Goal: Task Accomplishment & Management: Manage account settings

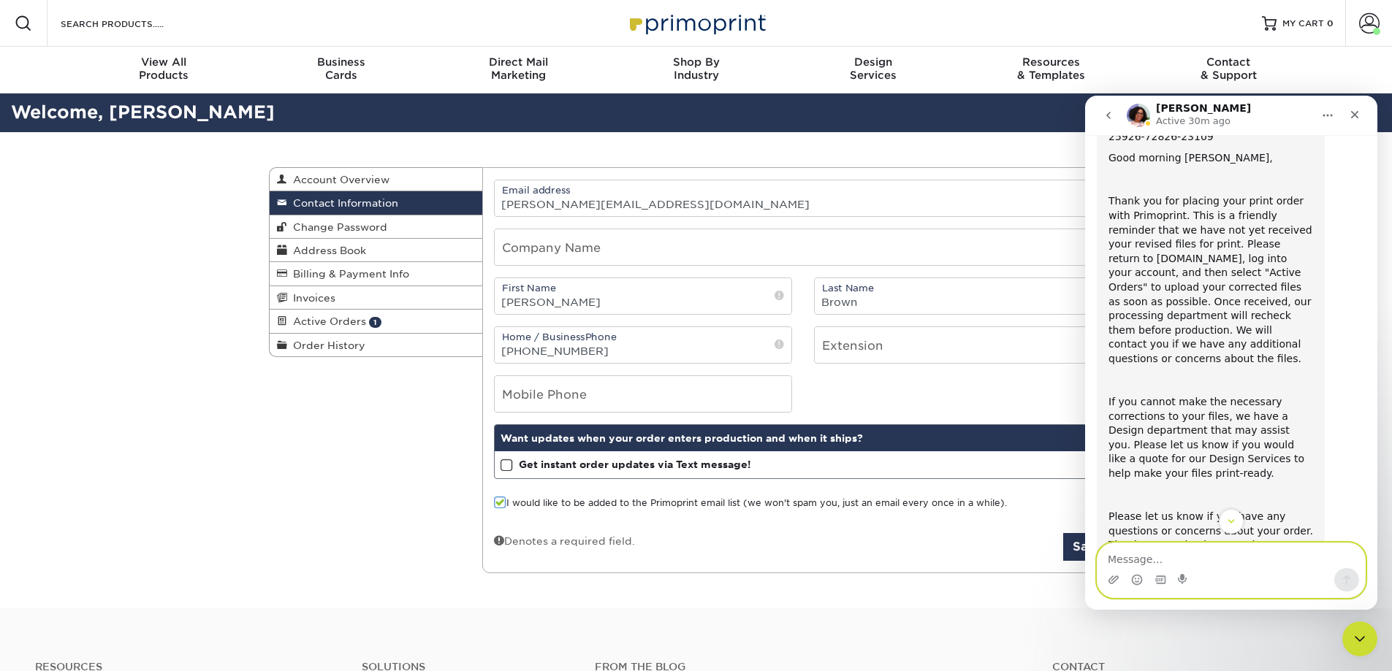
scroll to position [122, 0]
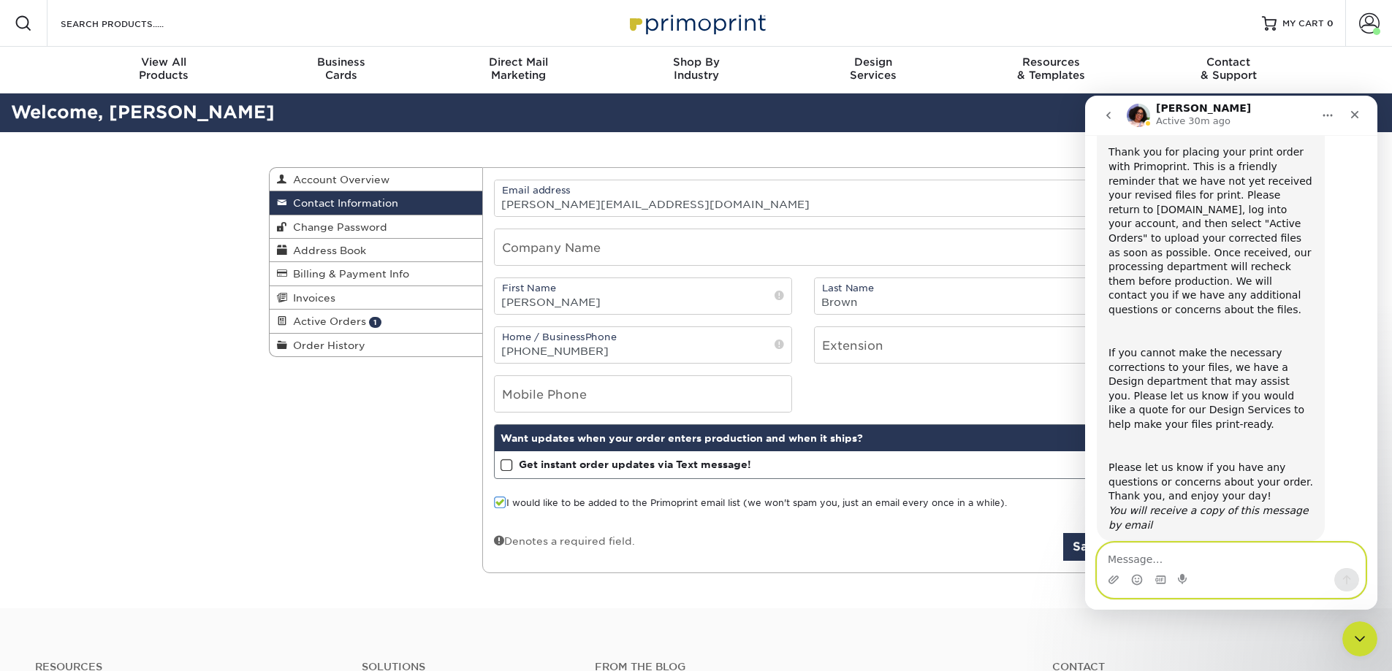
click at [1237, 564] on textarea "Message…" at bounding box center [1230, 556] width 267 height 25
click at [1151, 559] on textarea "Hi Avery, Shane is on leave." at bounding box center [1230, 556] width 267 height 25
click at [1257, 563] on textarea "Hi Avery, This is Rachel. Shane is on leave." at bounding box center [1230, 548] width 267 height 39
click at [1347, 557] on textarea "Hi Avery, This is Rachel. Shane is currently on leave." at bounding box center [1230, 548] width 267 height 39
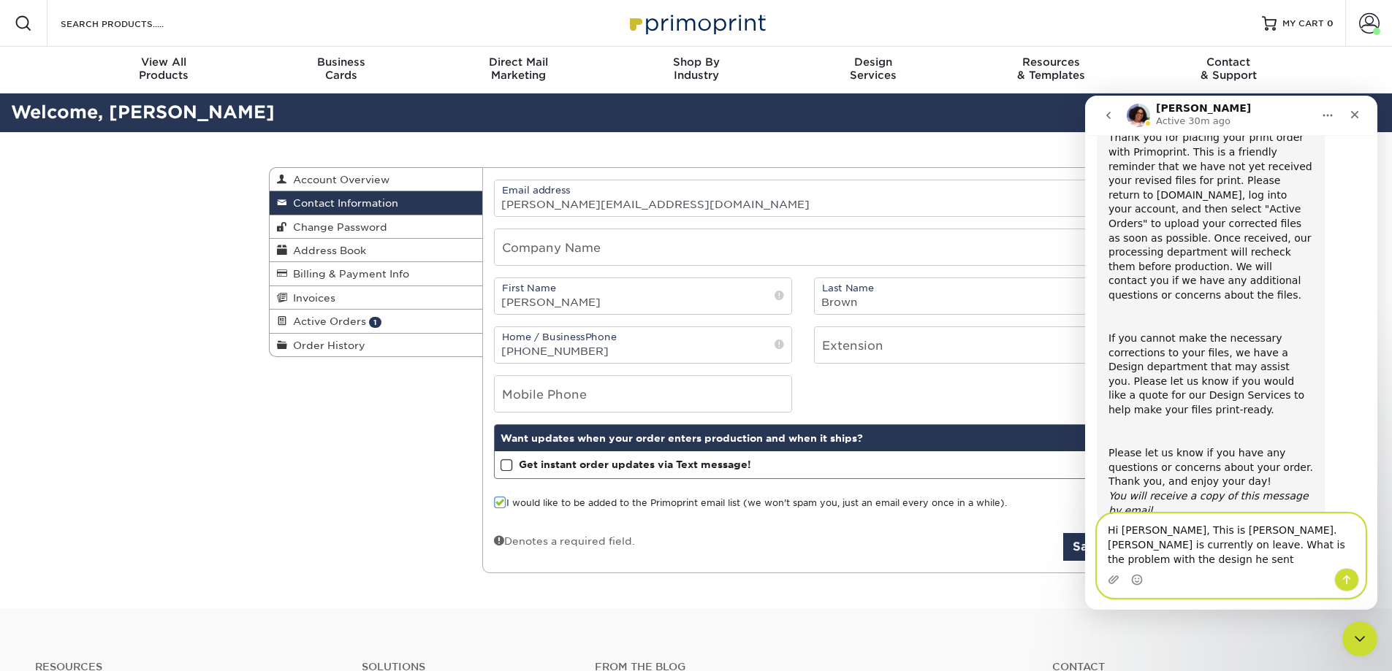
type textarea "Hi [PERSON_NAME], This is [PERSON_NAME]. [PERSON_NAME] is currently on leave. W…"
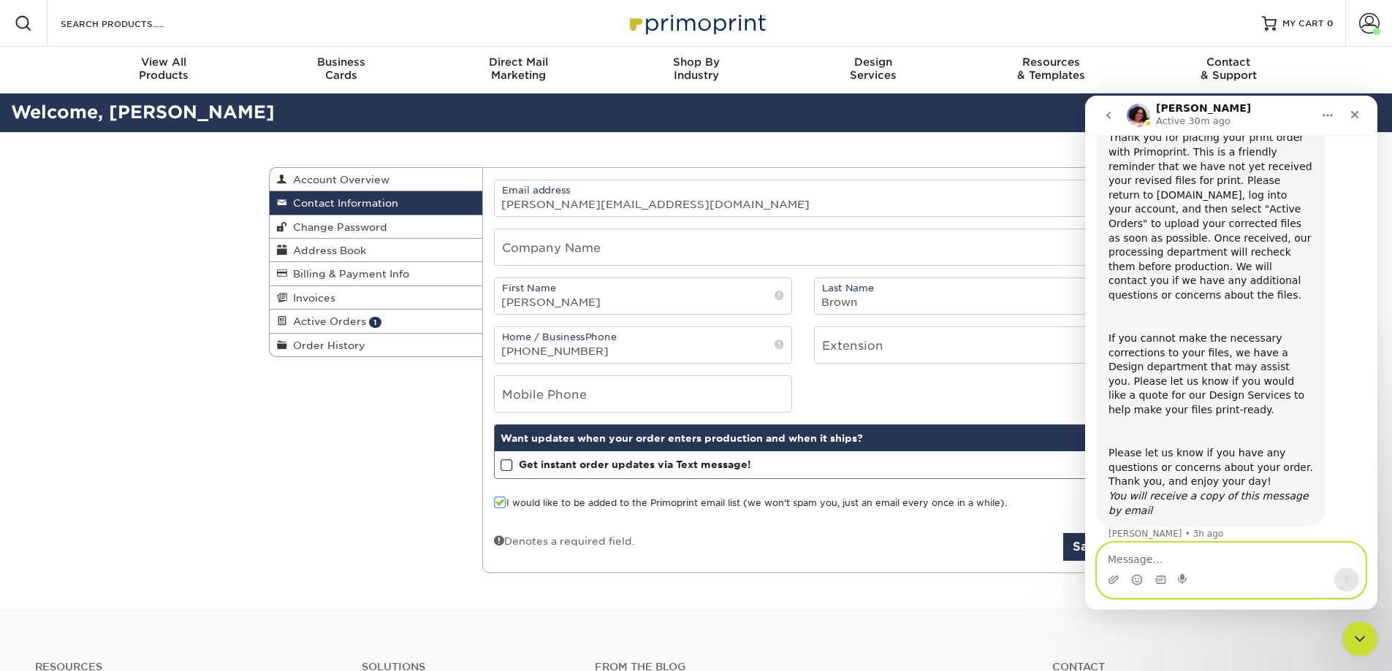
scroll to position [194, 0]
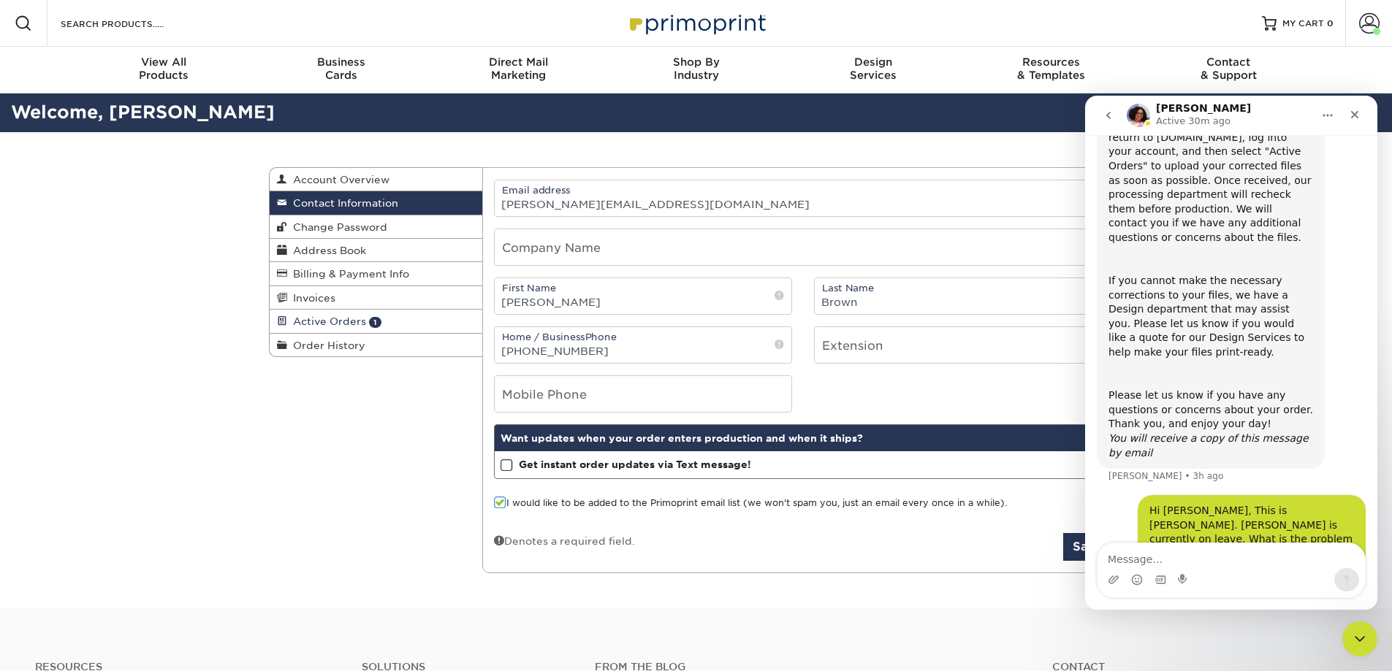
click at [346, 322] on span "Active Orders" at bounding box center [326, 322] width 79 height 12
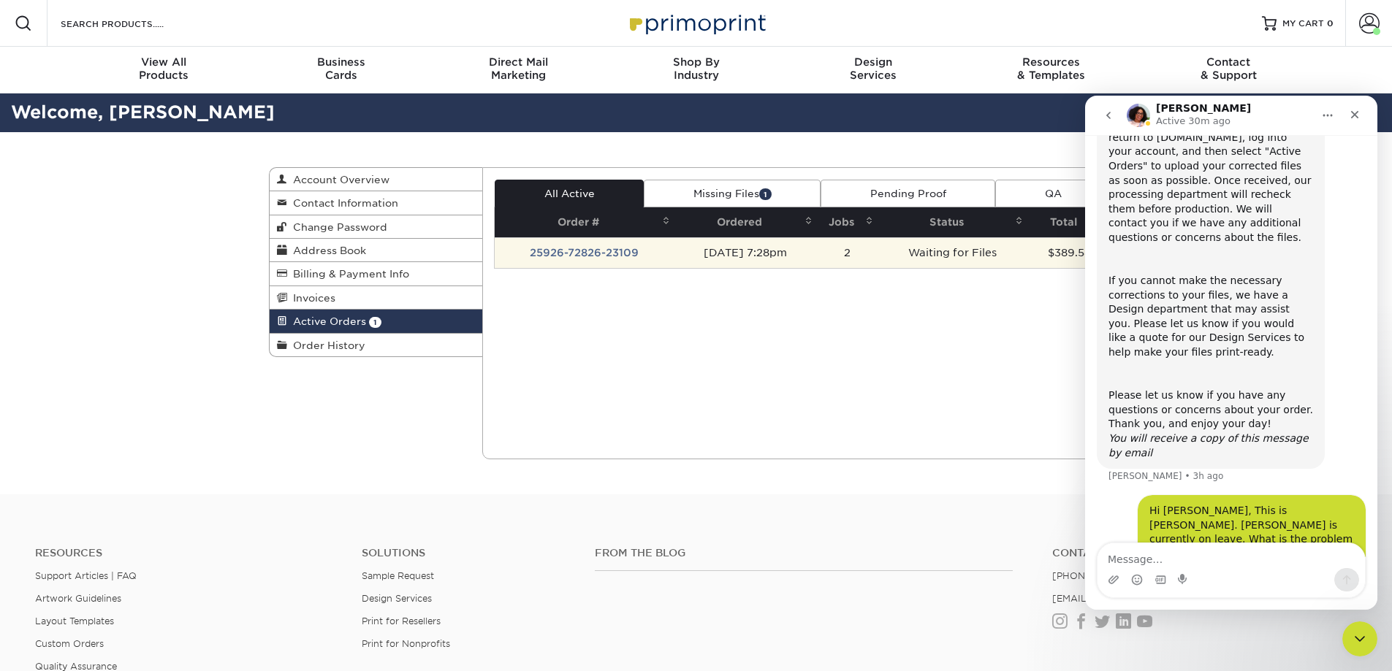
click at [983, 245] on td "Waiting for Files" at bounding box center [953, 252] width 150 height 31
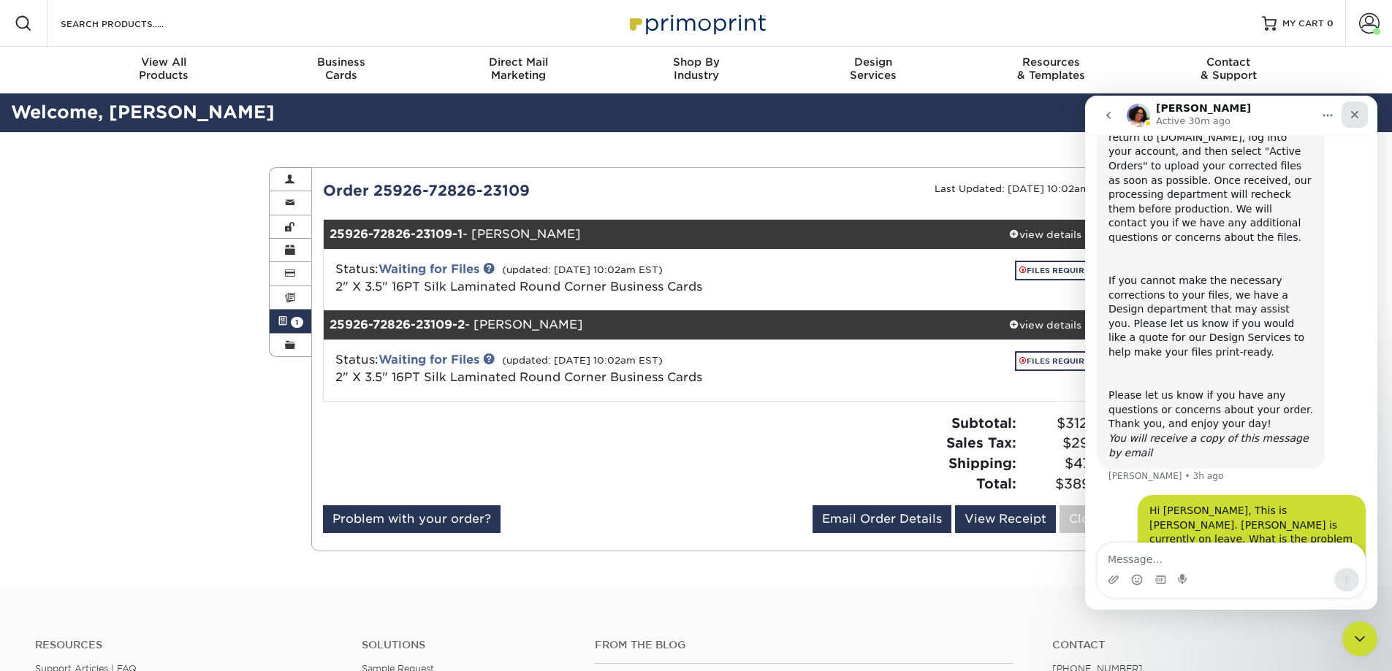
click at [1358, 112] on icon "Close" at bounding box center [1355, 115] width 8 height 8
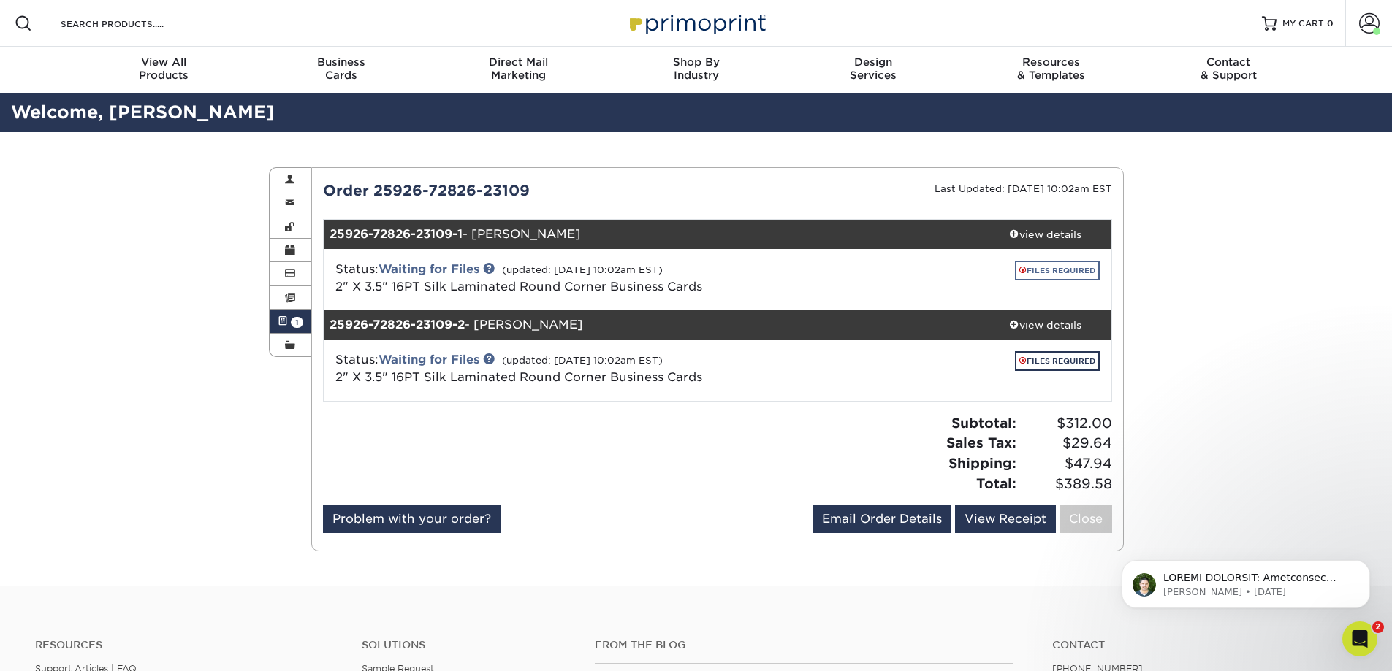
scroll to position [251, 0]
click at [1079, 269] on link "FILES REQUIRED" at bounding box center [1057, 271] width 85 height 20
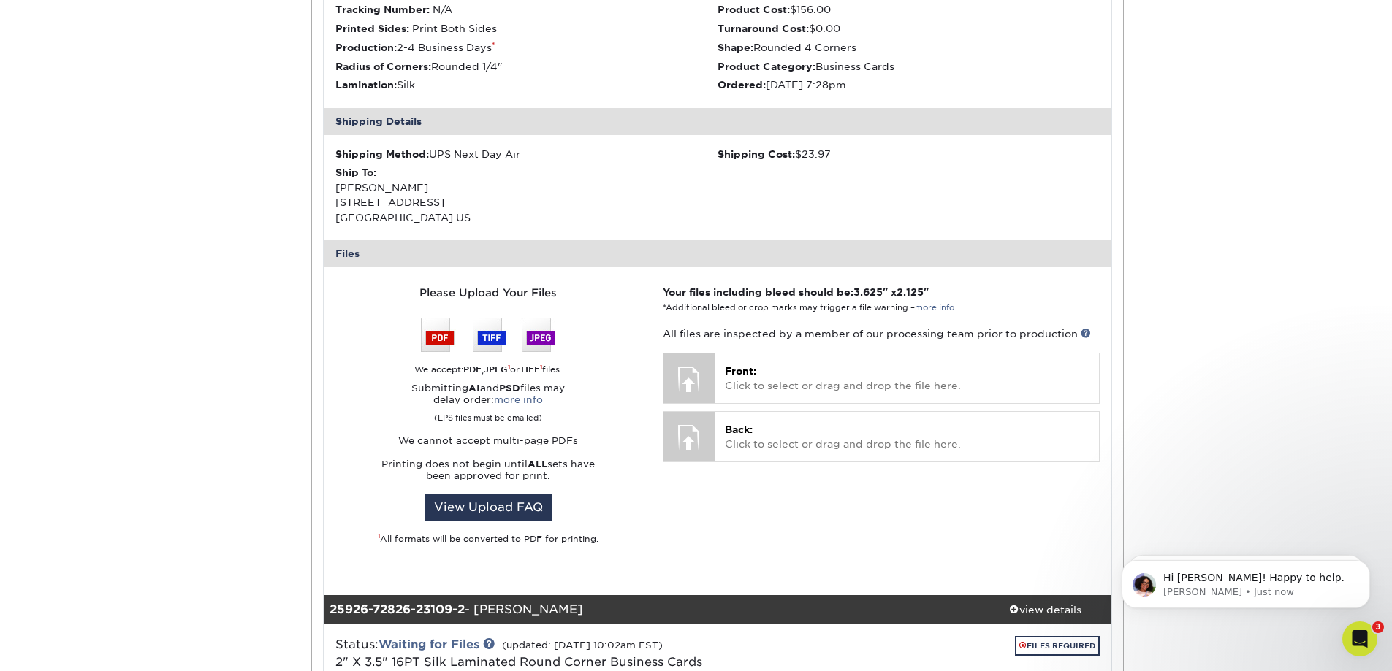
scroll to position [327, 0]
click at [1274, 582] on span "Hi Rachel! Happy to help." at bounding box center [1253, 578] width 181 height 12
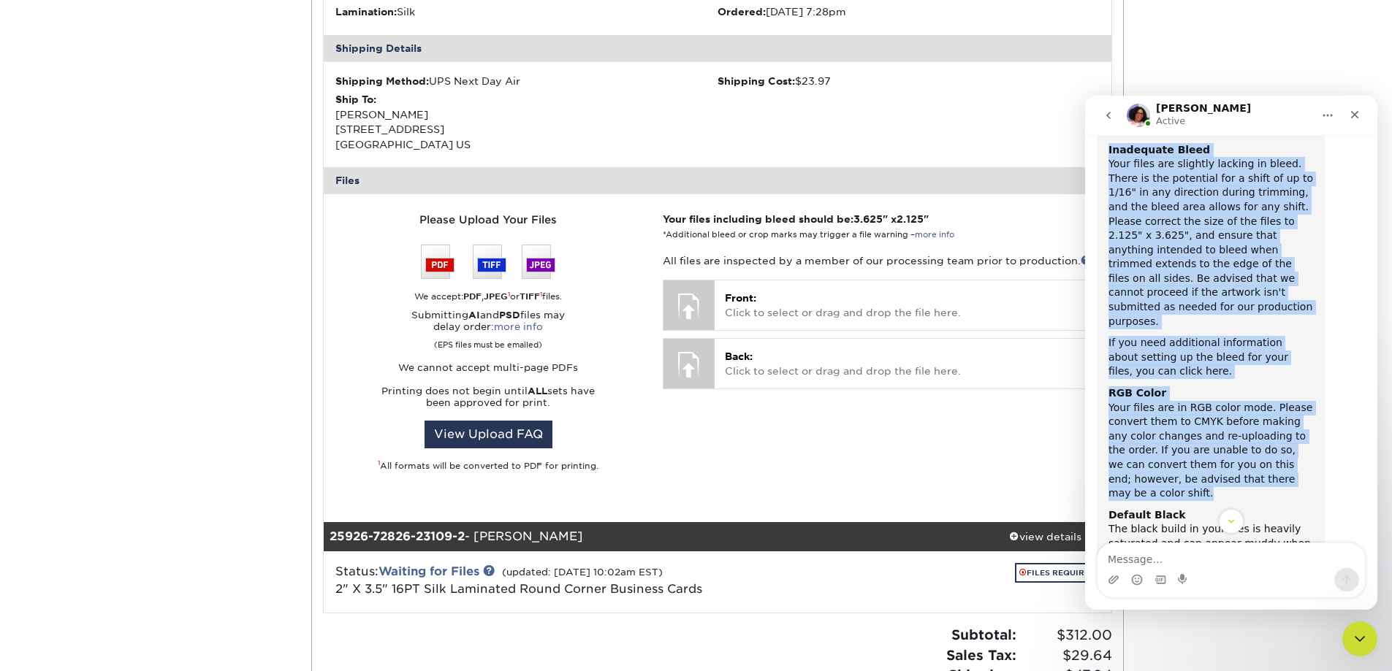
scroll to position [861, 0]
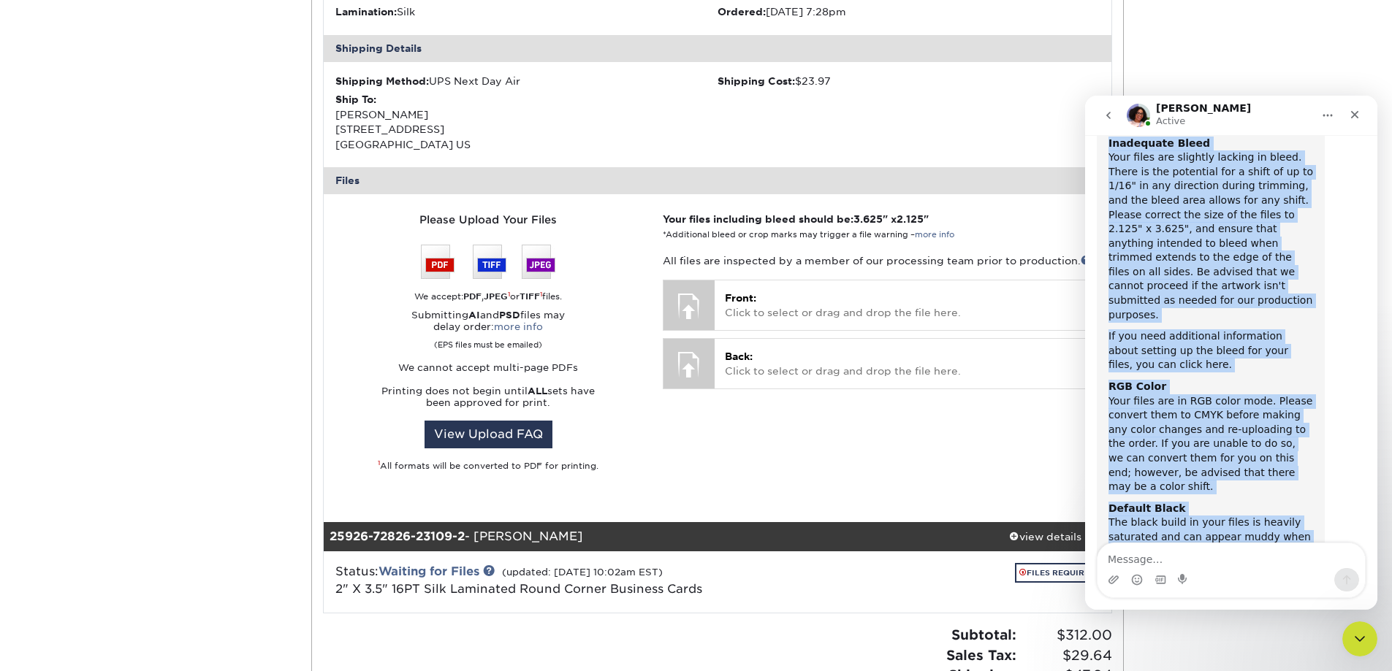
drag, startPoint x: 1108, startPoint y: 239, endPoint x: 1252, endPoint y: 506, distance: 302.7
click at [1252, 506] on div "Thank you for your patience while I review. Here are the notes from our Team: D…" at bounding box center [1211, 326] width 228 height 598
copy div "During our pre-flight inspection, we found the following issues with one or mor…"
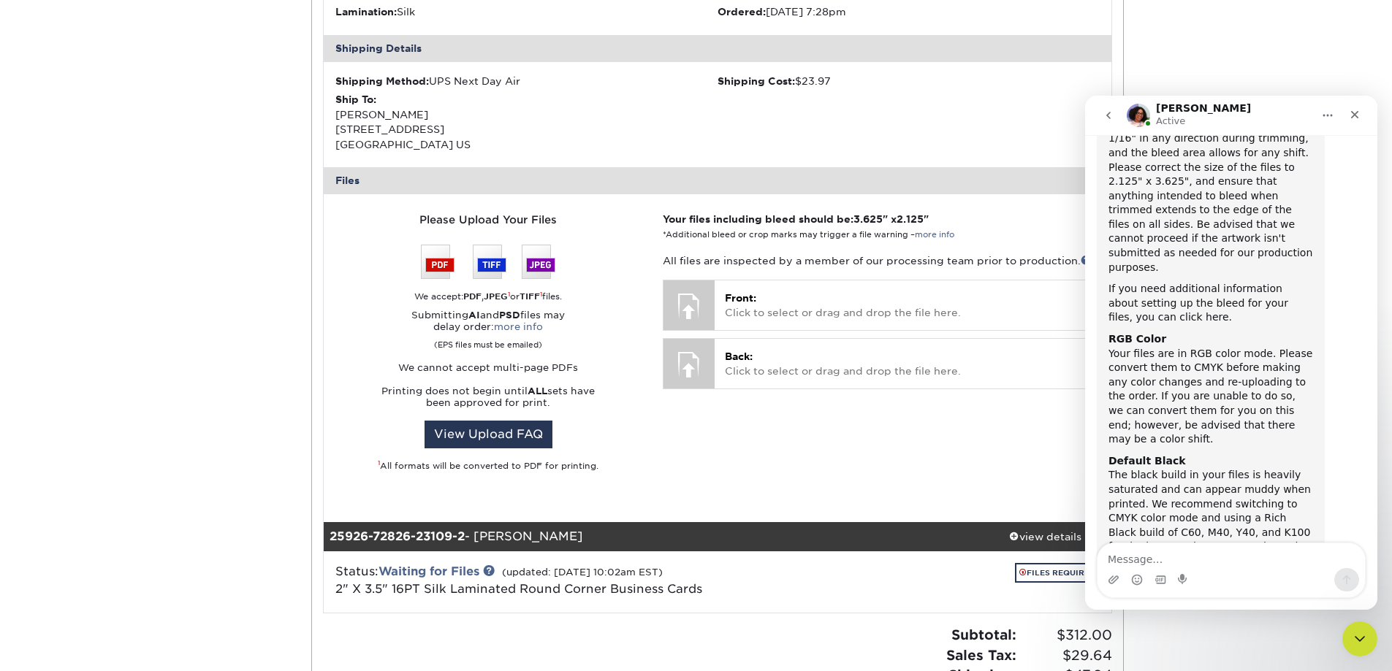
click at [1231, 569] on div "Intercom messenger" at bounding box center [1230, 579] width 267 height 23
click at [1219, 558] on textarea "Message…" at bounding box center [1230, 556] width 267 height 25
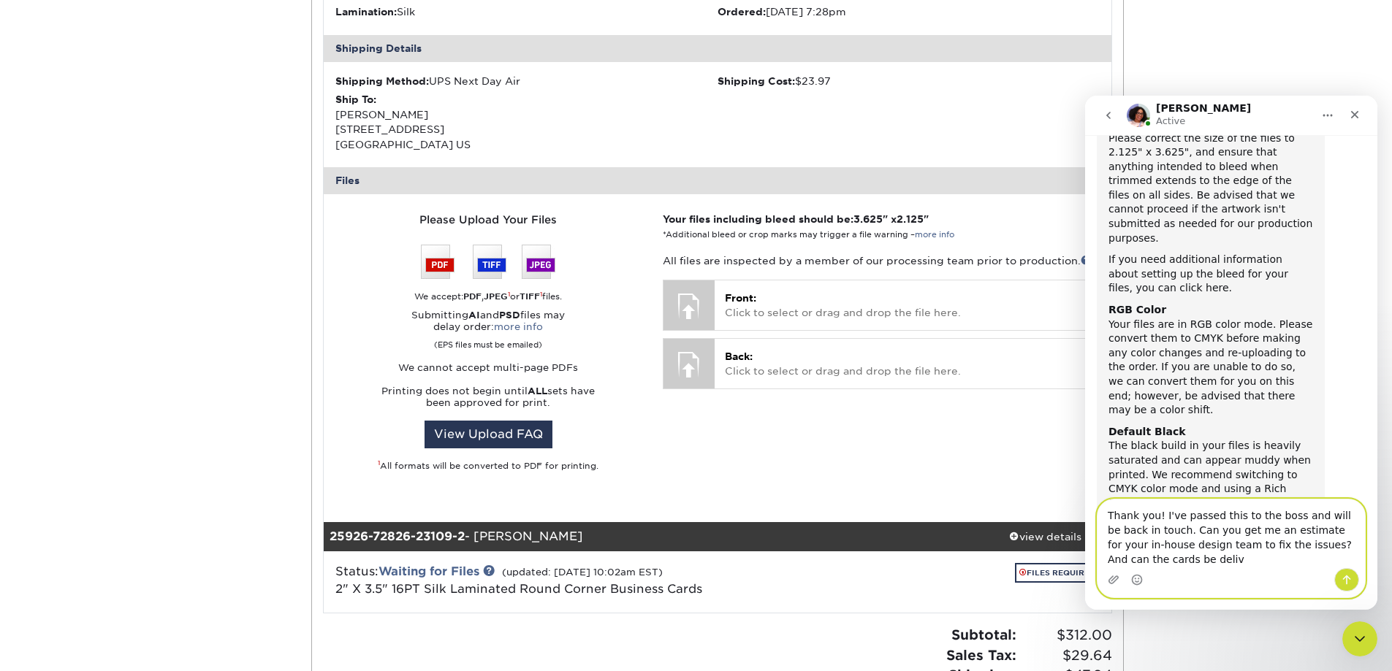
scroll to position [953, 0]
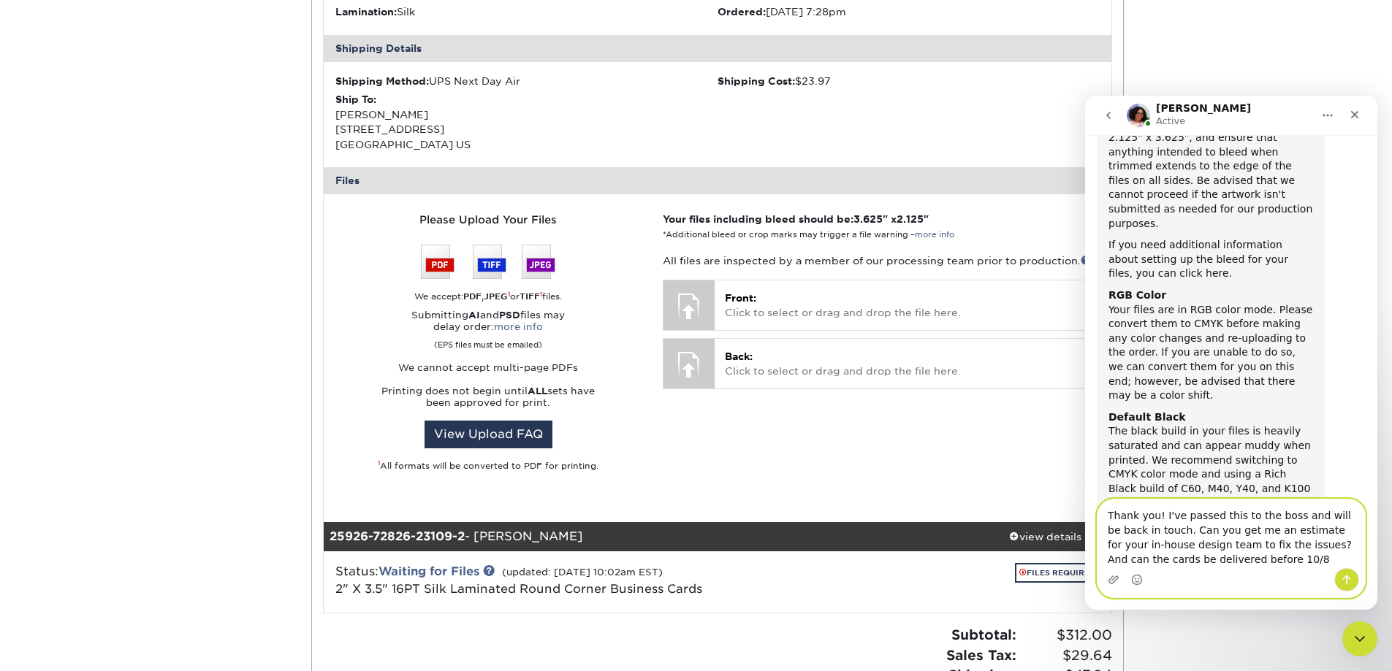
type textarea "Thank you! I've passed this to the boss and will be back in touch. Can you get …"
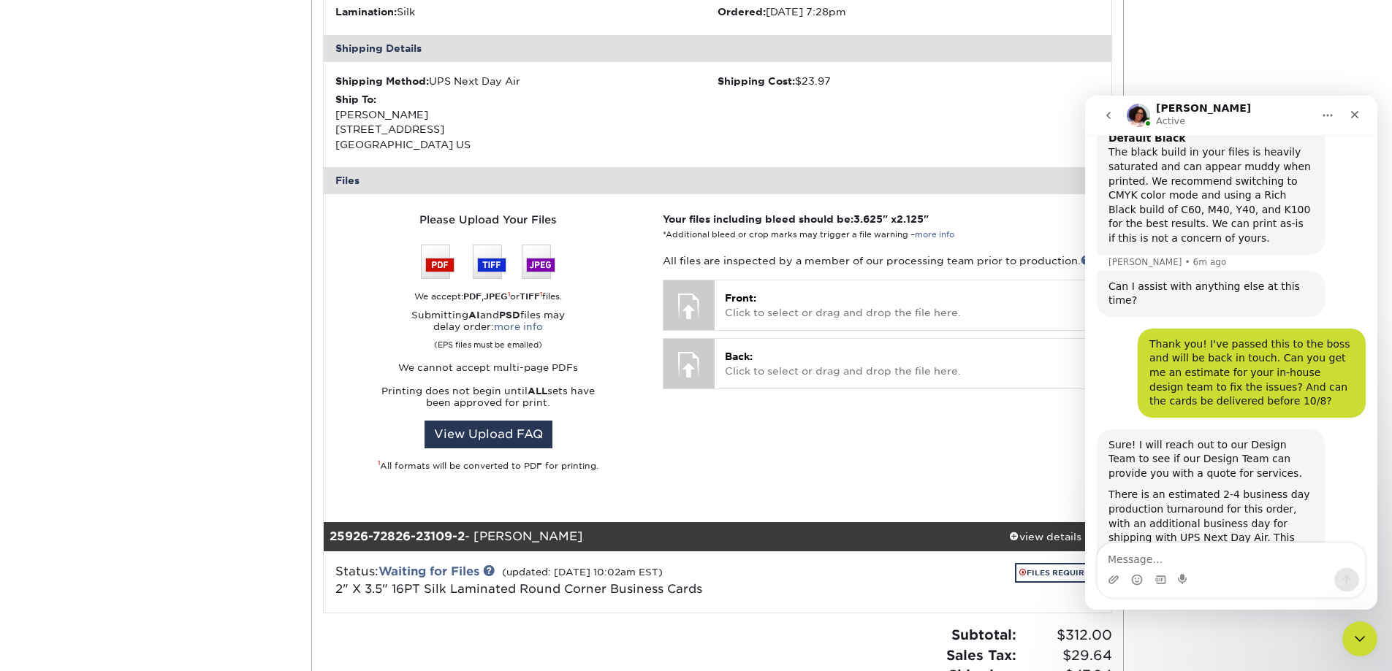
scroll to position [1237, 0]
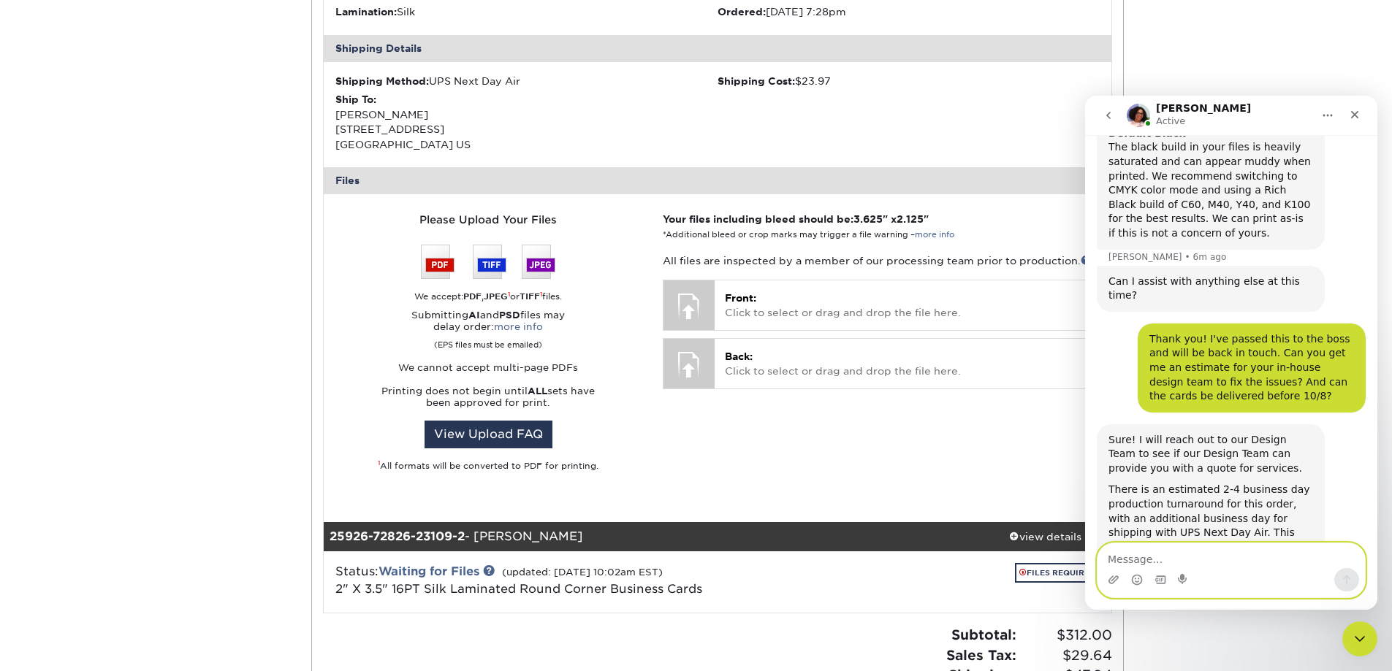
click at [1241, 563] on textarea "Message…" at bounding box center [1230, 556] width 267 height 25
type textarea "Thank you!"
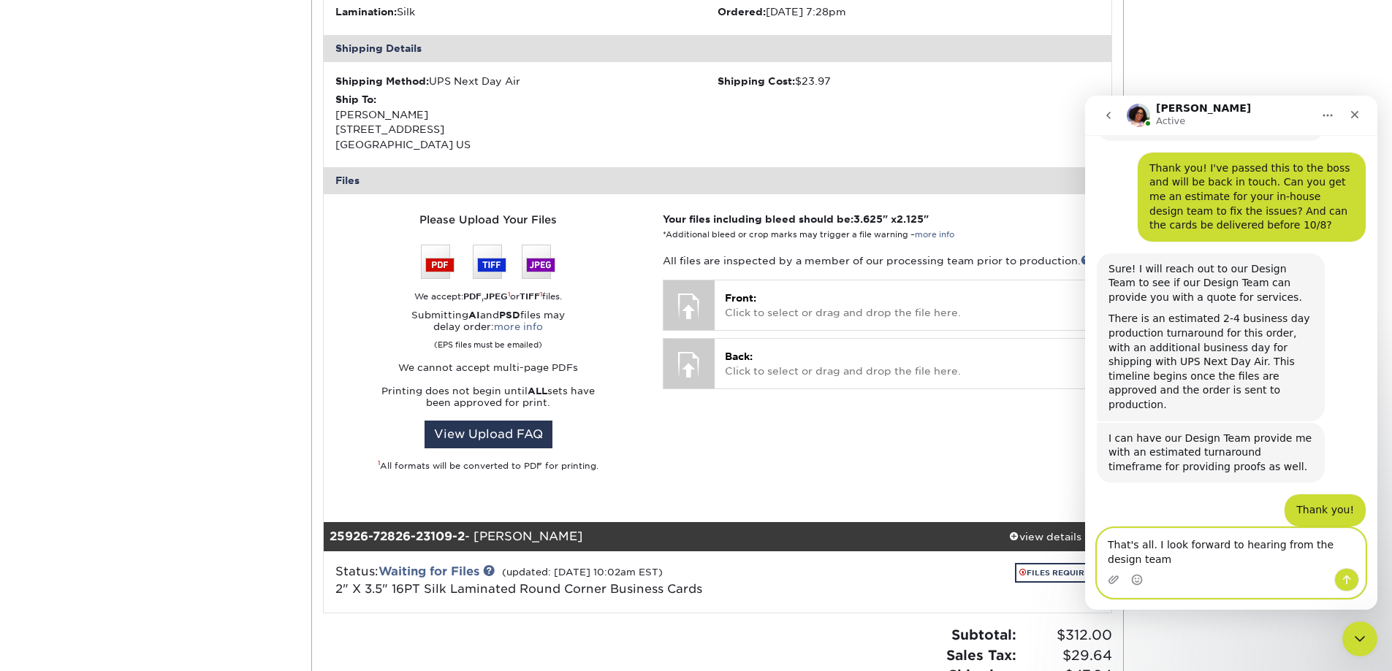
scroll to position [1423, 0]
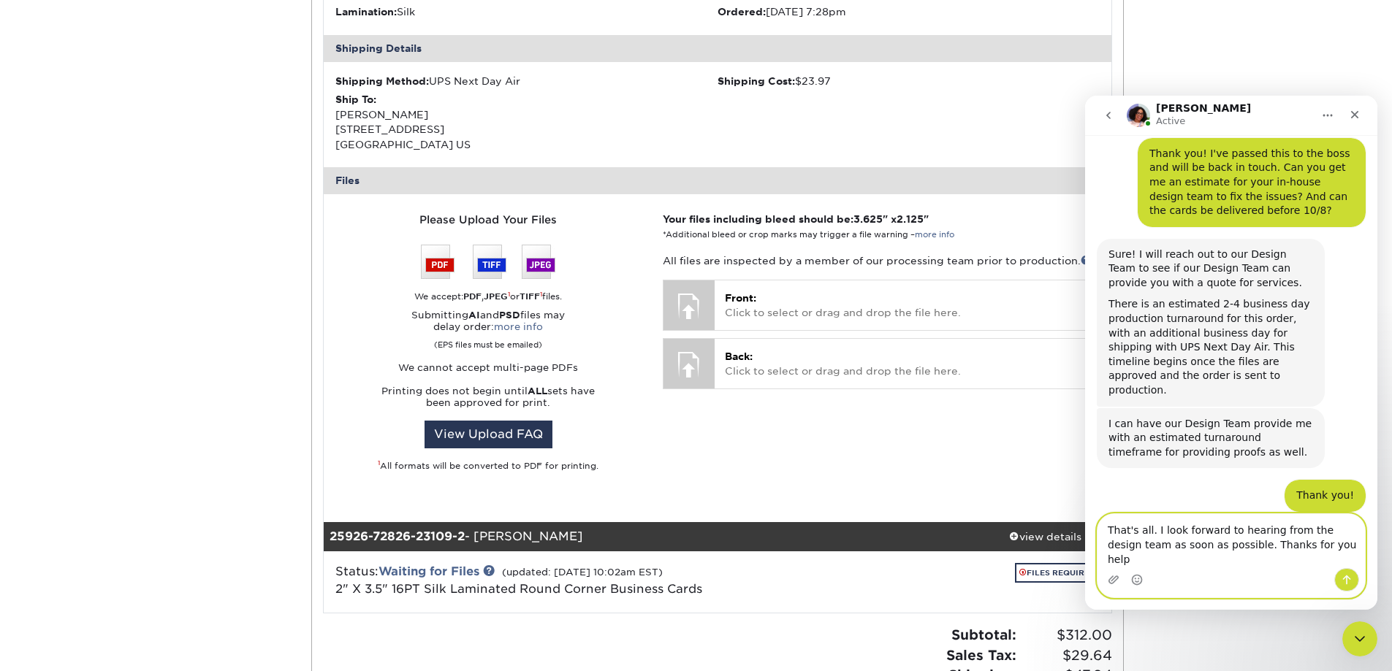
type textarea "That's all. I look forward to hearing from the design team as soon as possible.…"
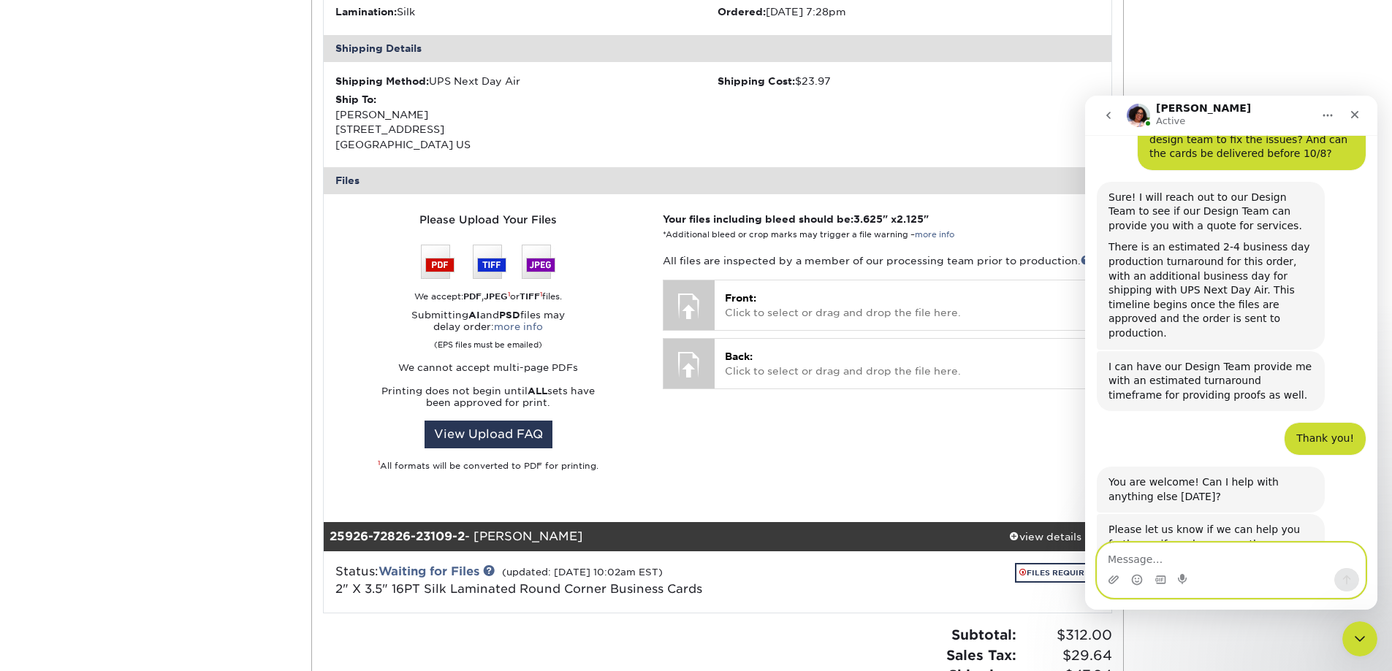
scroll to position [1480, 0]
click at [1178, 559] on textarea "Message…" at bounding box center [1230, 556] width 267 height 25
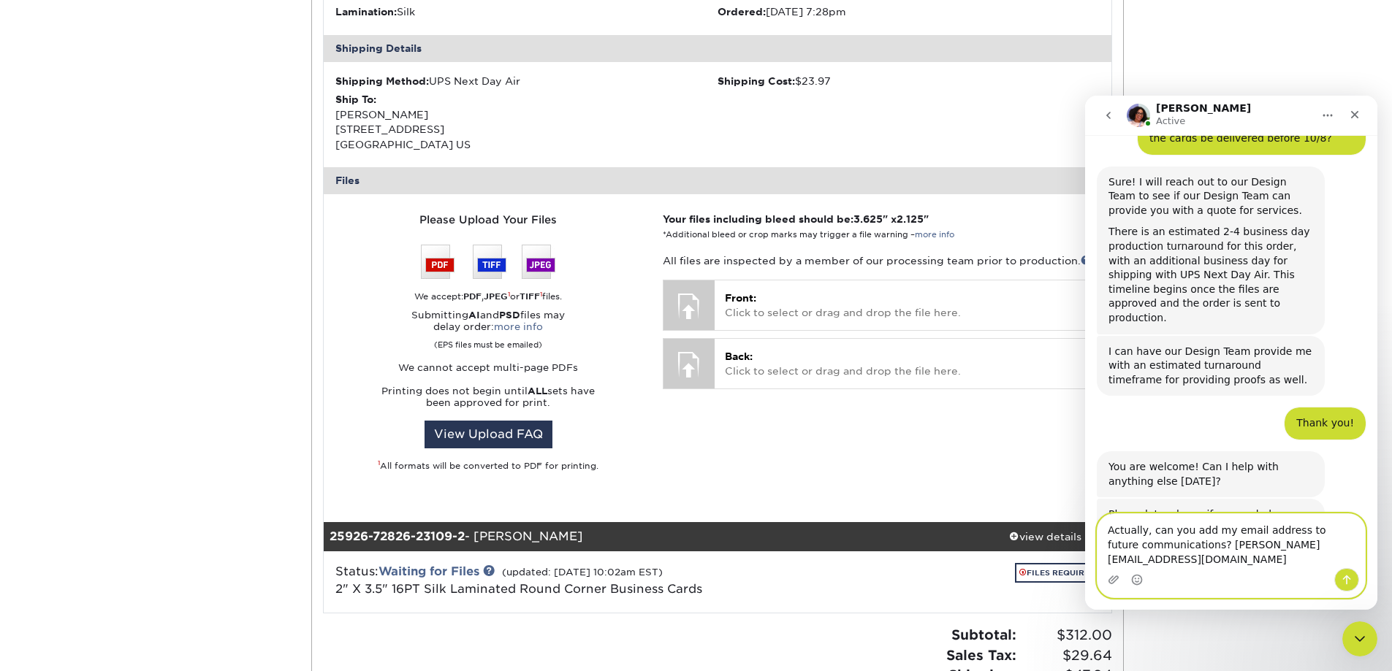
type textarea "Actually, can you add my email address to future communications? Rachel@paradis…"
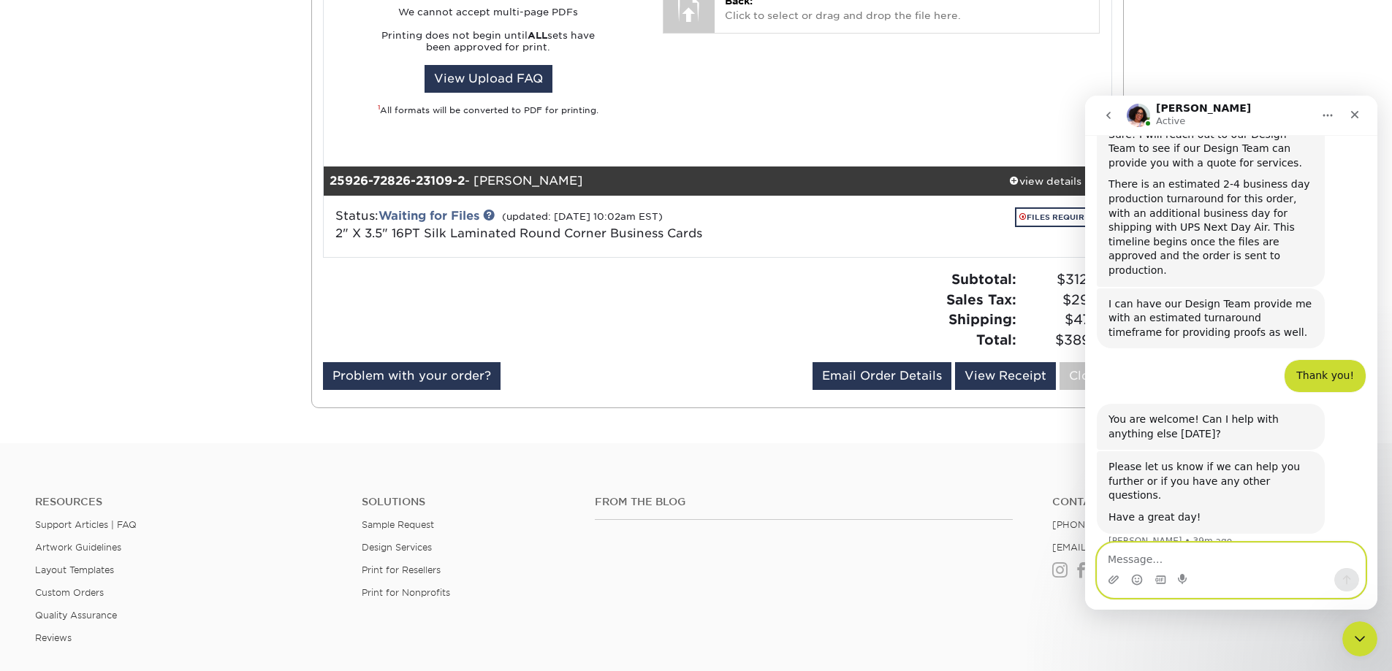
scroll to position [877, 0]
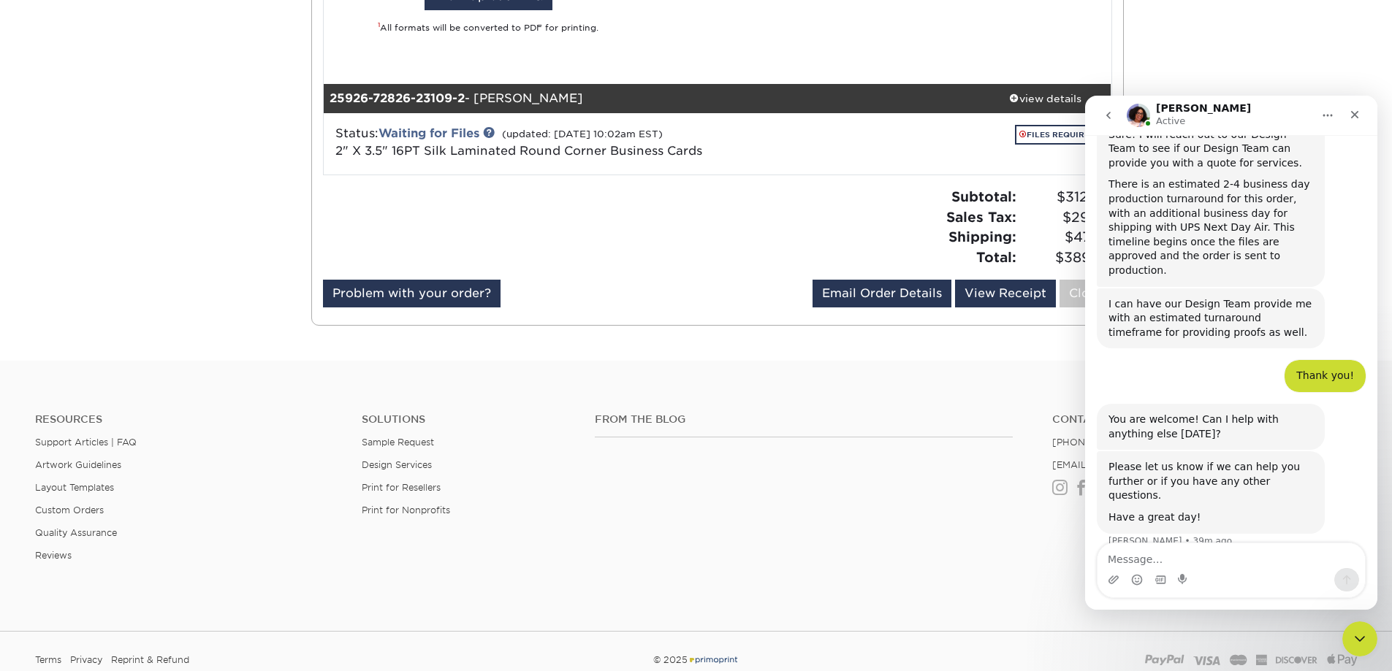
click at [1322, 120] on icon "Home" at bounding box center [1328, 116] width 12 height 12
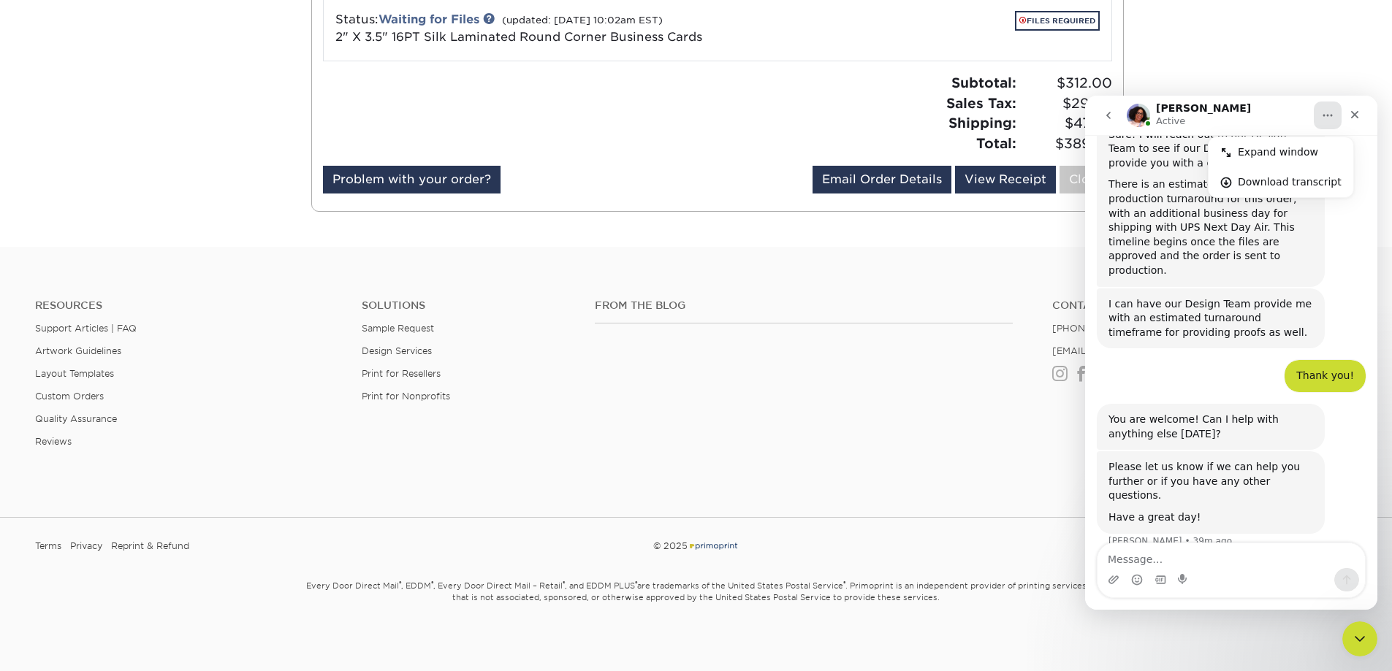
scroll to position [994, 0]
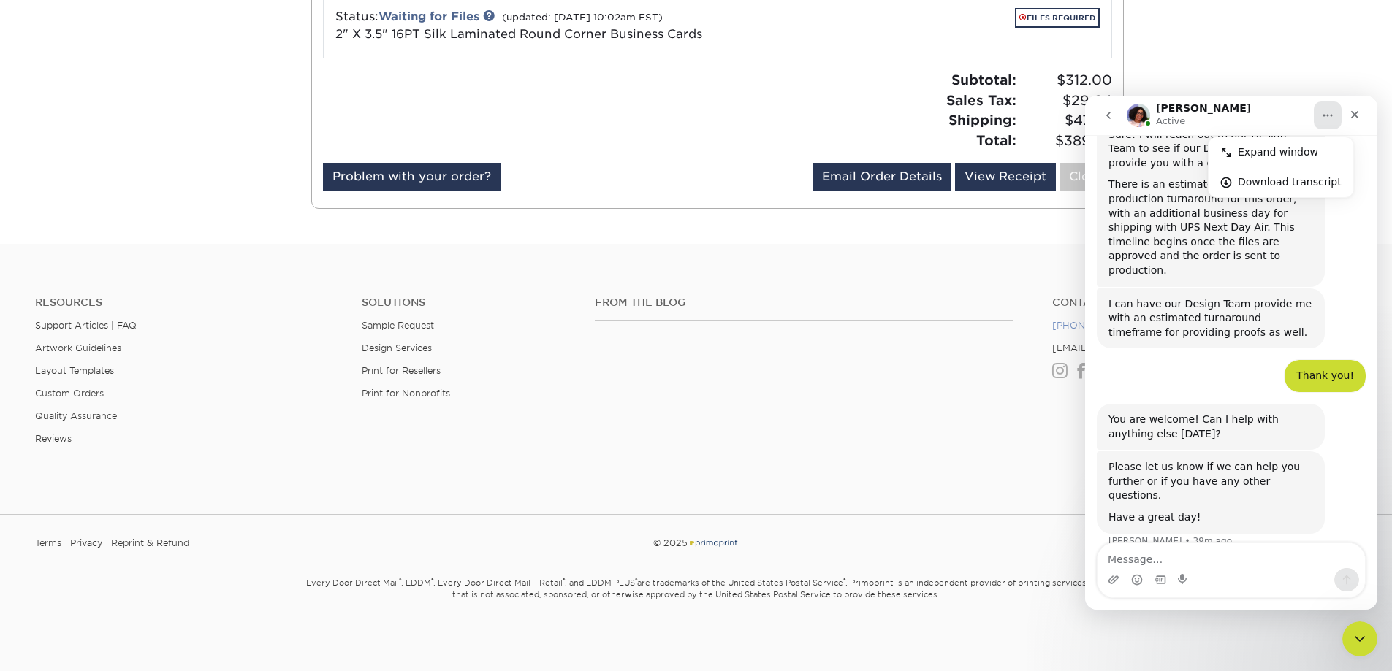
click at [1067, 329] on link "[PHONE_NUMBER]" at bounding box center [1097, 325] width 91 height 11
click at [1356, 110] on icon "Close" at bounding box center [1355, 115] width 12 height 12
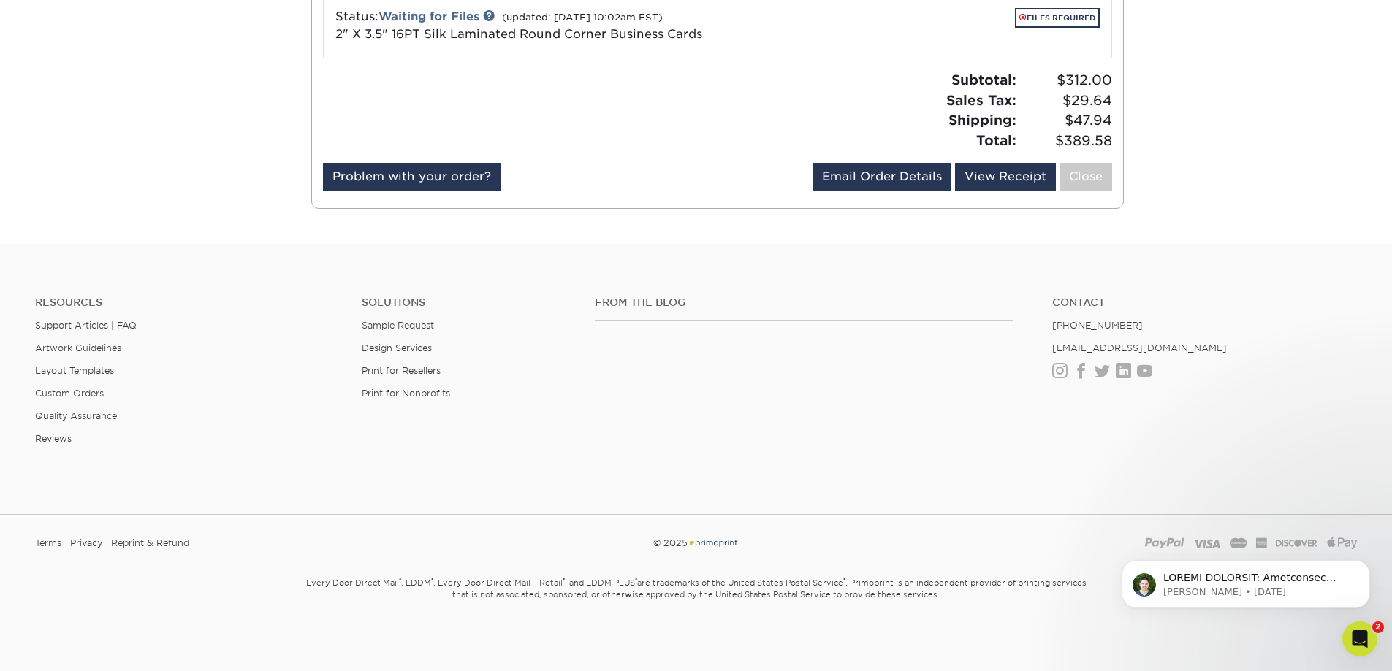
scroll to position [0, 0]
drag, startPoint x: 1128, startPoint y: 325, endPoint x: 1042, endPoint y: 329, distance: 86.3
click at [1042, 329] on ul "Contact (888) 822-5815 info@primoprint.com Instagram Facebook Twitter LinkedIn …" at bounding box center [1204, 338] width 327 height 82
copy link "[PHONE_NUMBER]"
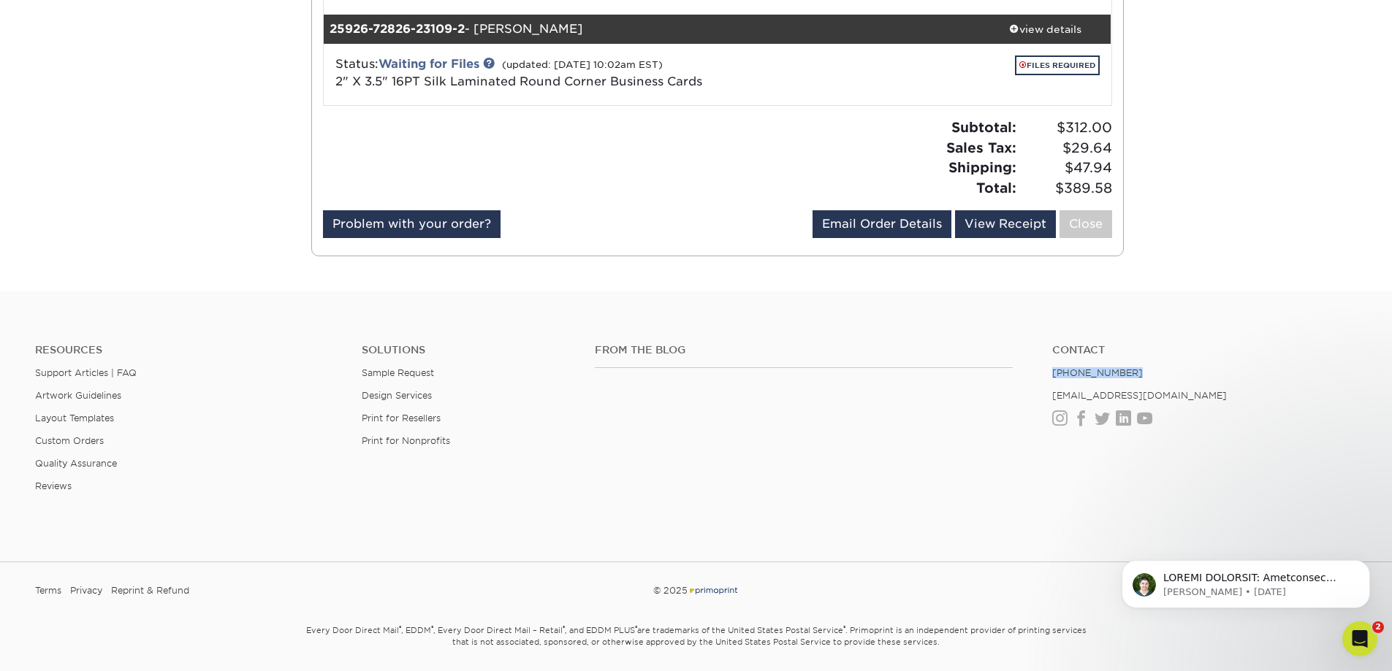
scroll to position [848, 0]
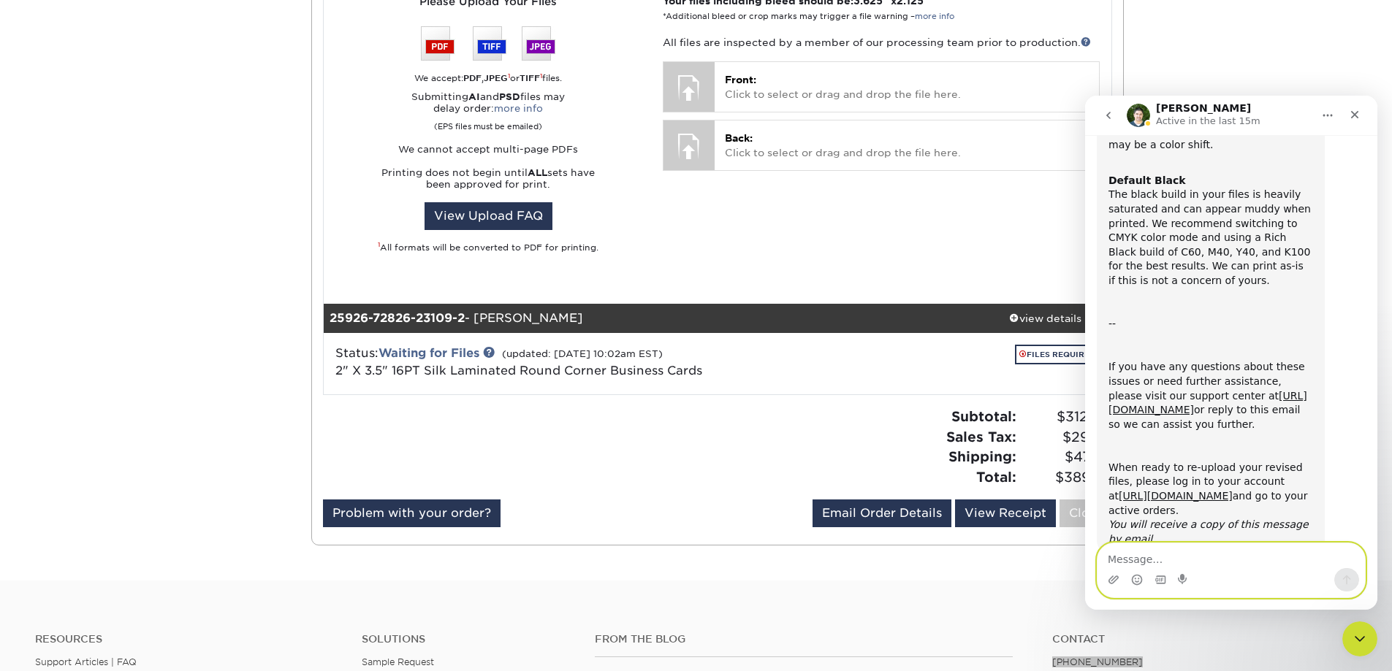
scroll to position [658, 0]
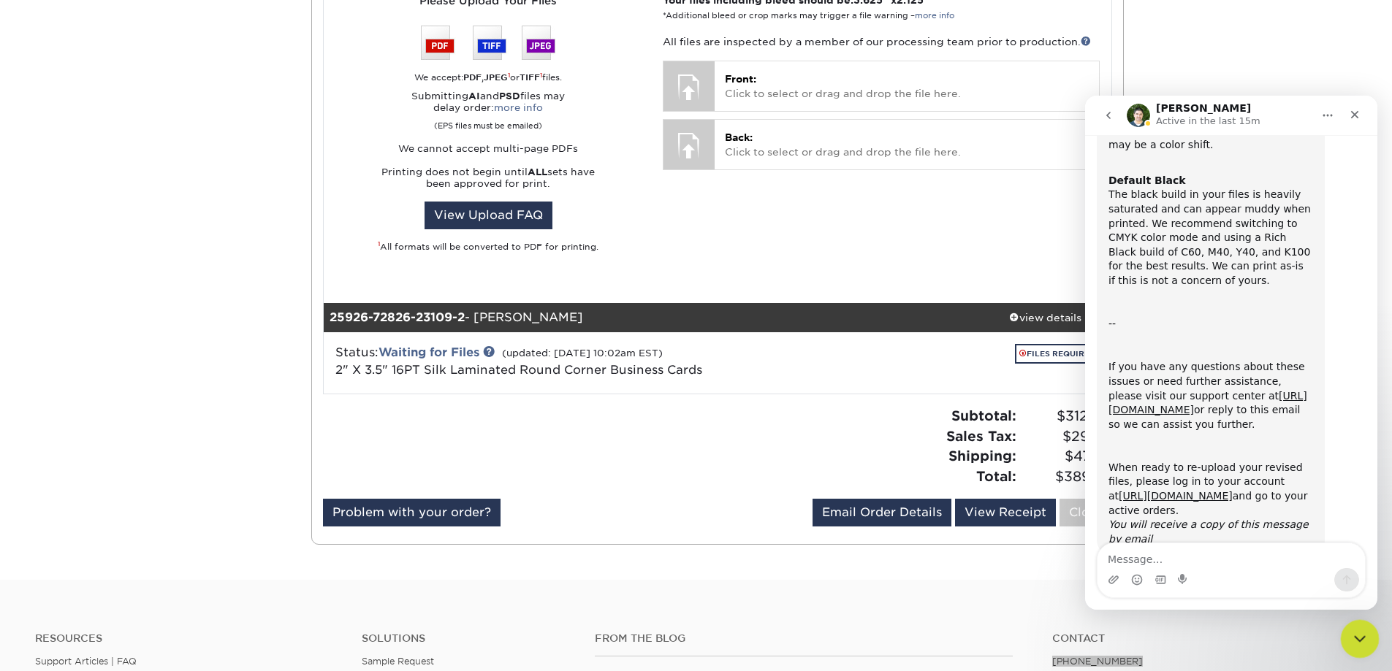
click at [1359, 636] on icon "Close Intercom Messenger" at bounding box center [1358, 637] width 18 height 18
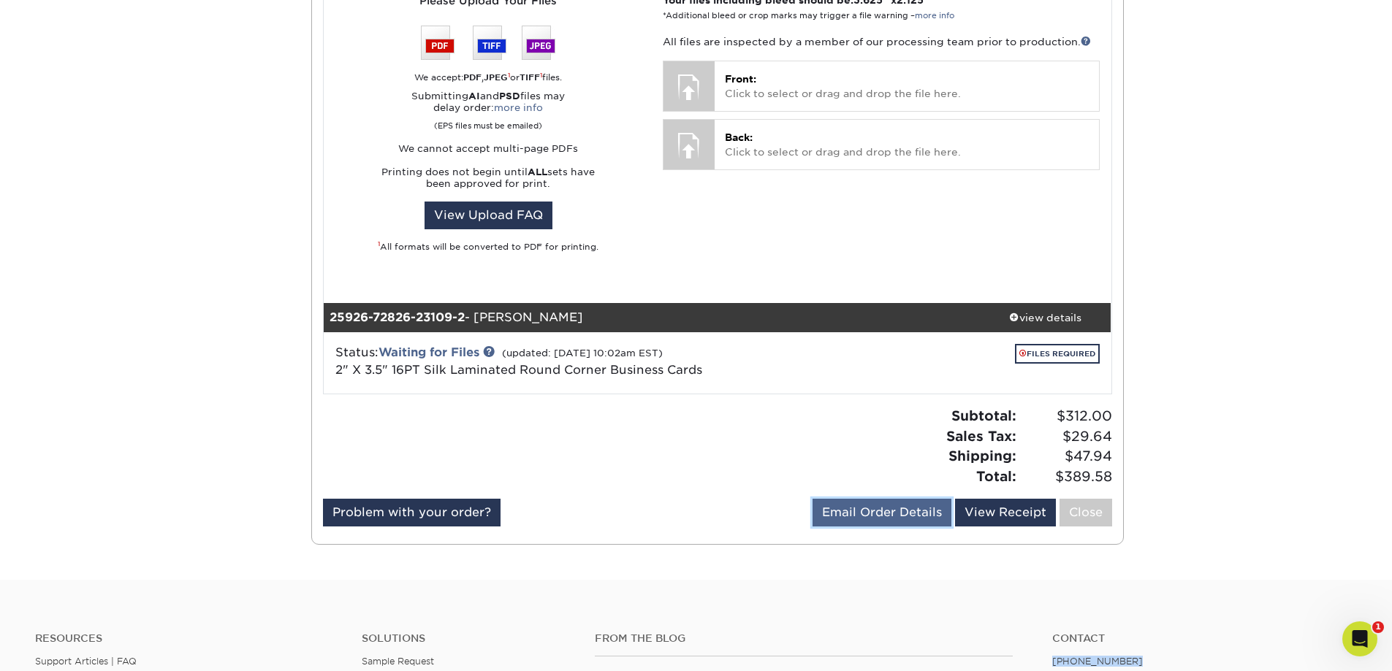
click at [853, 514] on link "Email Order Details" at bounding box center [881, 513] width 139 height 28
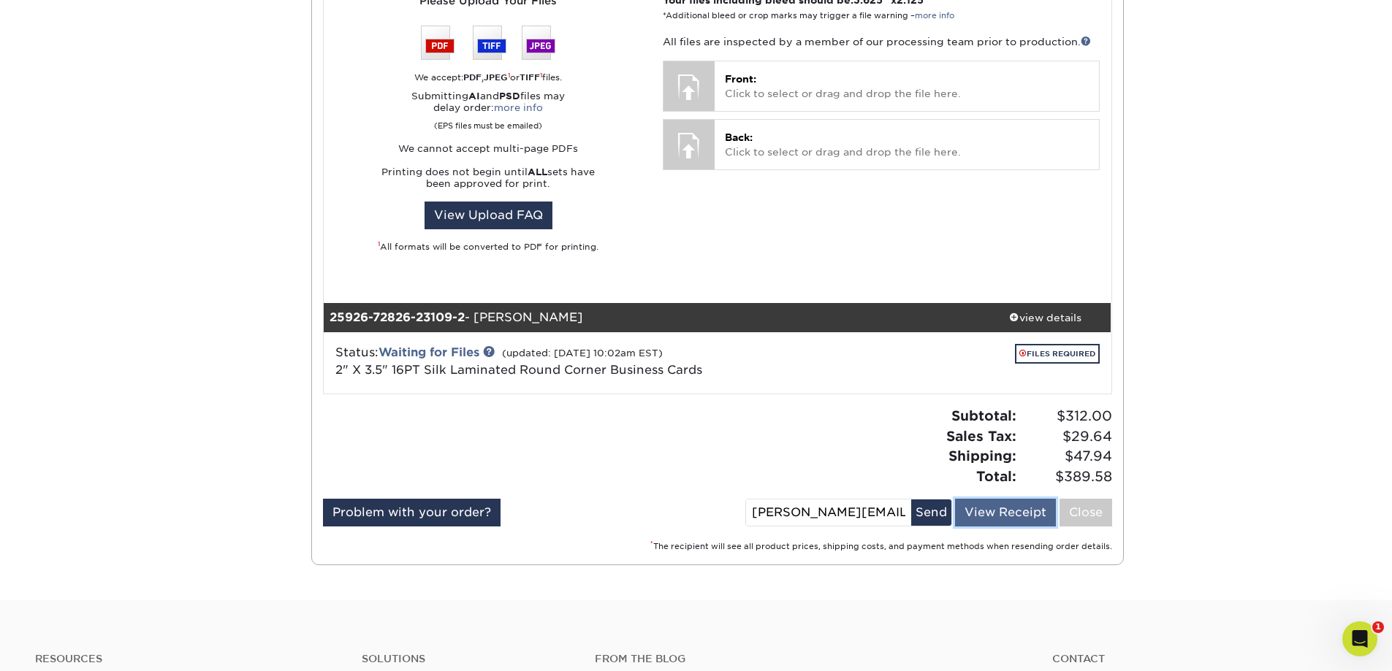
click at [1000, 514] on link "View Receipt" at bounding box center [1005, 513] width 101 height 28
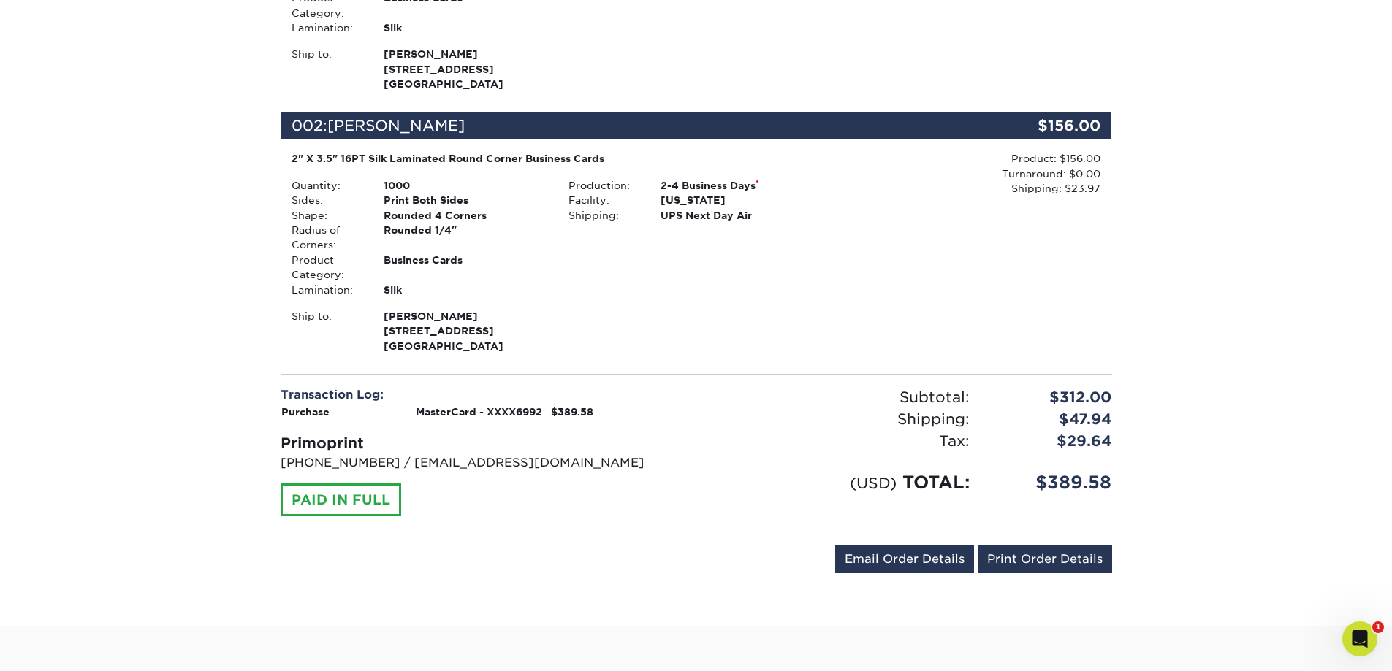
scroll to position [365, 0]
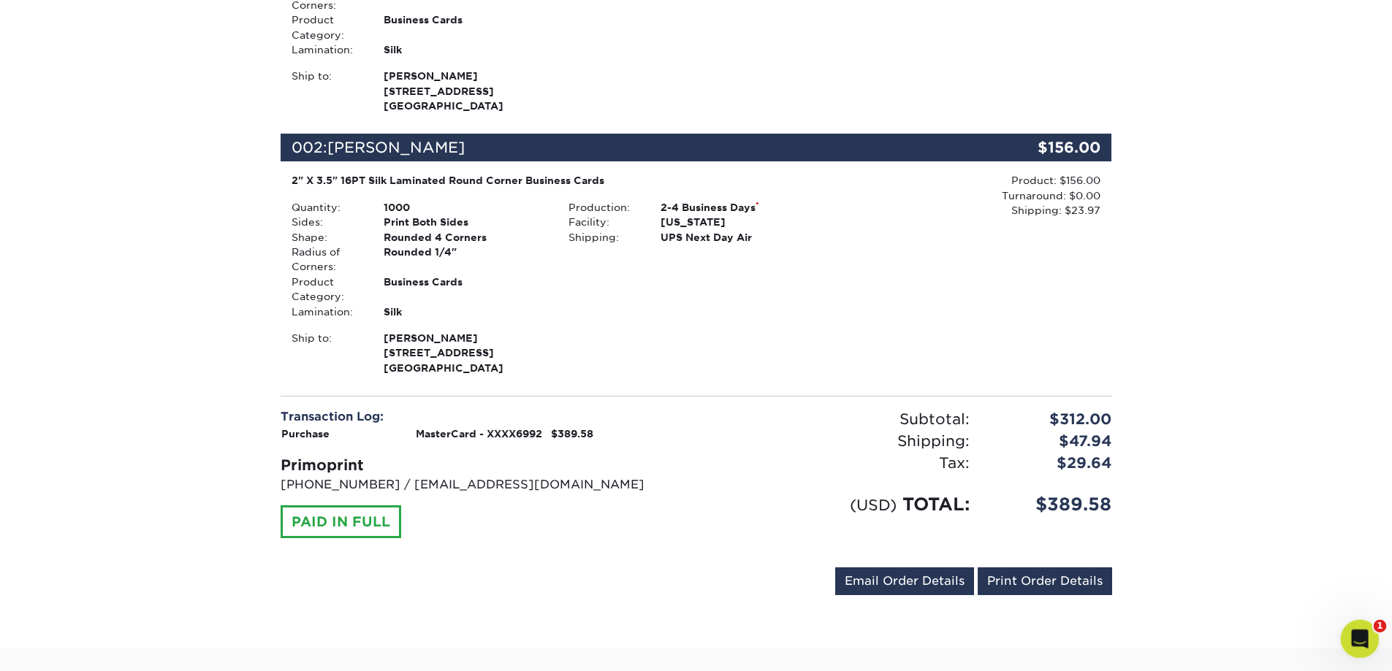
click at [1344, 626] on body "Resources Menu Search Products Account Welcome, Shane Account Dashboard Active …" at bounding box center [696, 355] width 1392 height 1441
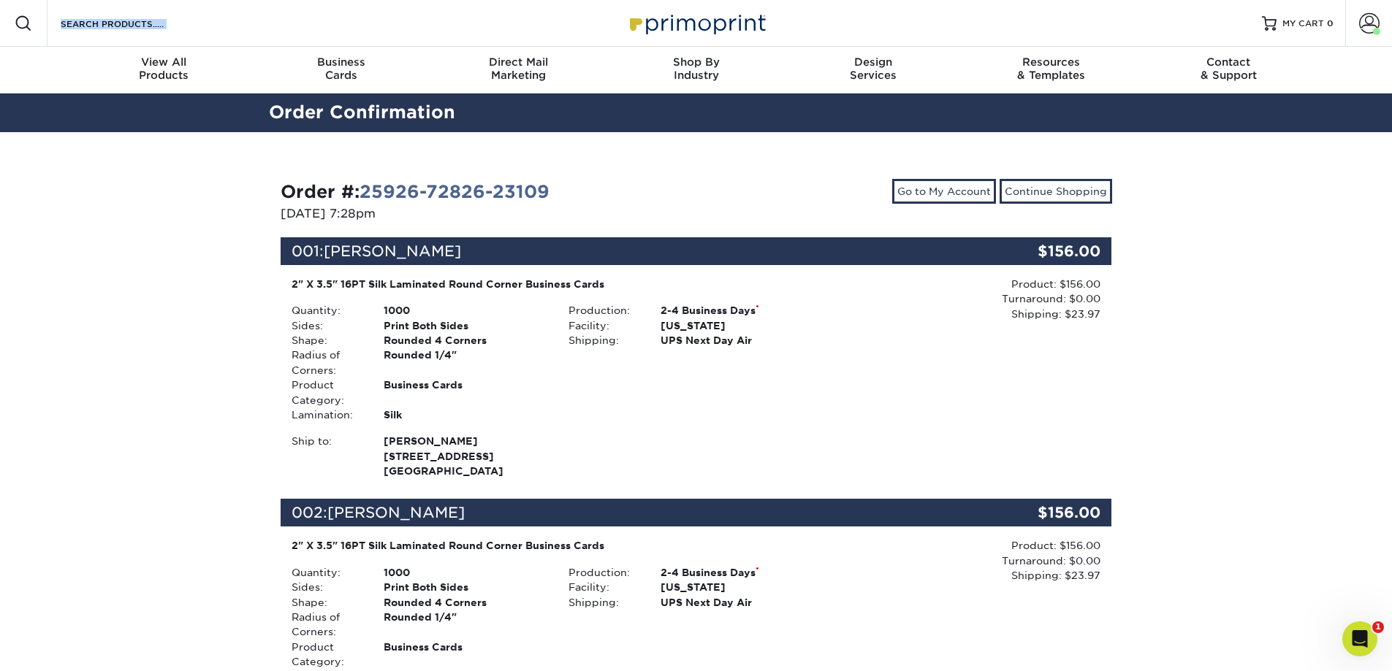
drag, startPoint x: 772, startPoint y: 26, endPoint x: 651, endPoint y: 23, distance: 121.3
click at [651, 23] on div "Resources Menu Search Products Account Welcome, Shane Account Dashboard Active …" at bounding box center [696, 23] width 1392 height 47
click at [1363, 638] on icon "Open Intercom Messenger" at bounding box center [1358, 637] width 24 height 24
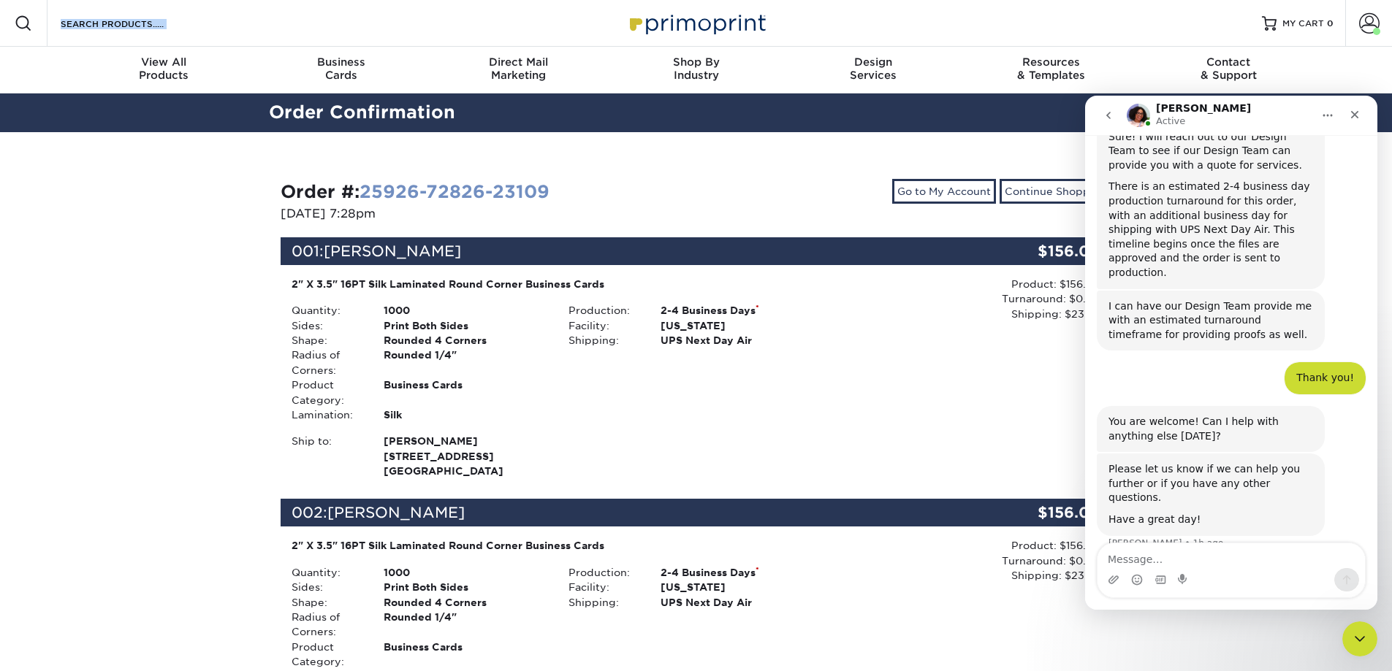
click at [496, 189] on link "25926-72826-23109" at bounding box center [454, 191] width 190 height 21
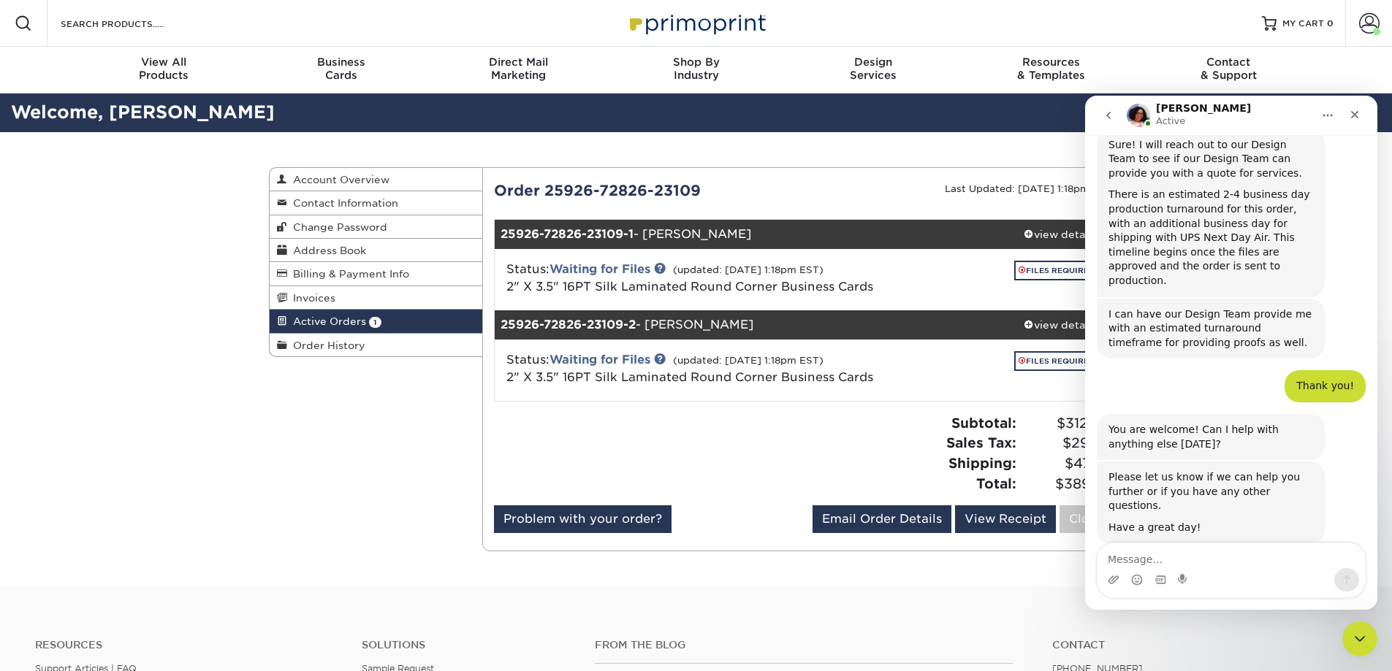
scroll to position [1528, 0]
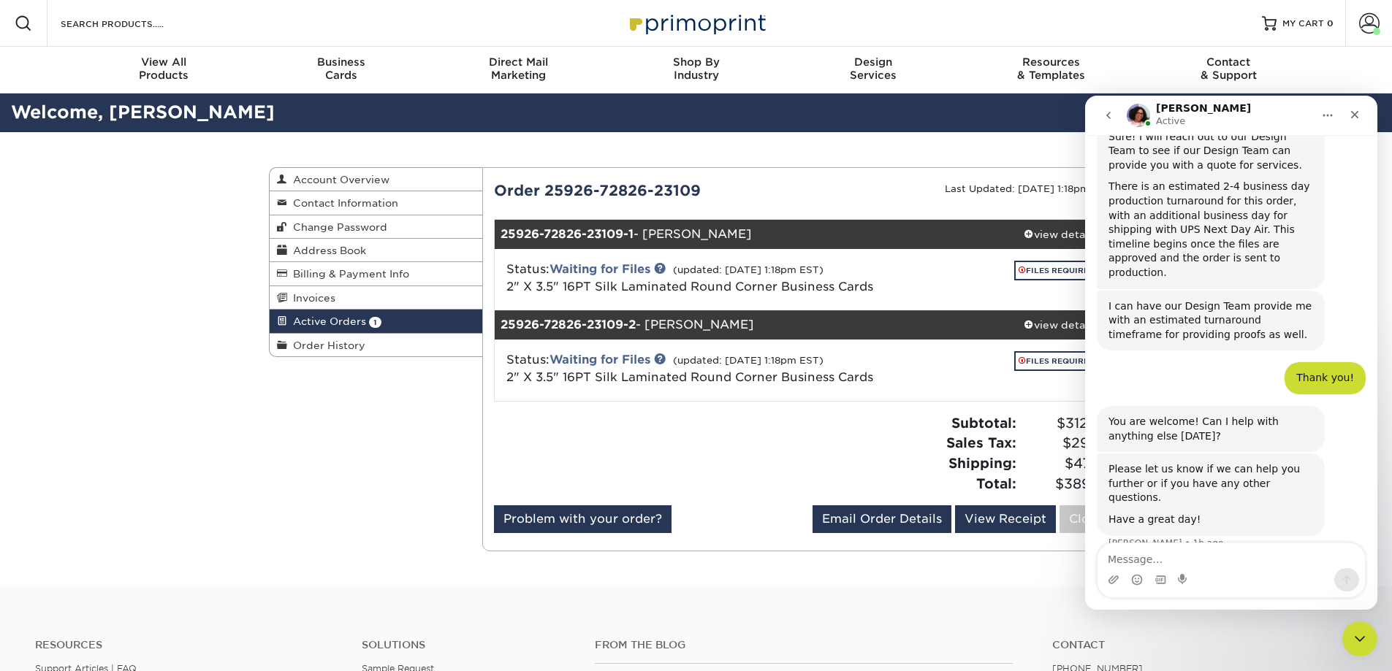
click at [373, 321] on span "1" at bounding box center [375, 322] width 12 height 11
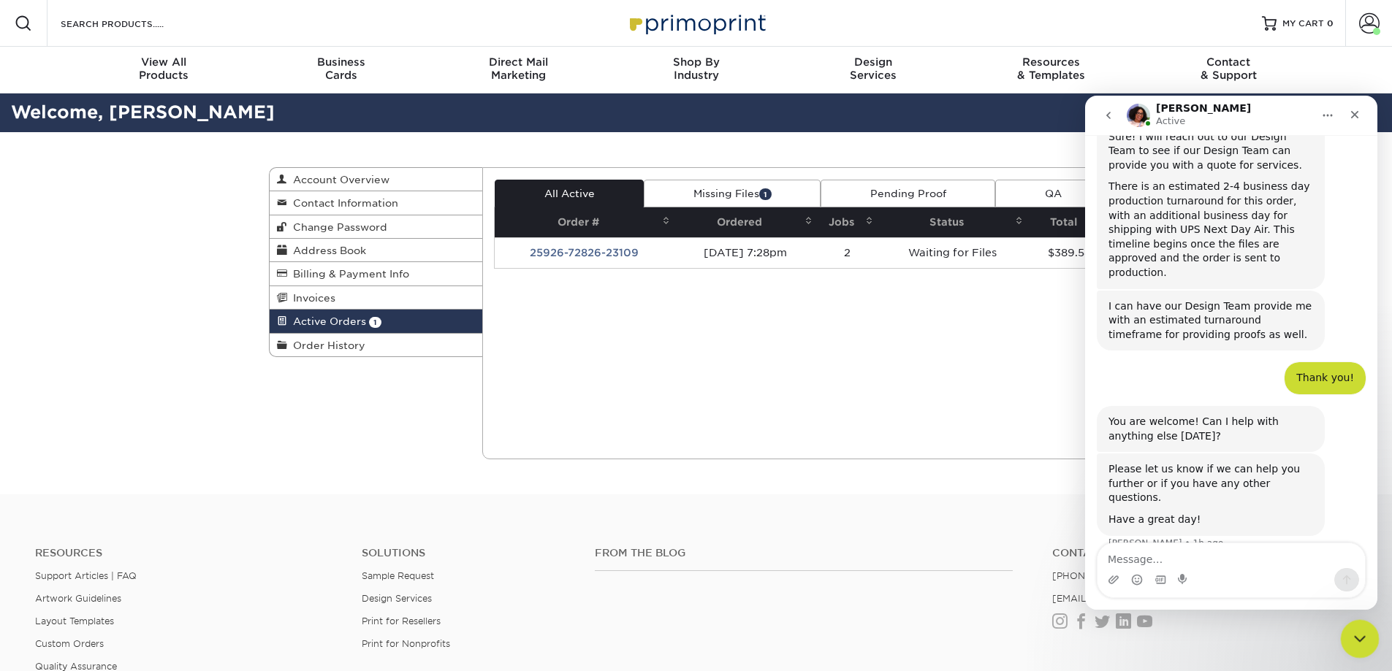
click at [1360, 623] on div "Close Intercom Messenger" at bounding box center [1357, 637] width 35 height 35
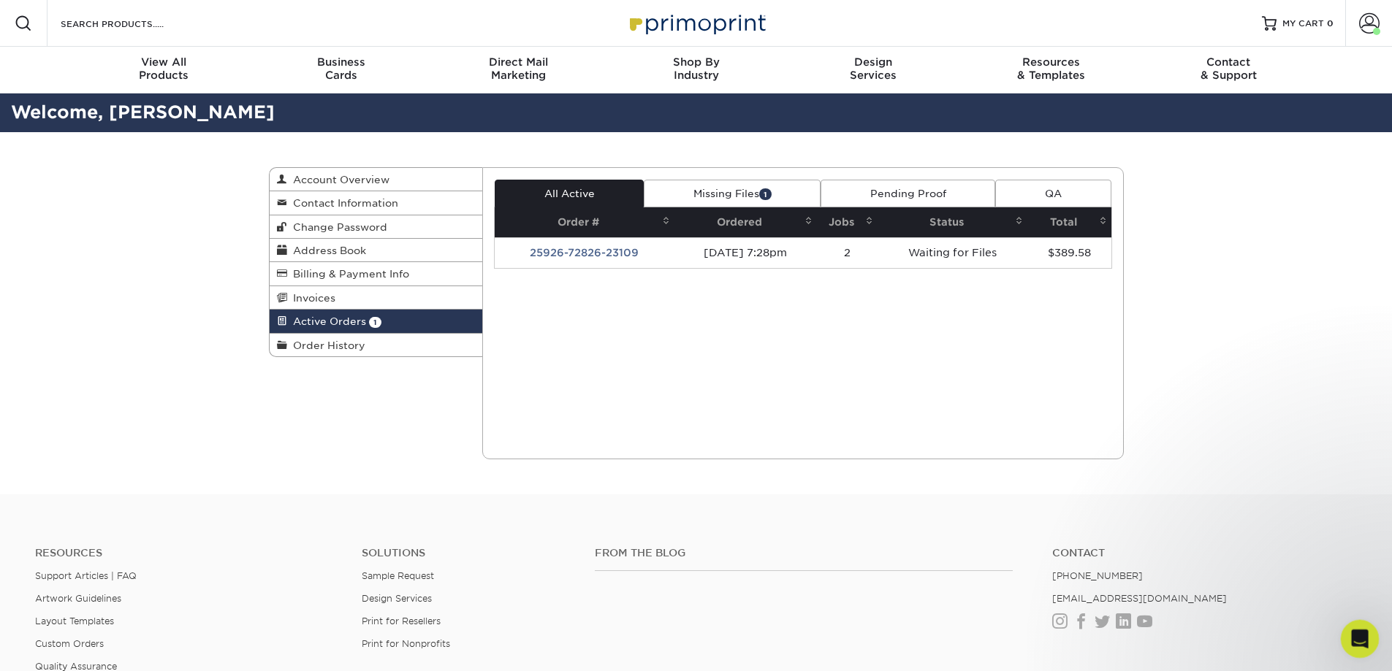
click at [1353, 633] on icon "Open Intercom Messenger" at bounding box center [1358, 637] width 24 height 24
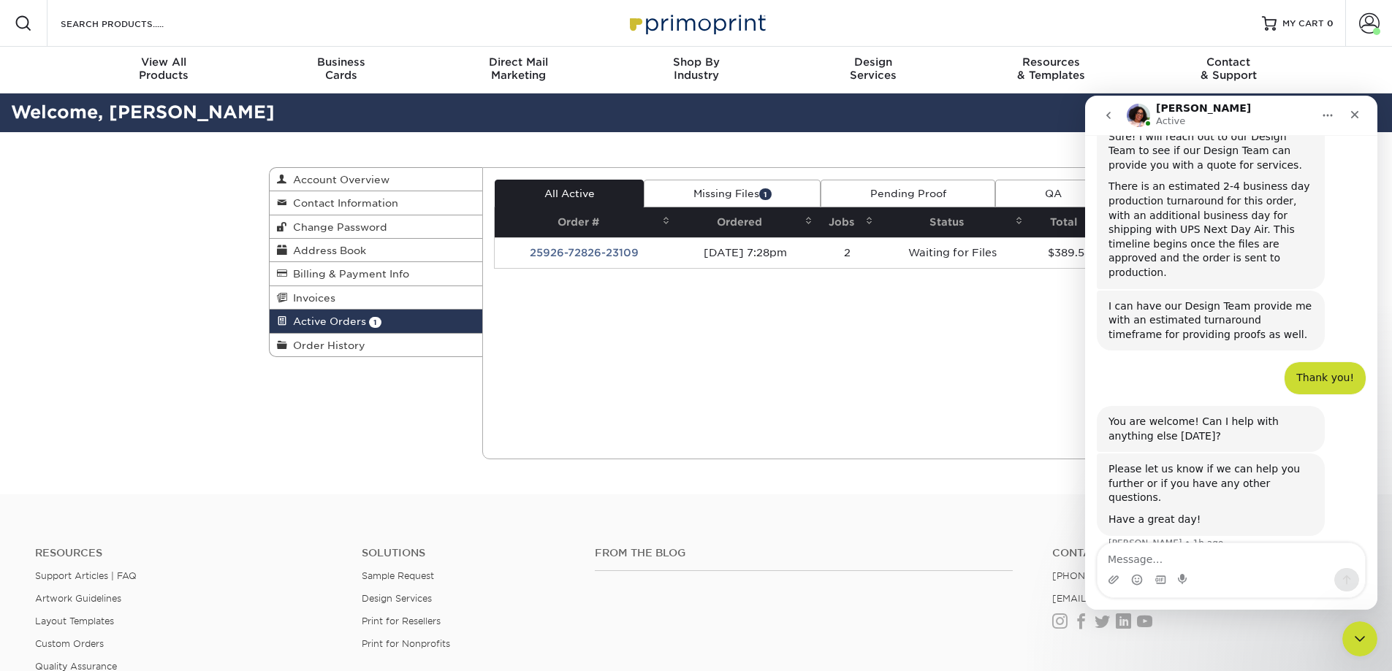
click at [1246, 561] on textarea "Message…" at bounding box center [1230, 556] width 267 height 25
click at [1210, 556] on textarea "Message…" at bounding box center [1230, 556] width 267 height 25
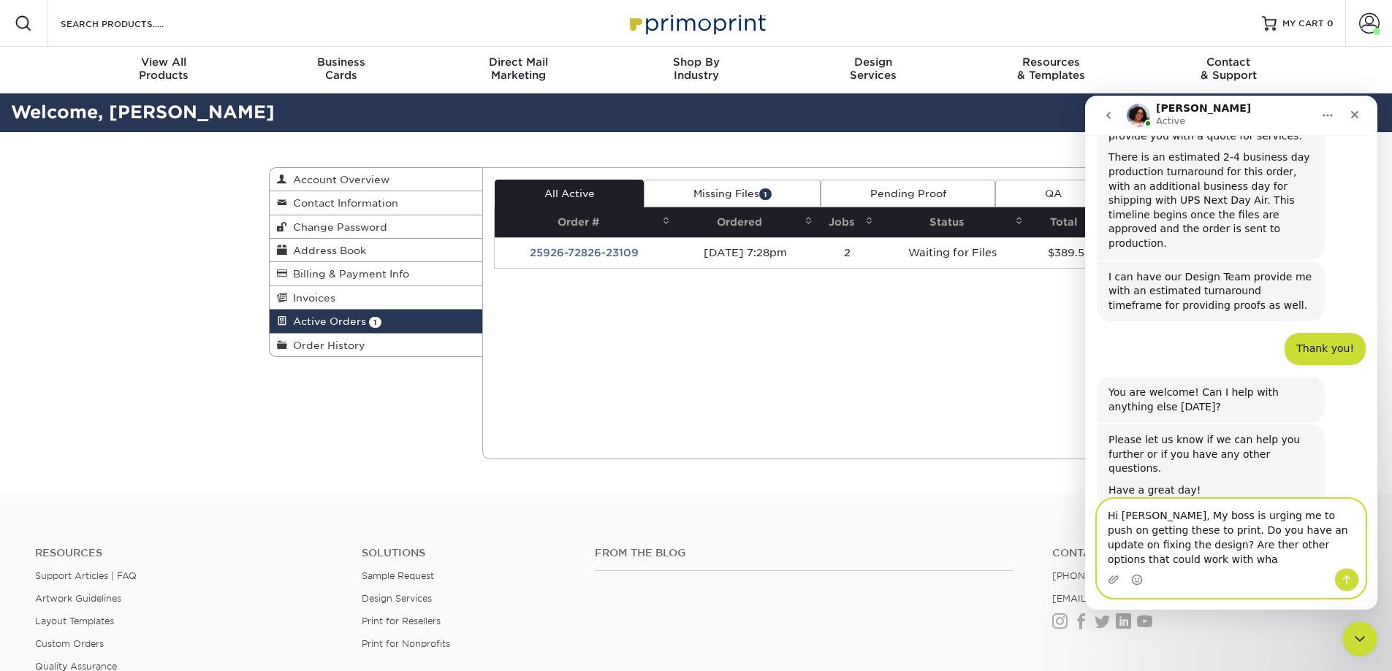
scroll to position [1572, 0]
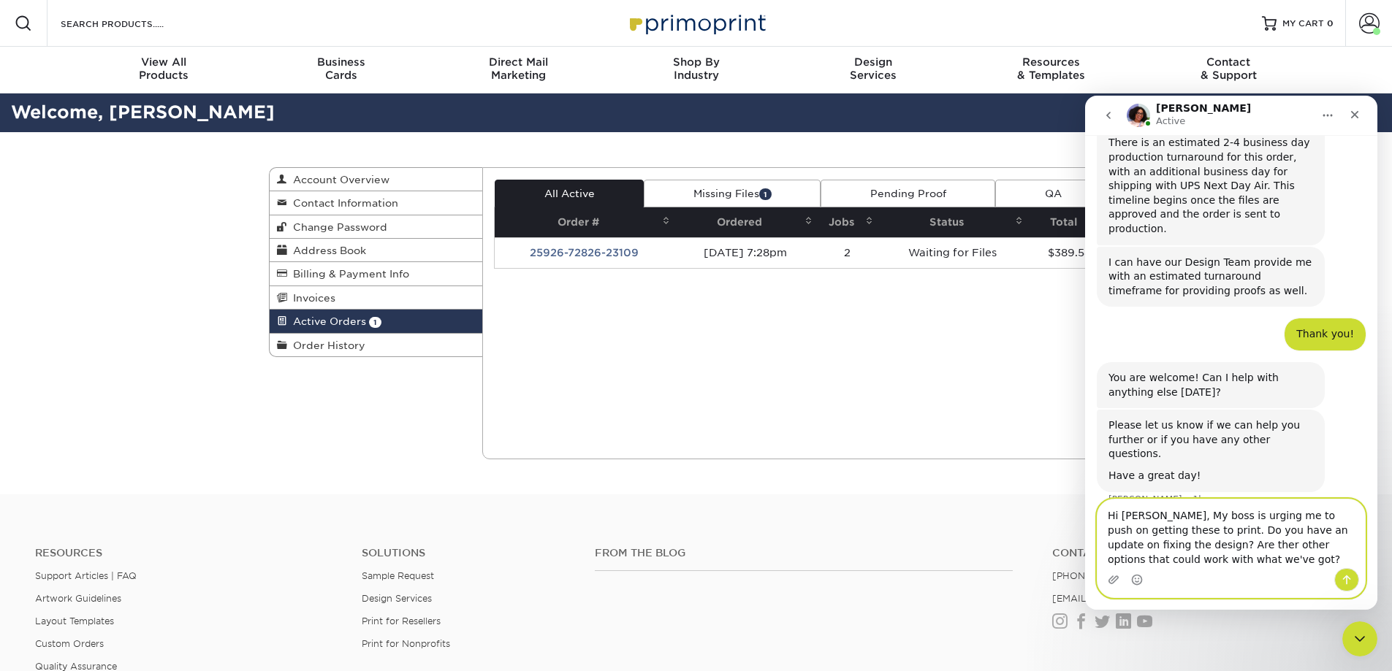
click at [1176, 549] on textarea "Hi Avery, My boss is urging me to push on getting these to print. Do you have a…" at bounding box center [1230, 534] width 267 height 69
type textarea "Hi [PERSON_NAME], My boss is urging me to push on getting these to print. Do yo…"
click at [1344, 574] on button "Send a message…" at bounding box center [1346, 579] width 25 height 23
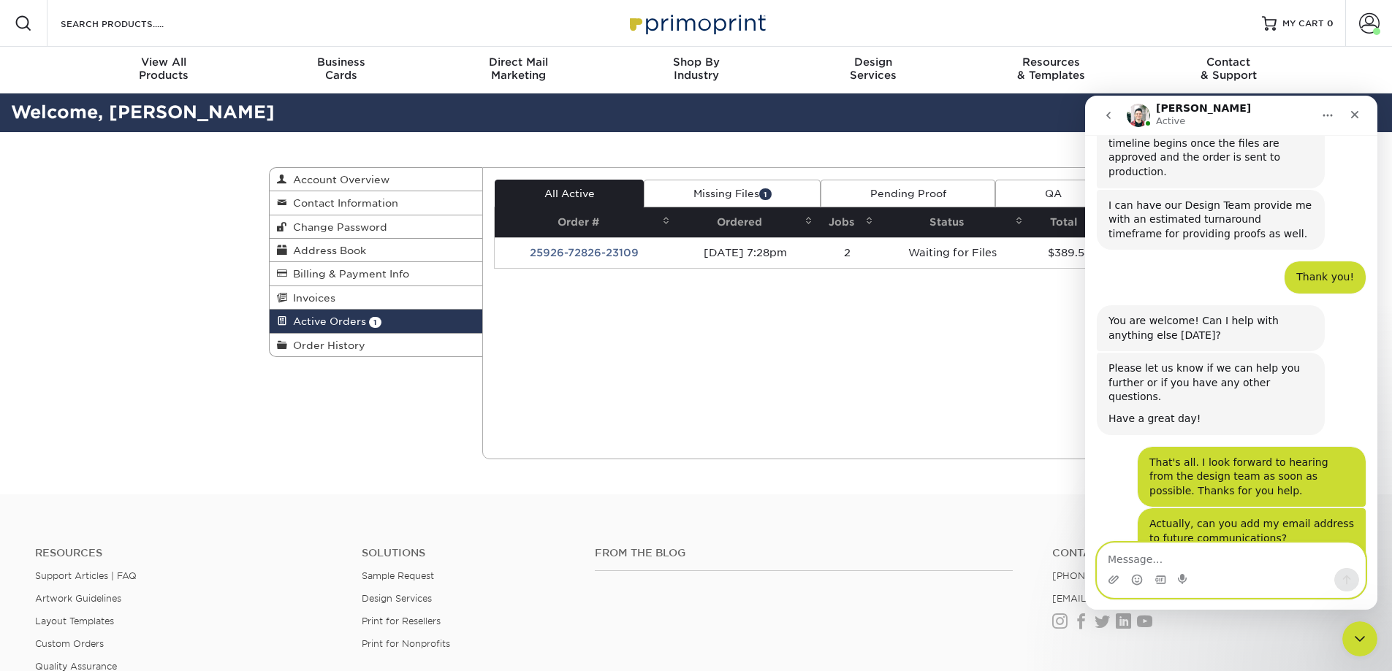
scroll to position [1748, 0]
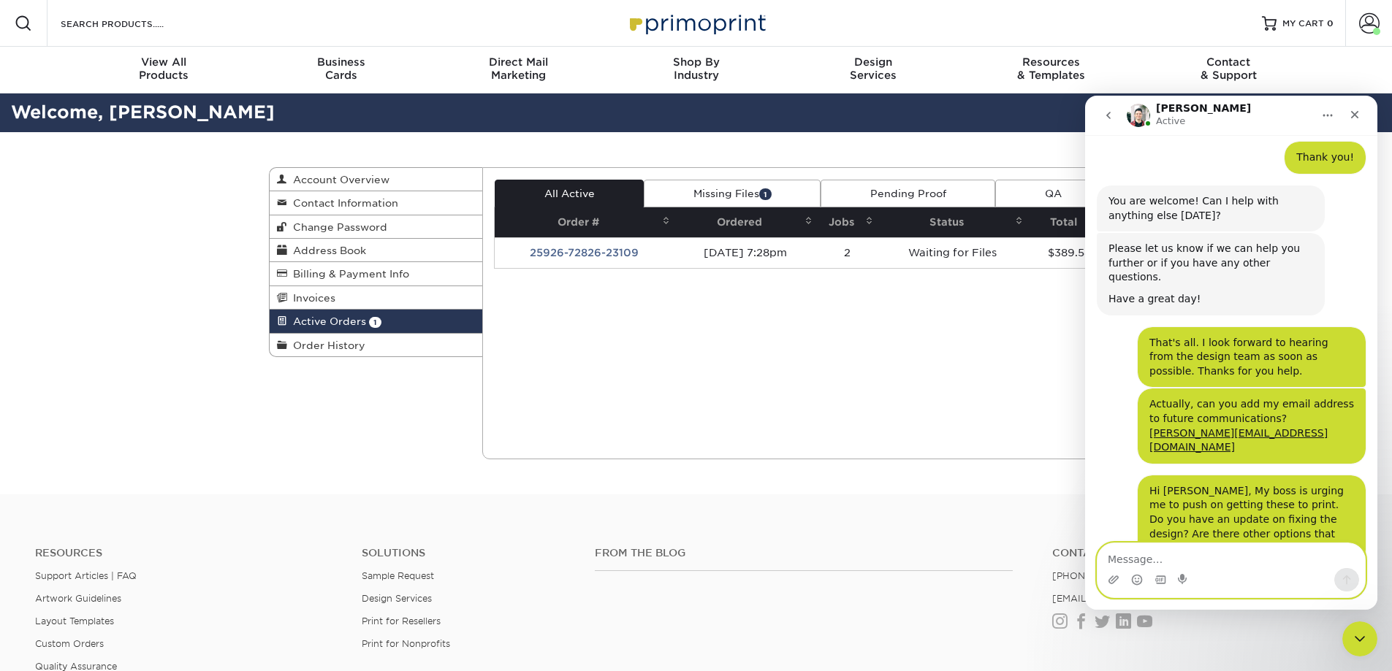
click at [1254, 554] on textarea "Message…" at bounding box center [1230, 556] width 267 height 25
type textarea "Thanks, [PERSON_NAME]!"
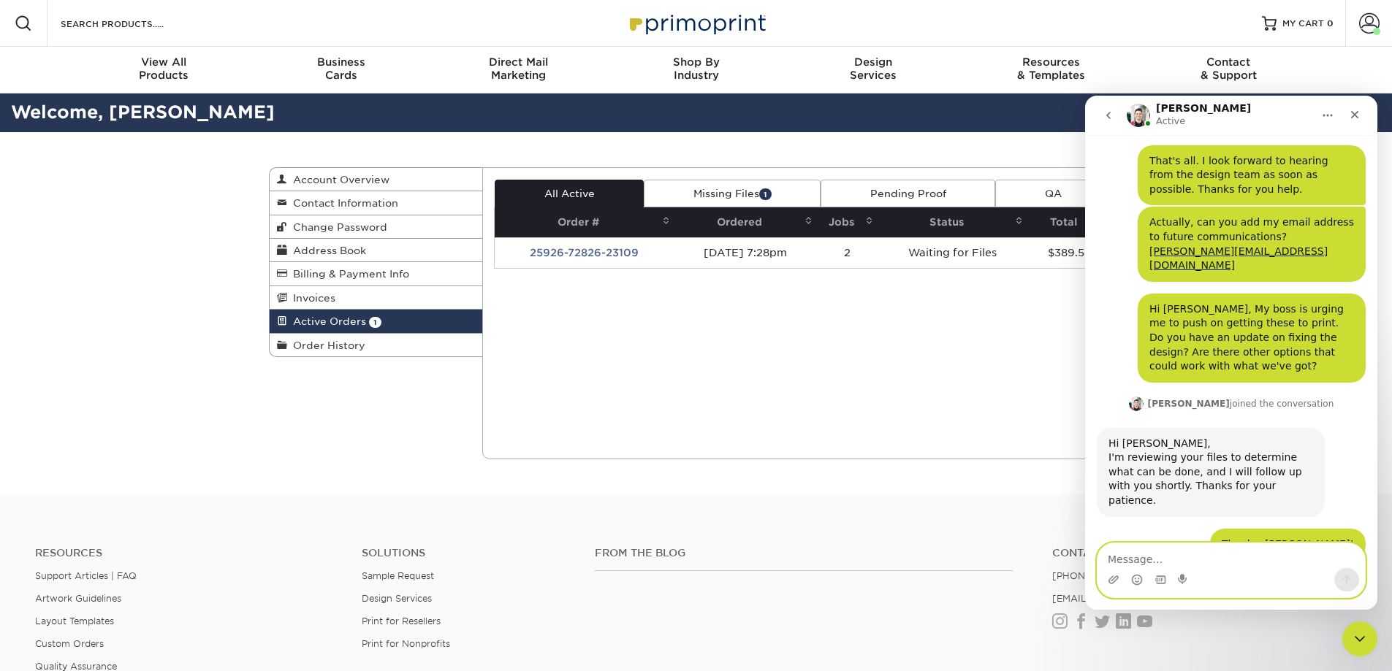
scroll to position [1935, 0]
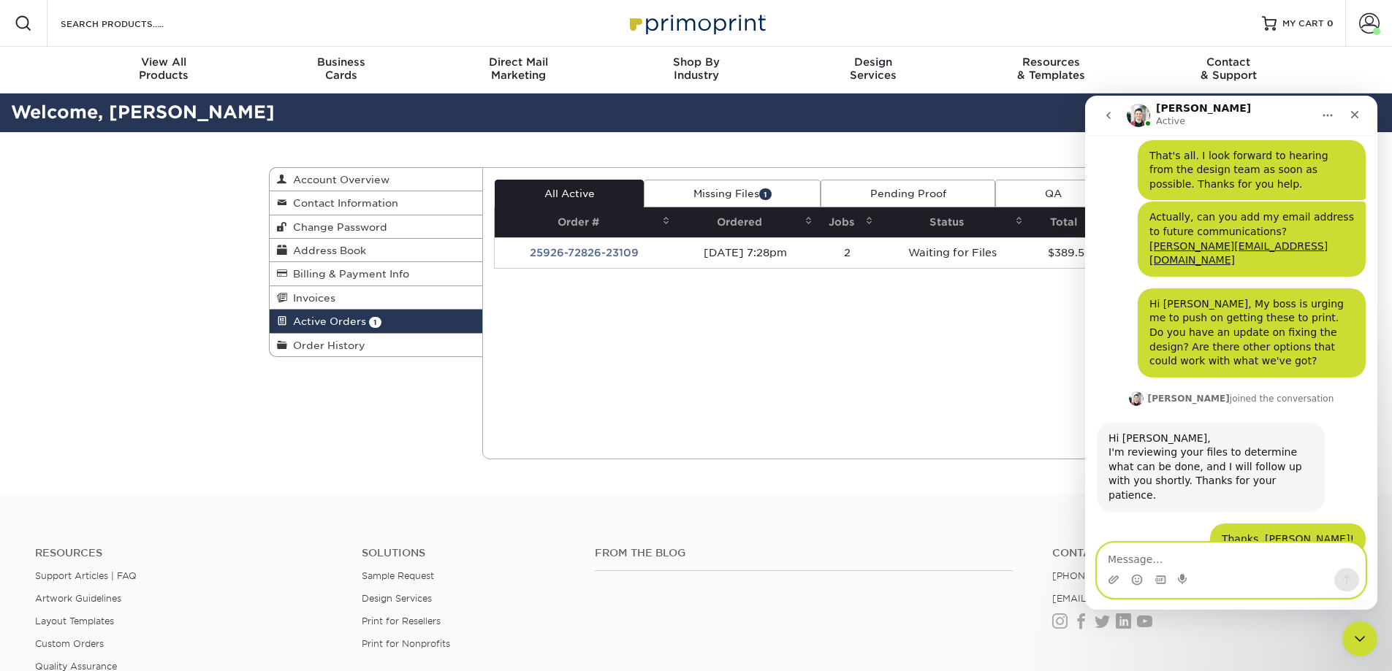
click at [1198, 563] on textarea "Message…" at bounding box center [1230, 556] width 267 height 25
type textarea "In my possession, I only have pdfs."
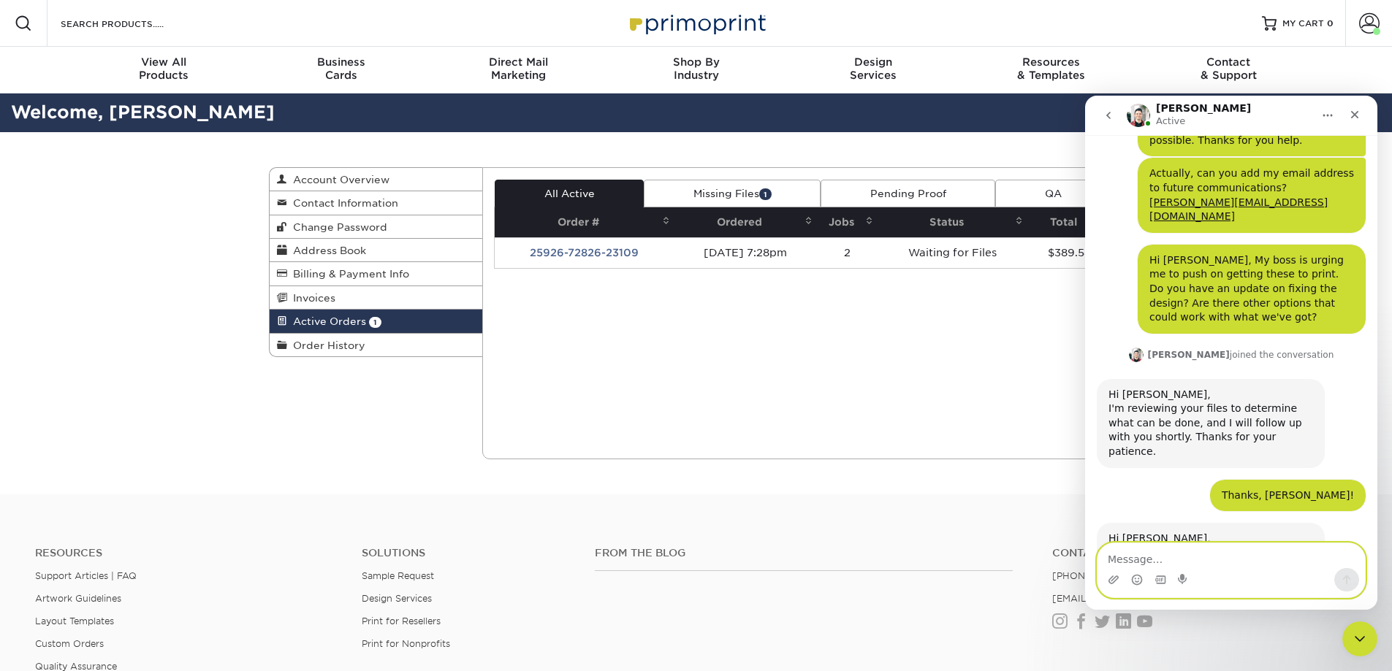
click at [1263, 554] on textarea "Message…" at bounding box center [1230, 556] width 267 height 25
type textarea "A"
type textarea "I see the"
drag, startPoint x: 1171, startPoint y: 557, endPoint x: 1105, endPoint y: 560, distance: 65.8
click at [1105, 560] on textarea "I see the" at bounding box center [1230, 556] width 267 height 25
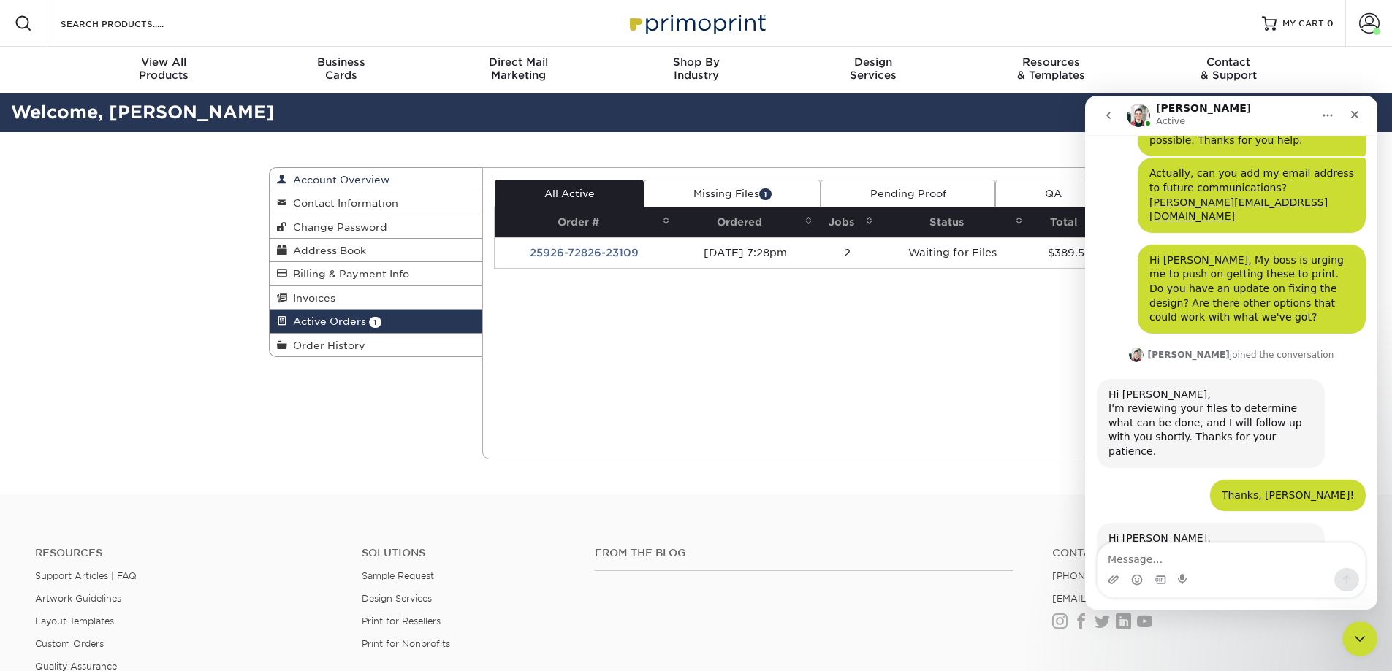
click at [371, 180] on span "Account Overview" at bounding box center [338, 180] width 102 height 12
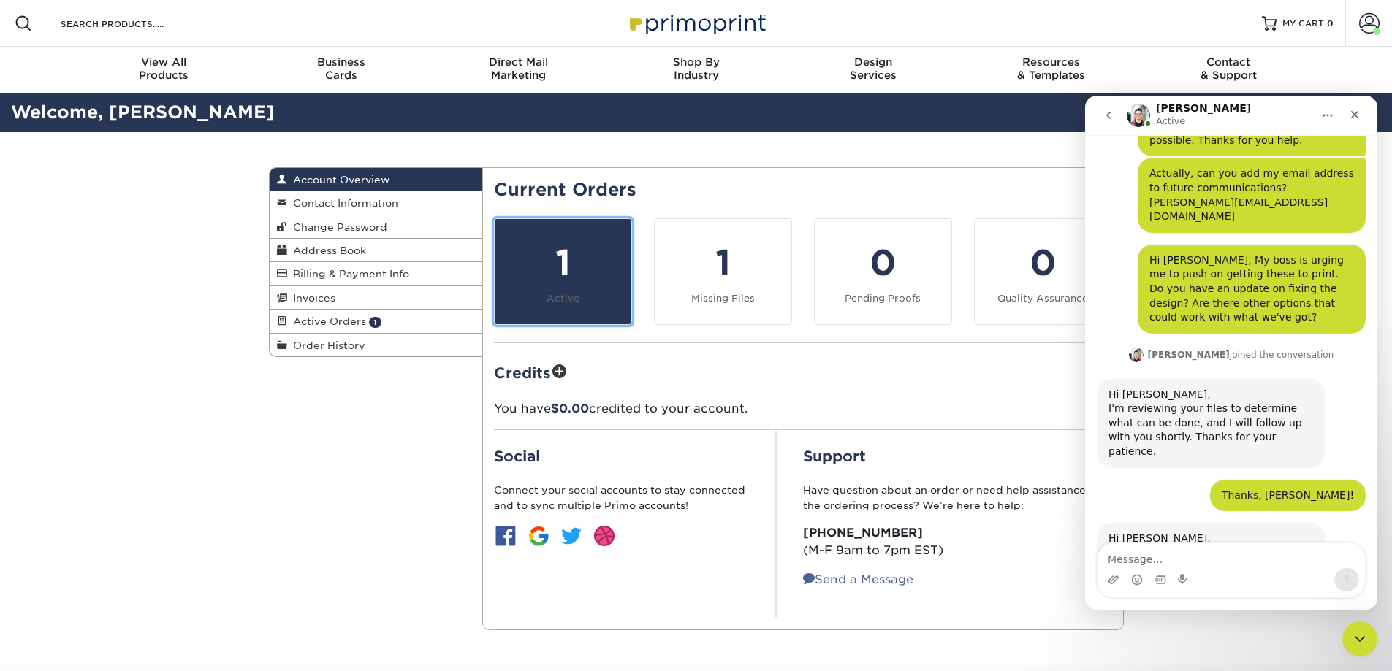
click at [560, 252] on div "1" at bounding box center [562, 263] width 119 height 53
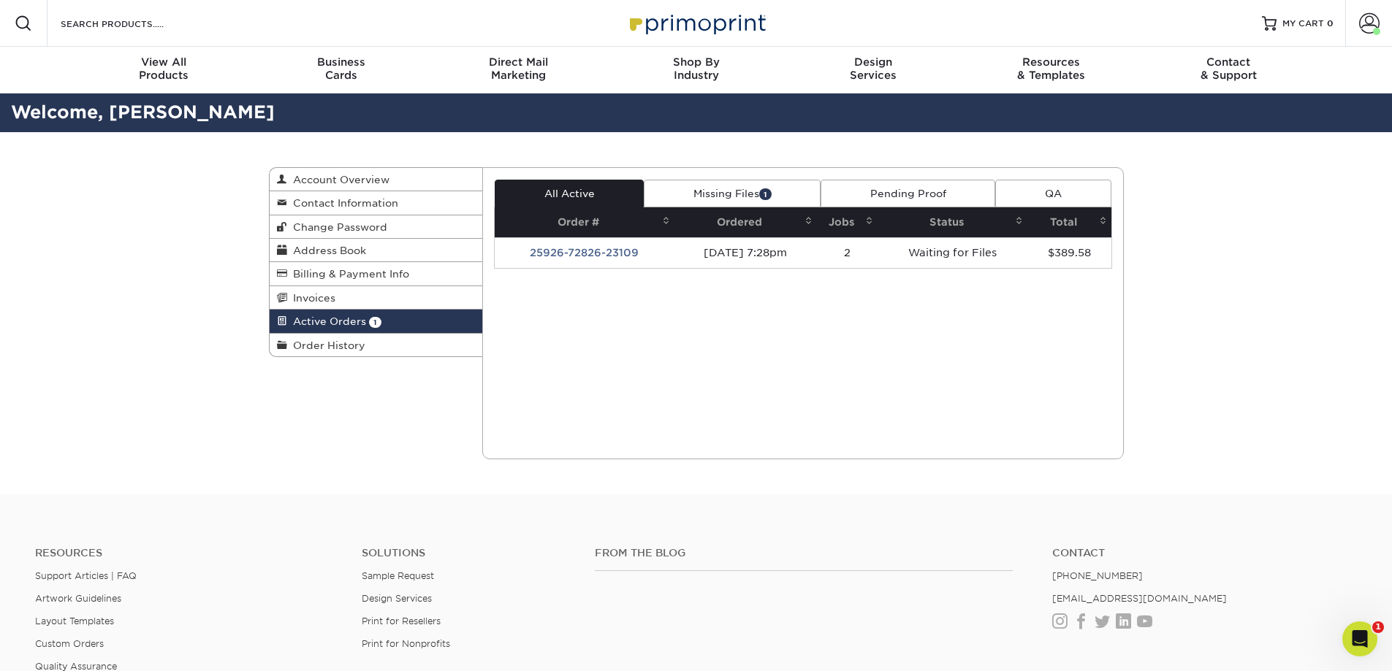
click at [717, 191] on link "Missing Files 1" at bounding box center [732, 194] width 177 height 28
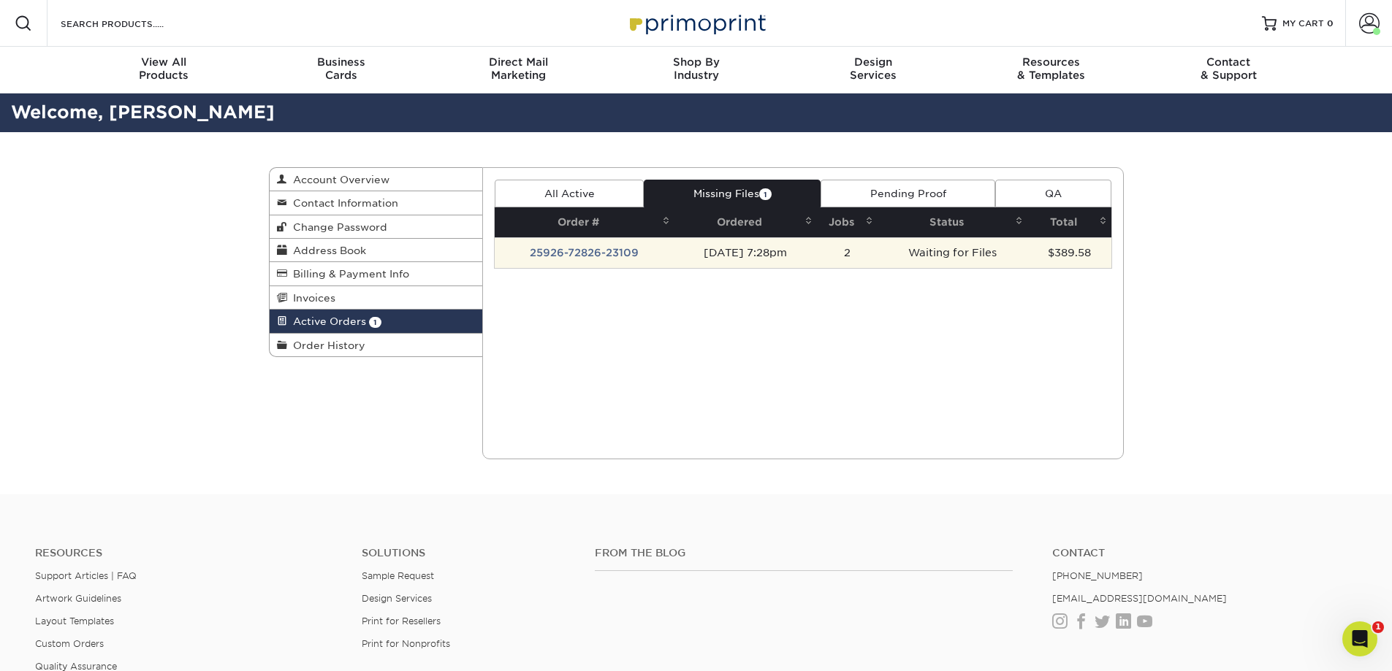
click at [585, 248] on td "25926-72826-23109" at bounding box center [585, 252] width 180 height 31
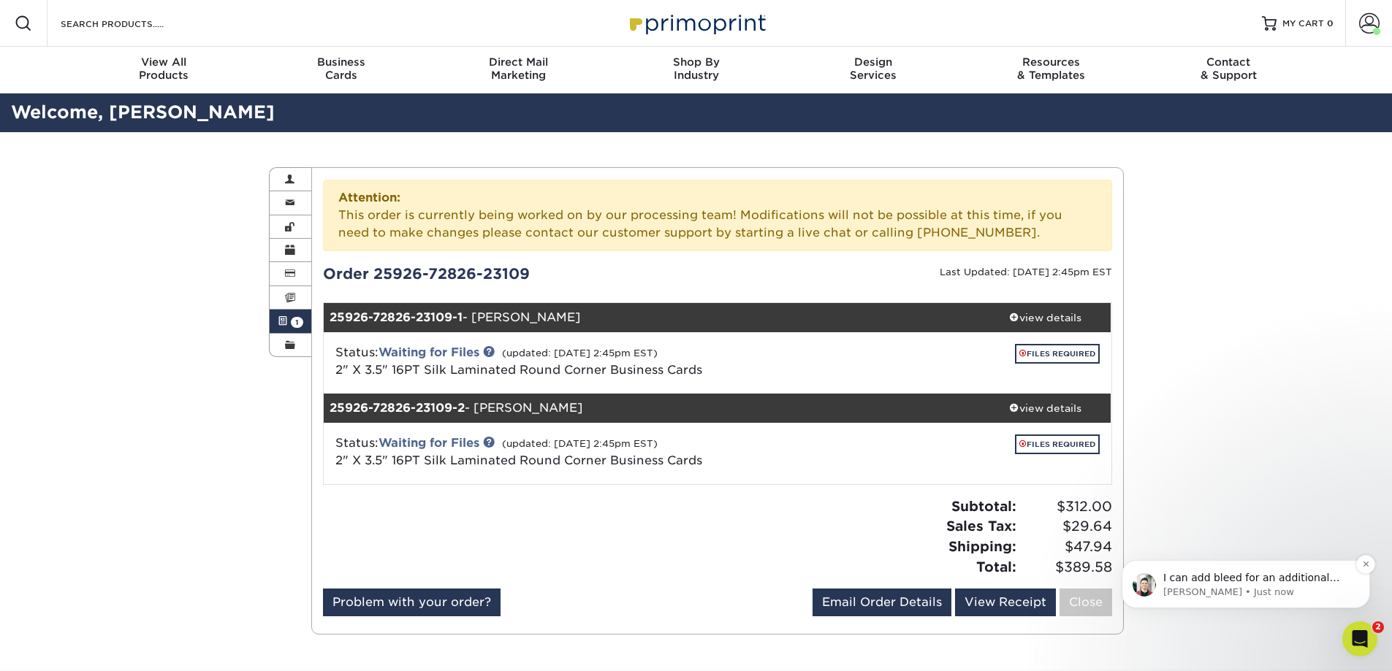
click at [1280, 585] on span "I can add bleed for an additional $15. Unfortunately, since you don't have edit…" at bounding box center [1253, 614] width 181 height 84
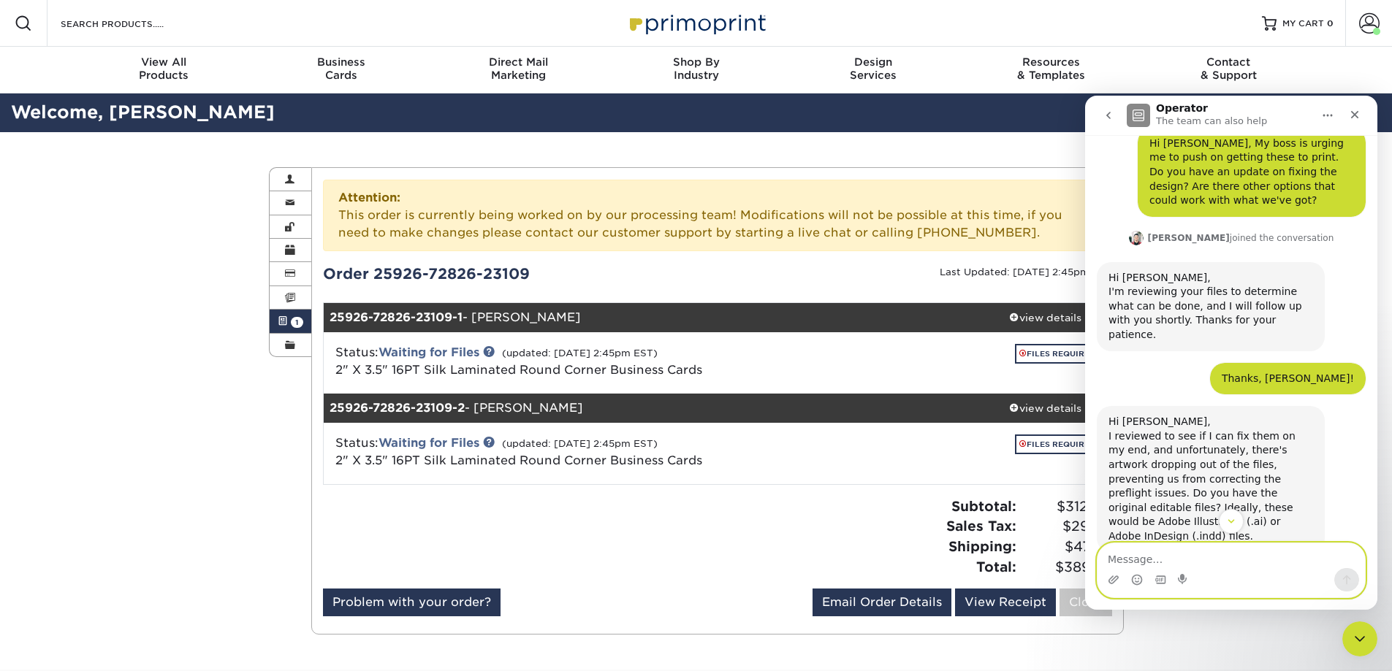
scroll to position [2104, 0]
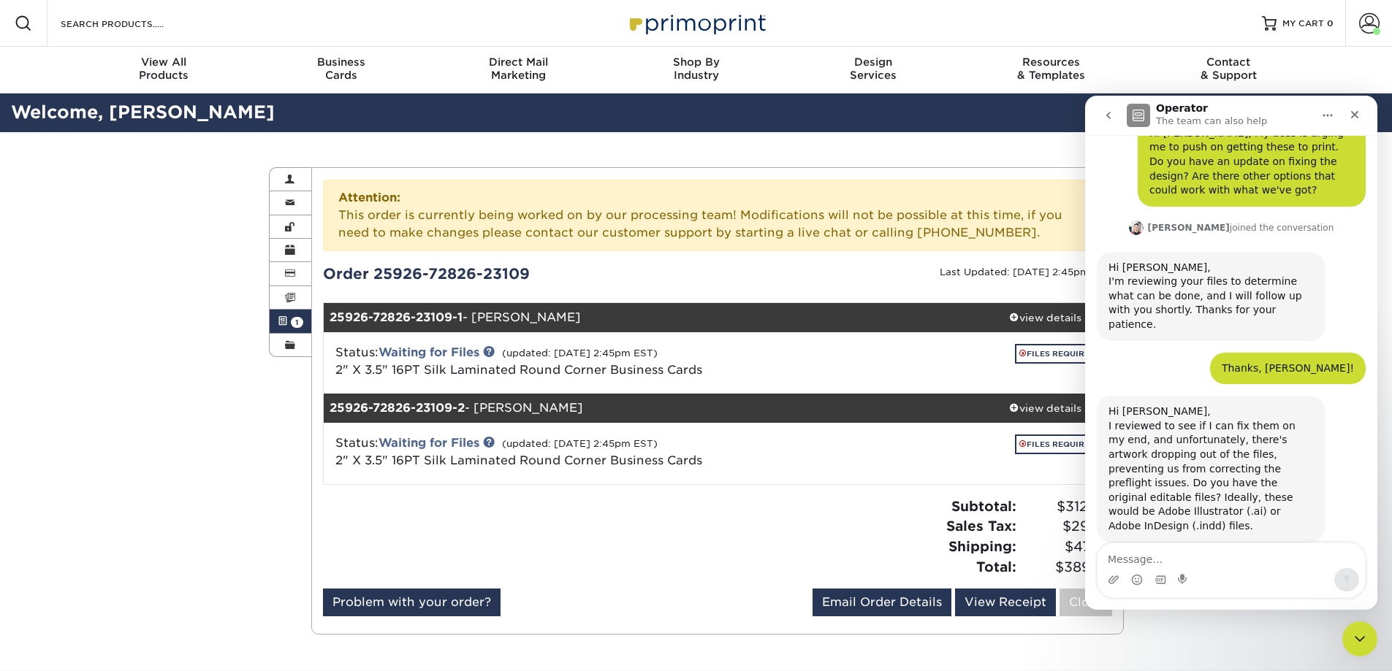
drag, startPoint x: 1107, startPoint y: 438, endPoint x: 1241, endPoint y: 497, distance: 146.6
click at [1241, 622] on div "I can add bleed for an additional $15. Unfortunately, since you don't have edit…" at bounding box center [1211, 666] width 228 height 89
copy div "I can add bleed for an additional $15. Unfortunately, since you don't have edit…"
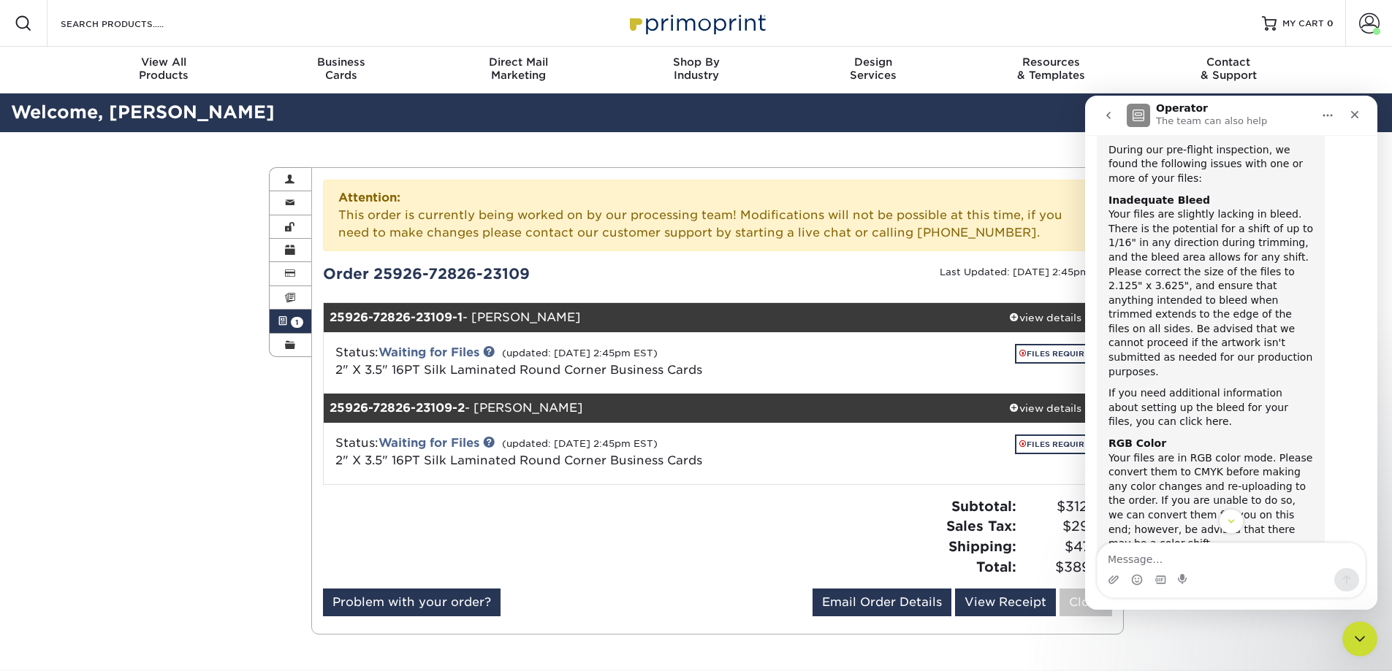
scroll to position [862, 0]
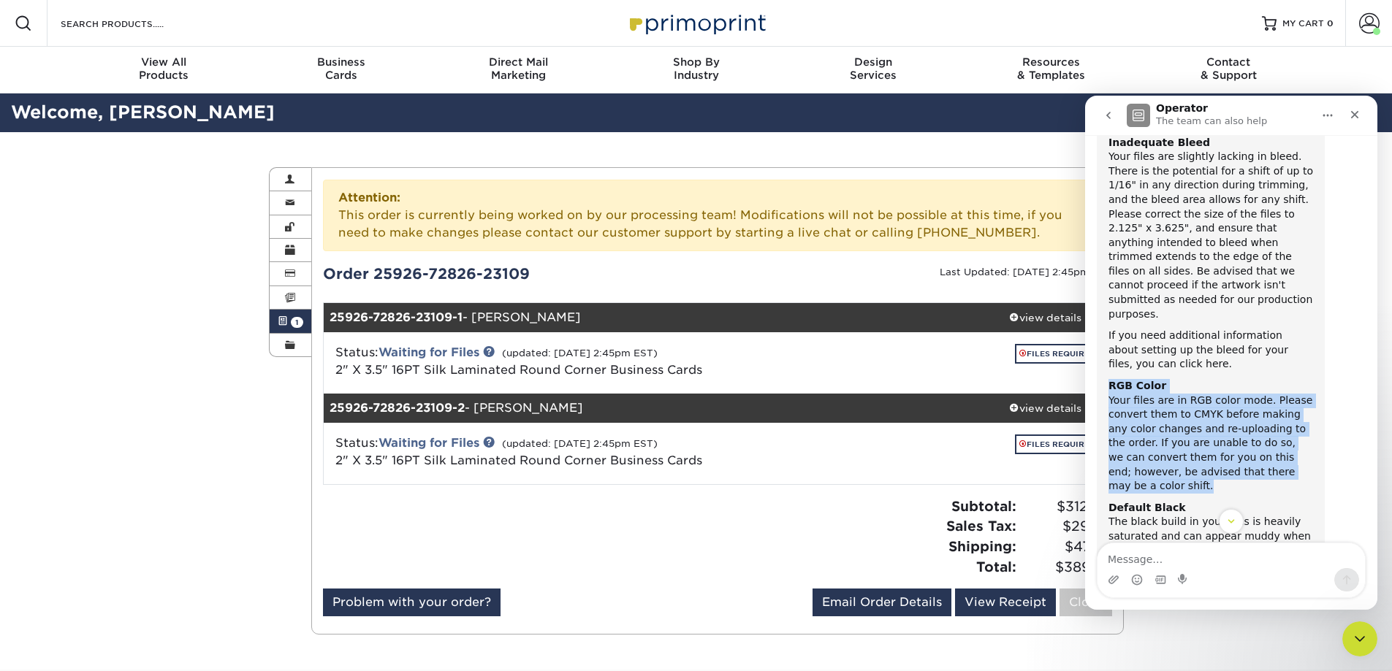
drag, startPoint x: 1108, startPoint y: 287, endPoint x: 1289, endPoint y: 375, distance: 200.6
click at [1289, 375] on div "Thank you for your patience while I review. Here are the notes from our Team: D…" at bounding box center [1210, 325] width 205 height 581
copy div "RGB Color Your files are in RGB color mode. Please convert them to CMYK before …"
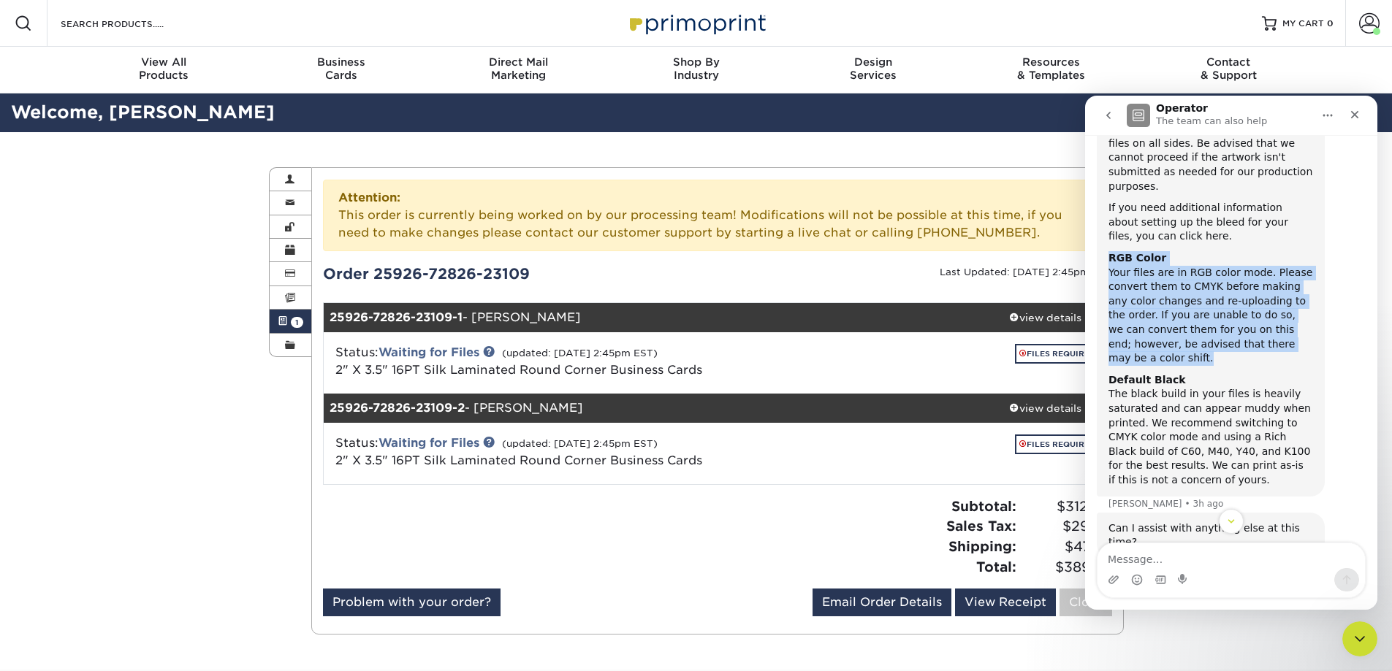
scroll to position [1154, 0]
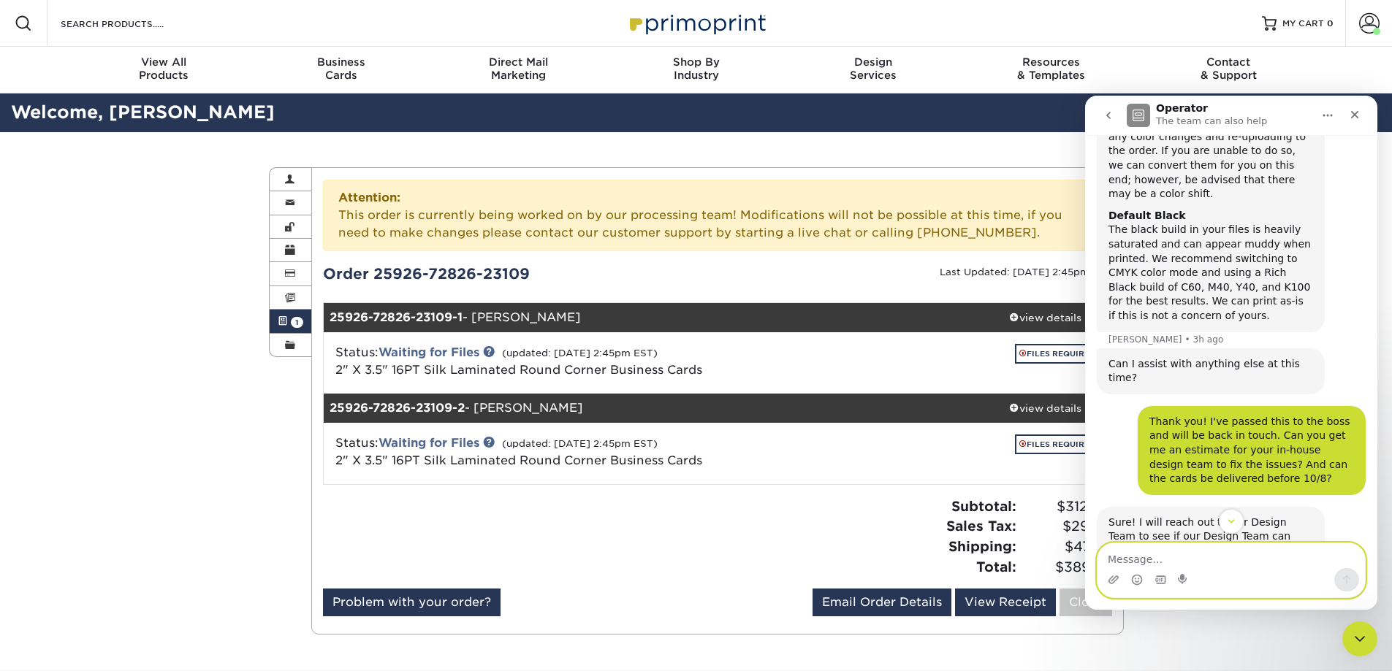
click at [1259, 558] on textarea "Message…" at bounding box center [1230, 556] width 267 height 25
paste textarea "RGB Color Your files are in RGB color mode. Please convert them to CMYK before …"
type textarea "What about this issue? RGB Color Your files are in RGB color mode. Please conve…"
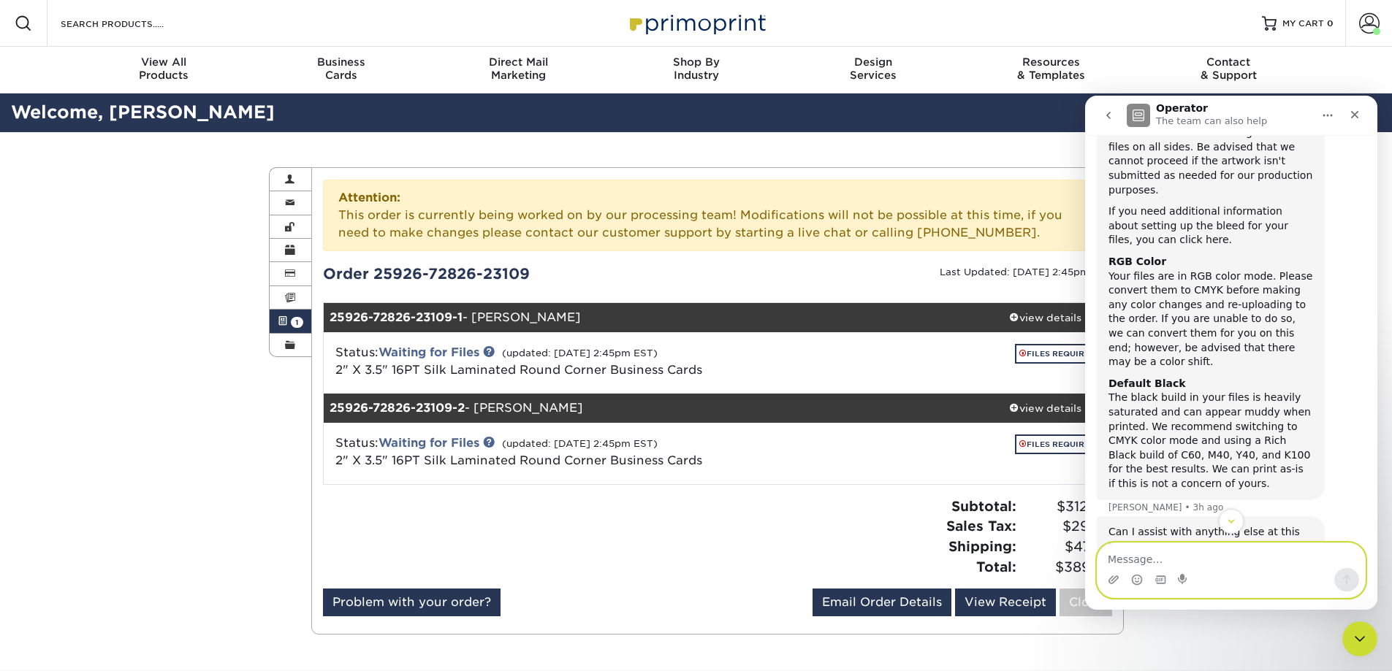
scroll to position [850, 0]
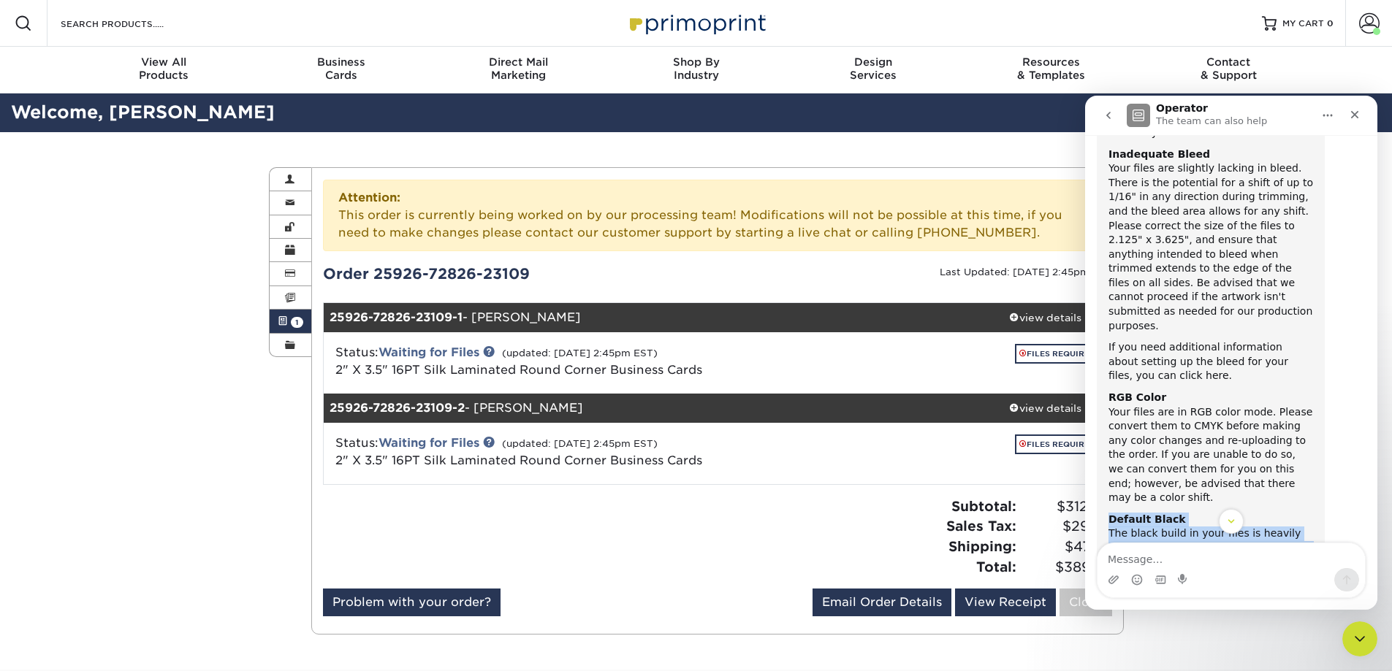
drag, startPoint x: 1109, startPoint y: 406, endPoint x: 1255, endPoint y: 507, distance: 178.0
click at [1255, 507] on div "Thank you for your patience while I review. Here are the notes from our Team: D…" at bounding box center [1210, 337] width 205 height 581
copy div "Default Black The black build in your files is heavily saturated and can appear…"
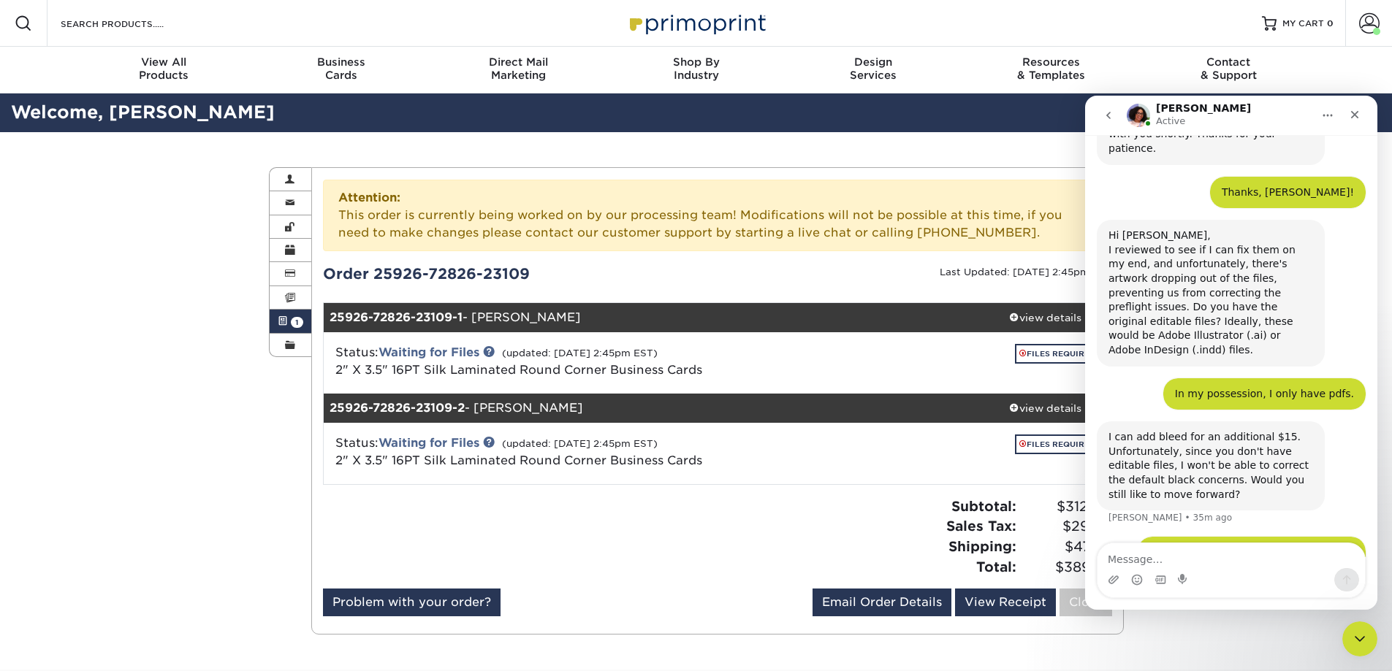
scroll to position [2347, 0]
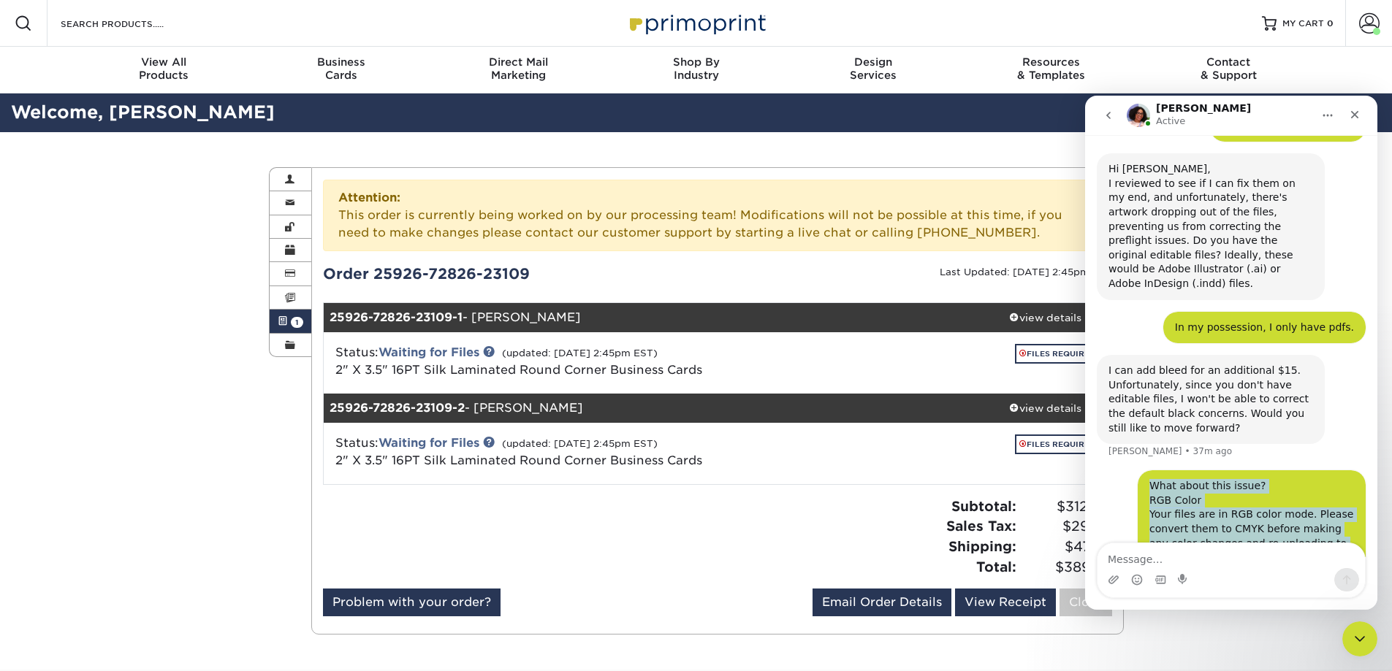
drag, startPoint x: 1141, startPoint y: 303, endPoint x: 1331, endPoint y: 387, distance: 206.8
click at [1331, 471] on div "What about this issue? RGB Color Your files are in RGB color mode. Please conve…" at bounding box center [1252, 544] width 228 height 146
copy div "What about this issue? RGB Color Your files are in RGB color mode. Please conve…"
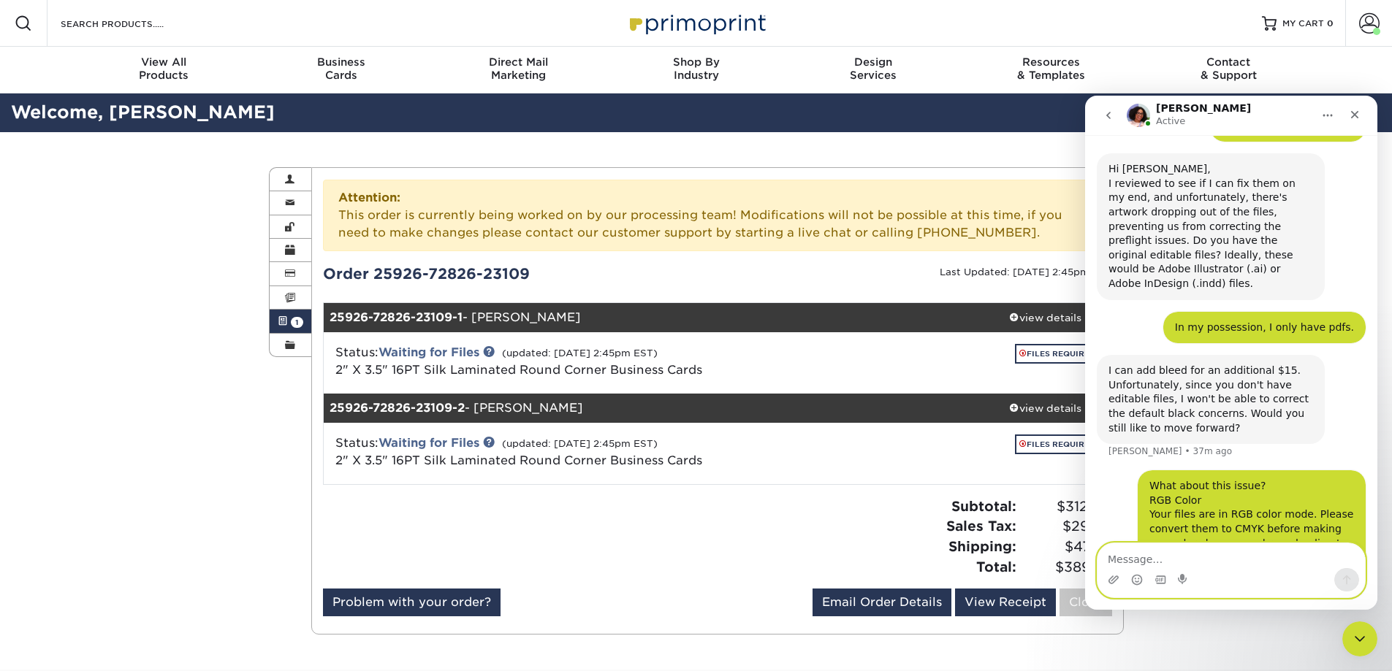
click at [1196, 557] on textarea "Message…" at bounding box center [1230, 556] width 267 height 25
type textarea "O"
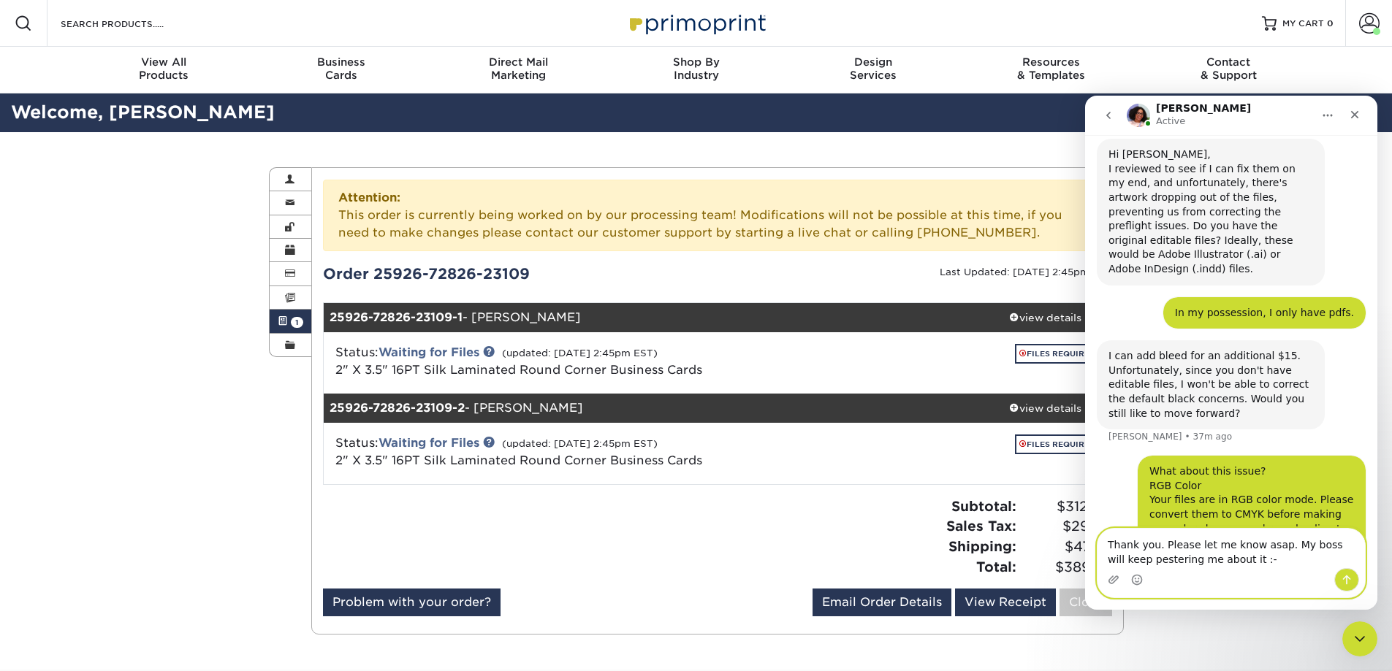
type textarea "Thank you. Please let me know asap. My boss will keep pestering me about it :-)"
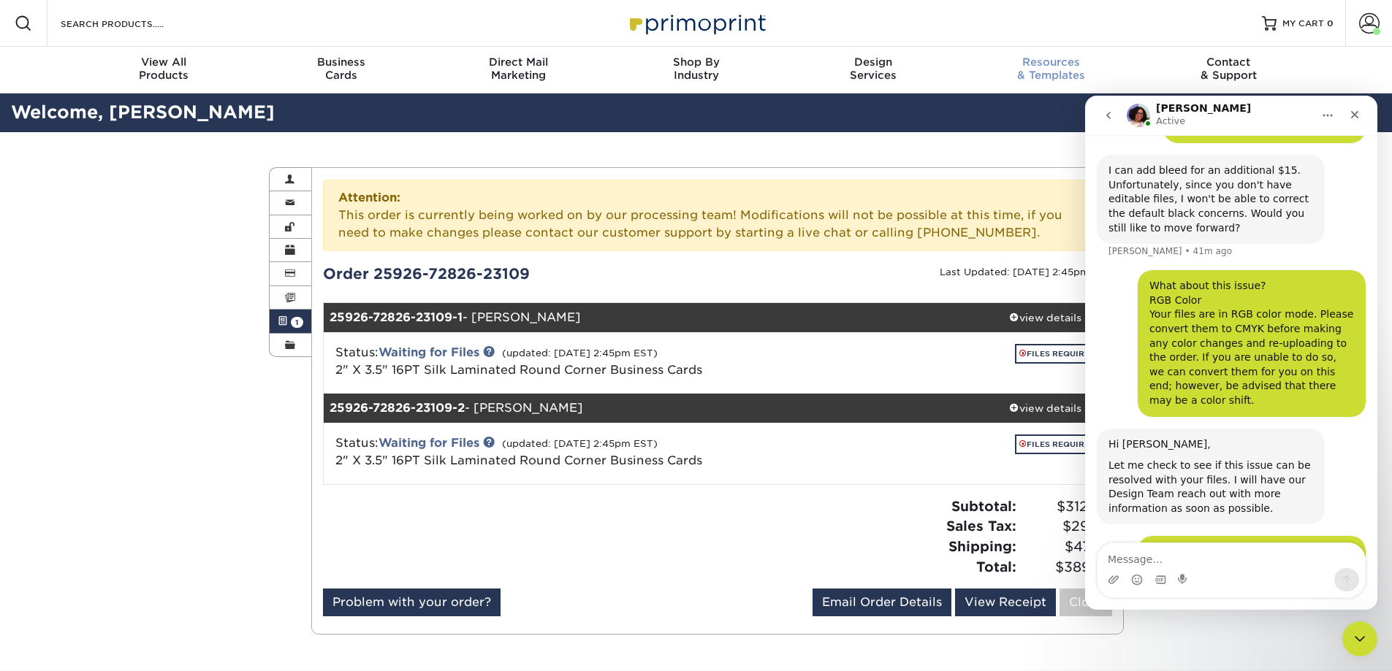
scroll to position [2553, 0]
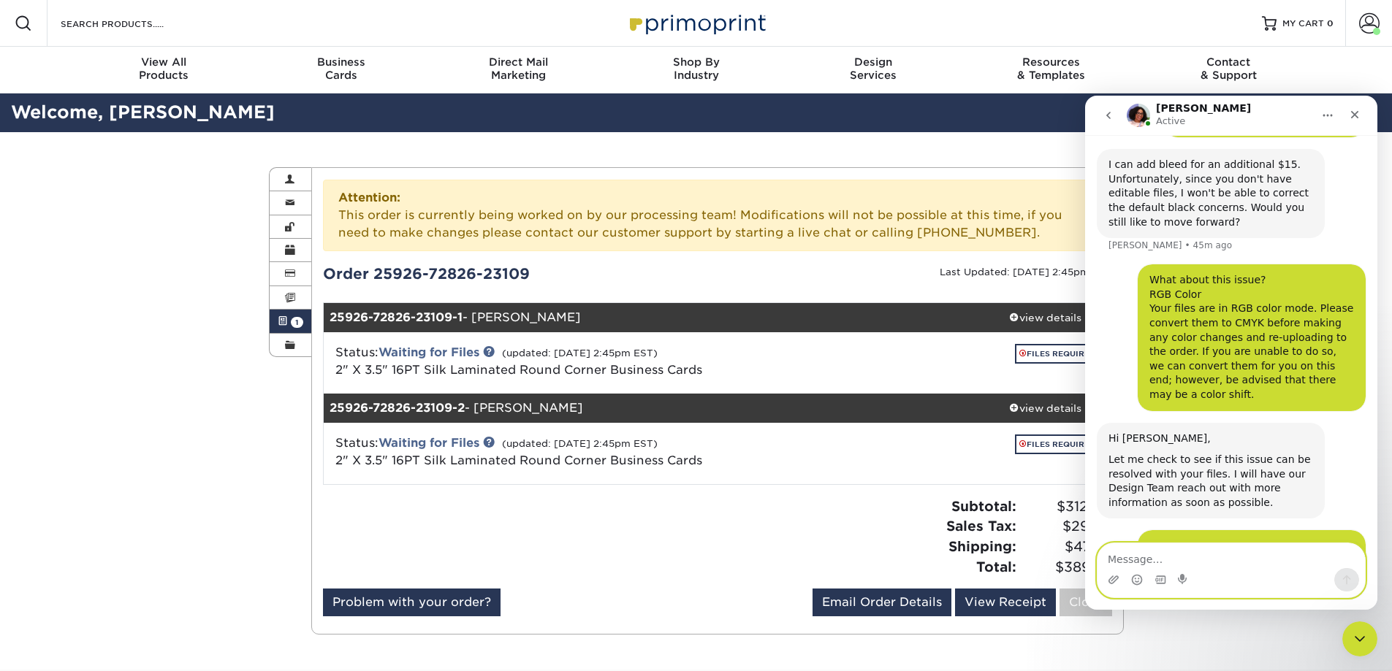
click at [1231, 563] on textarea "Message…" at bounding box center [1230, 556] width 267 height 25
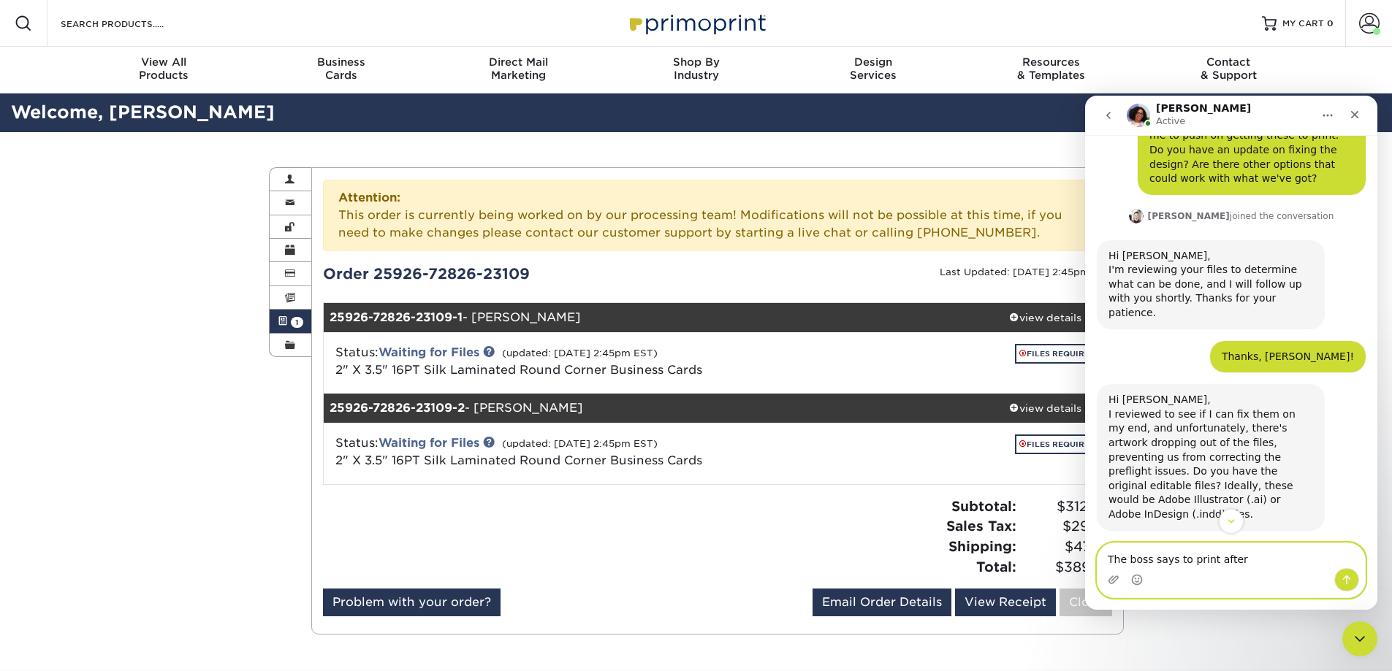
scroll to position [2114, 0]
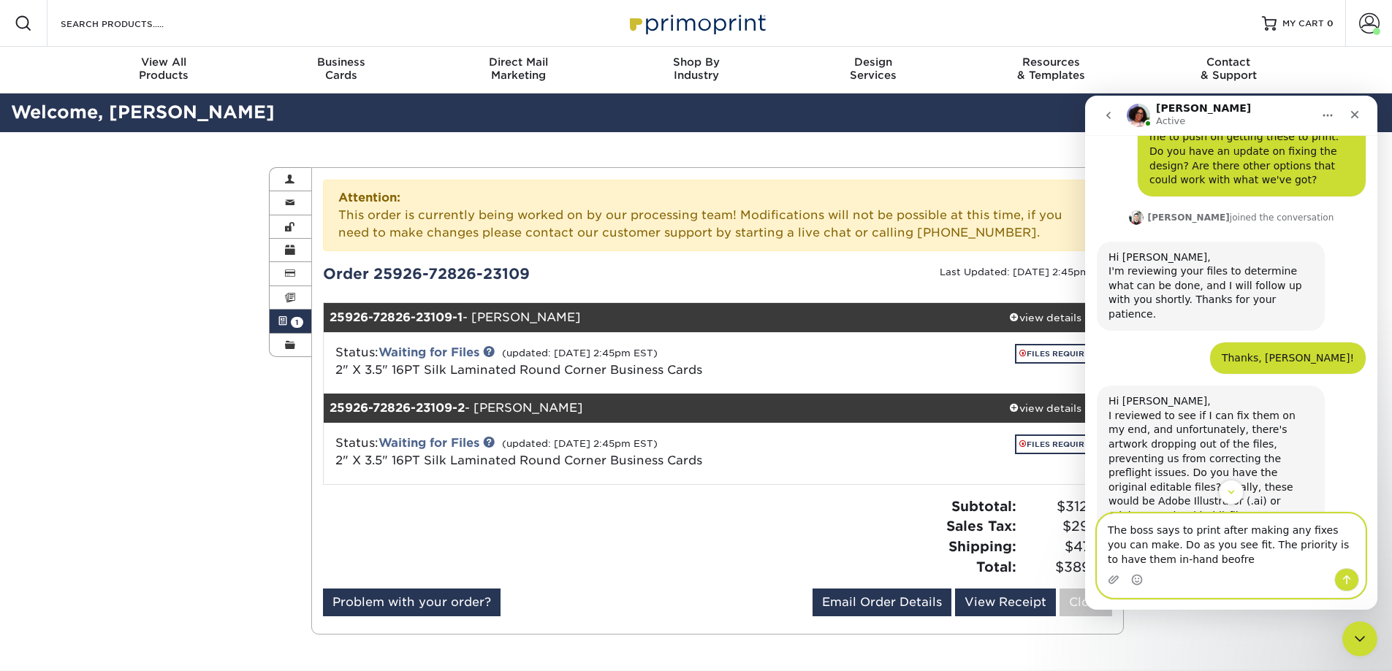
click at [1136, 564] on textarea "The boss says to print after making any fixes you can make. Do as you see fit. …" at bounding box center [1230, 541] width 267 height 54
click at [1146, 564] on textarea "The boss says to print after making any fixes you can make. Do as you see fit. …" at bounding box center [1230, 541] width 267 height 54
drag, startPoint x: 1163, startPoint y: 561, endPoint x: 1134, endPoint y: 565, distance: 29.5
click at [1134, 565] on textarea "The boss says to print after making any fixes you can make. Do as you see fit. …" at bounding box center [1230, 541] width 267 height 54
click at [1252, 562] on textarea "The boss says to print after making any fixes you can make. Do as you see fit. …" at bounding box center [1230, 541] width 267 height 54
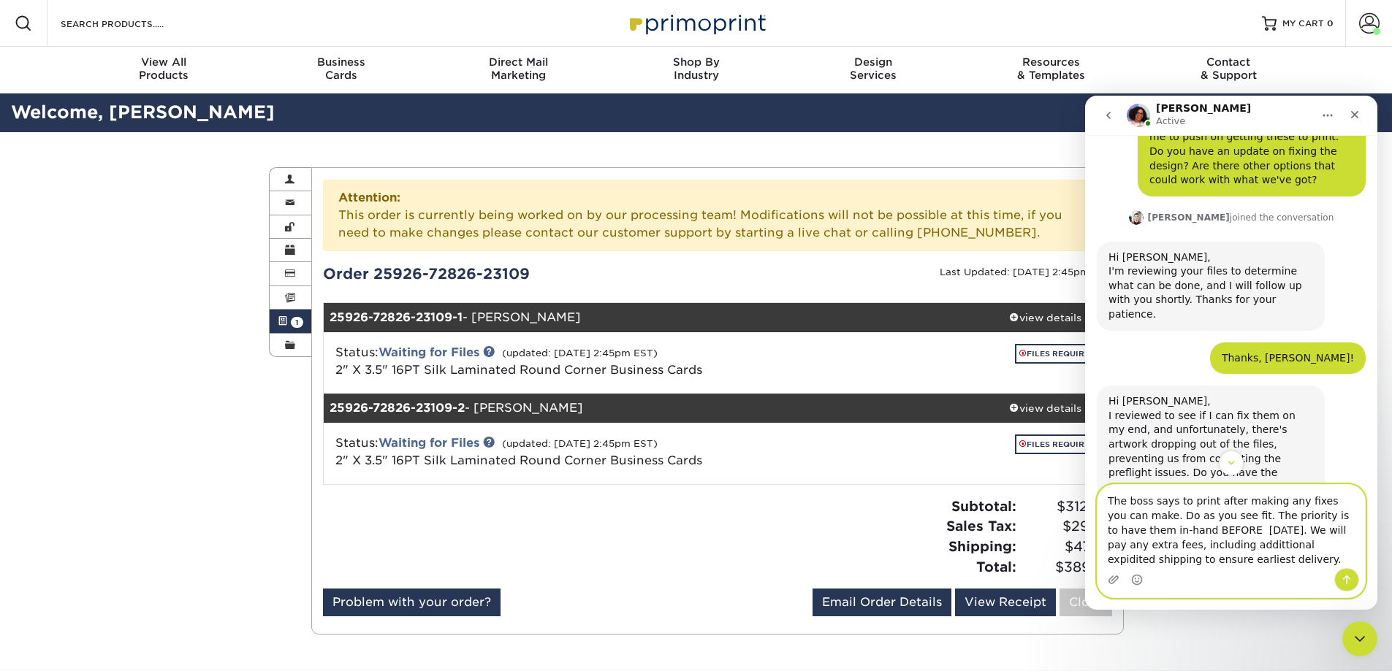
click at [1232, 544] on textarea "The boss says to print after making any fixes you can make. Do as you see fit. …" at bounding box center [1230, 526] width 267 height 83
drag, startPoint x: 1232, startPoint y: 544, endPoint x: 1222, endPoint y: 566, distance: 24.6
click at [1222, 566] on textarea "The boss says to print after making any fixes you can make. Do as you see fit. …" at bounding box center [1230, 526] width 267 height 83
click at [1184, 544] on textarea "The boss says to print after making any fixes you can make. Do as you see fit. …" at bounding box center [1230, 526] width 267 height 83
click at [1175, 533] on textarea "The boss says to print after making any fixes you can make. Do as you see fit. …" at bounding box center [1230, 526] width 267 height 83
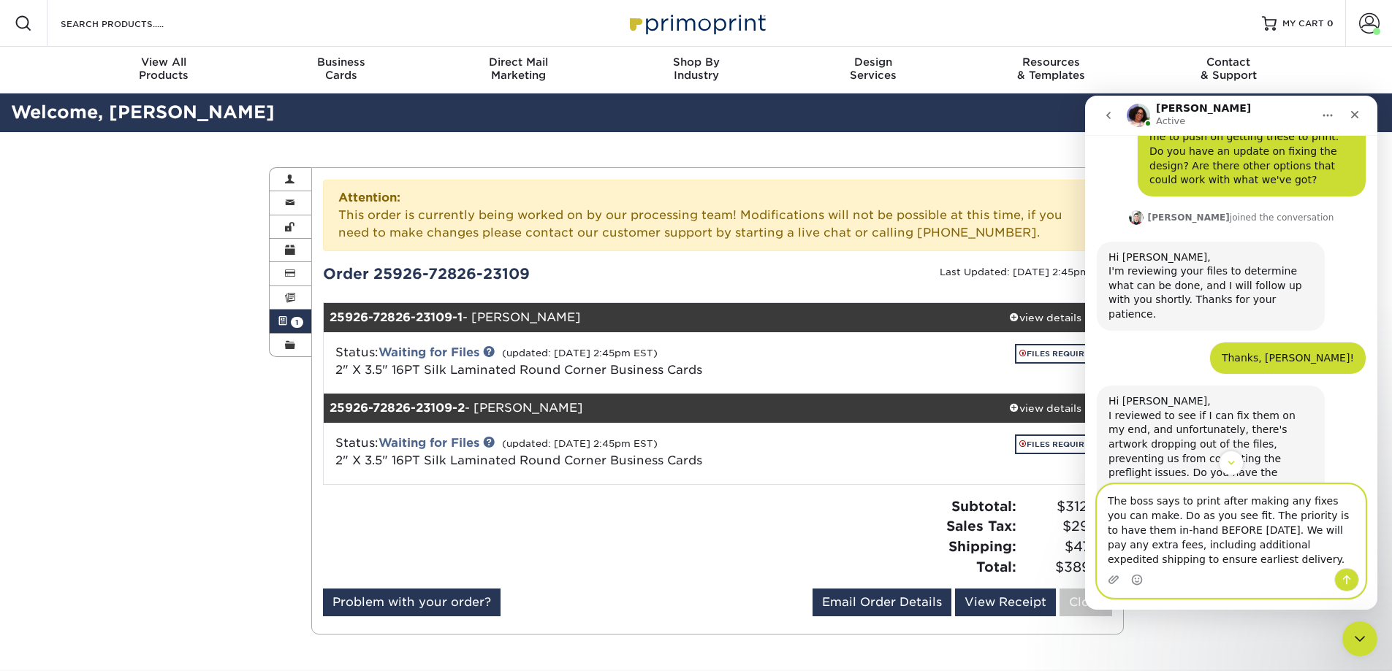
click at [1143, 563] on textarea "The boss says to print after making any fixes you can make. Do as you see fit. …" at bounding box center [1230, 526] width 267 height 83
type textarea "The boss says to print after making any fixes you can make. Do as you see fit. …"
click at [1344, 577] on icon "Send a message…" at bounding box center [1347, 580] width 12 height 12
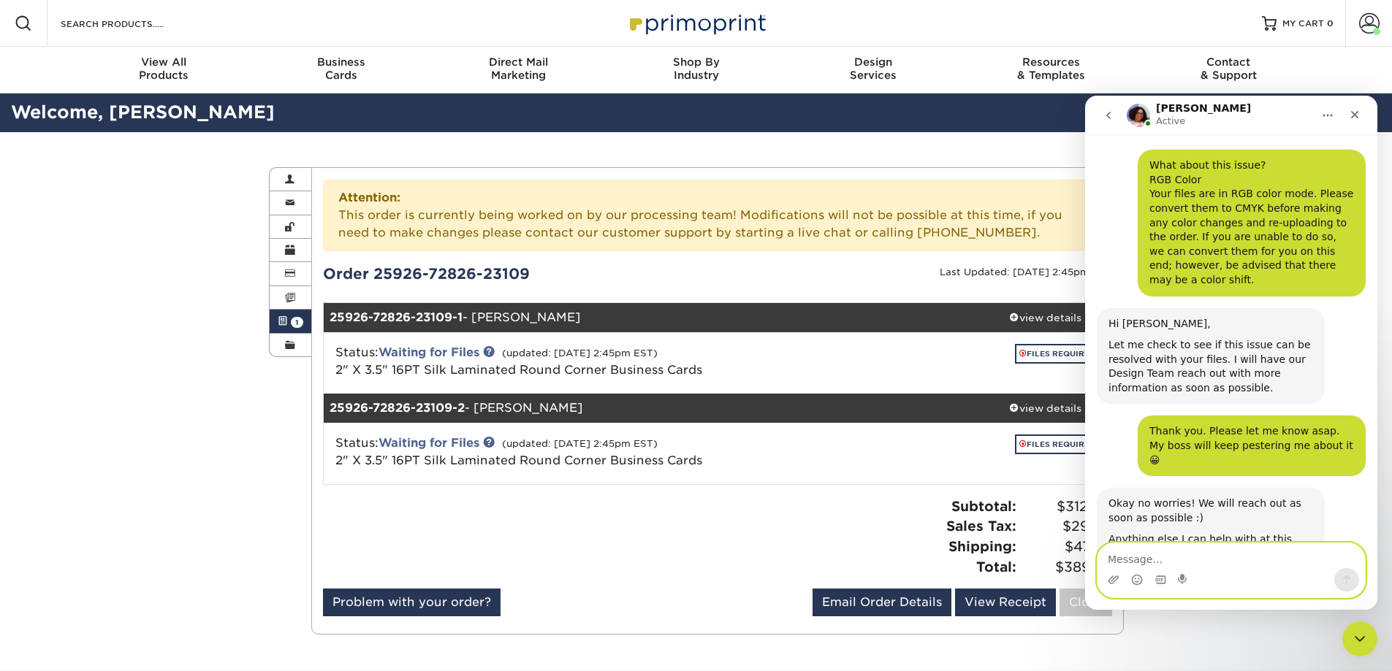
scroll to position [2668, 0]
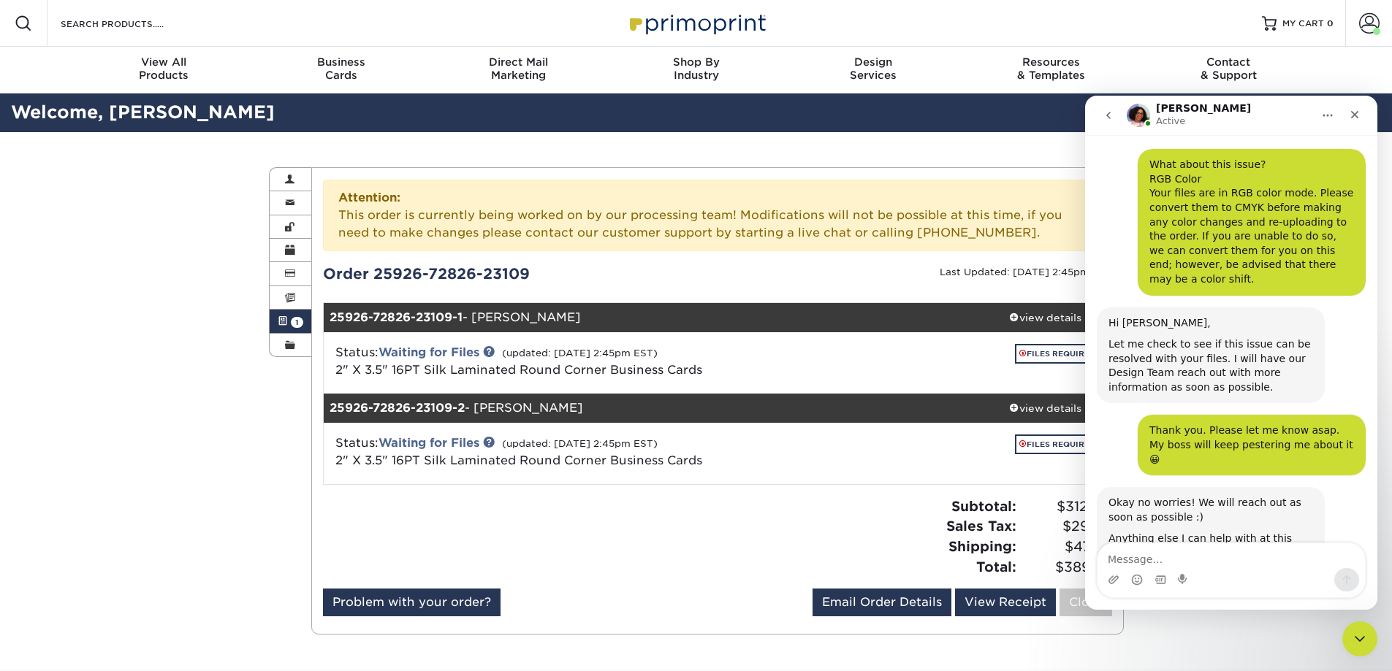
click at [289, 315] on link "Active Orders 1" at bounding box center [291, 321] width 42 height 23
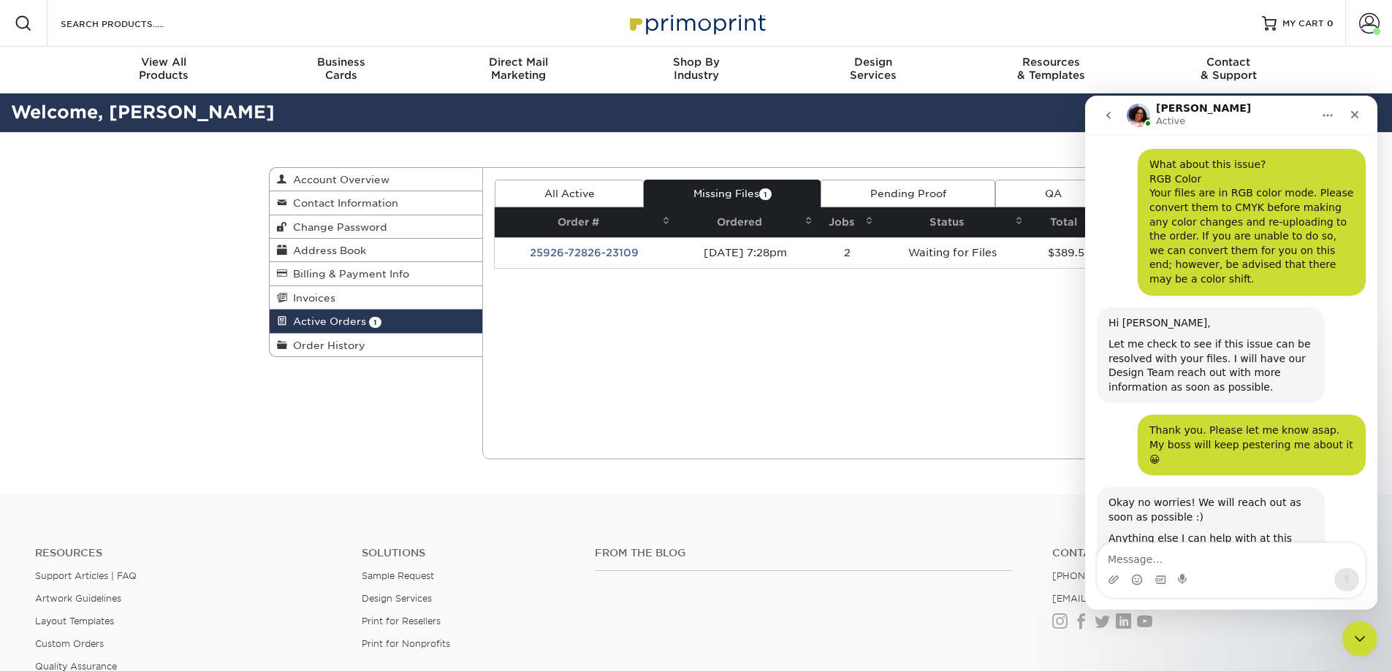
click at [903, 192] on link "Pending Proof" at bounding box center [908, 194] width 175 height 28
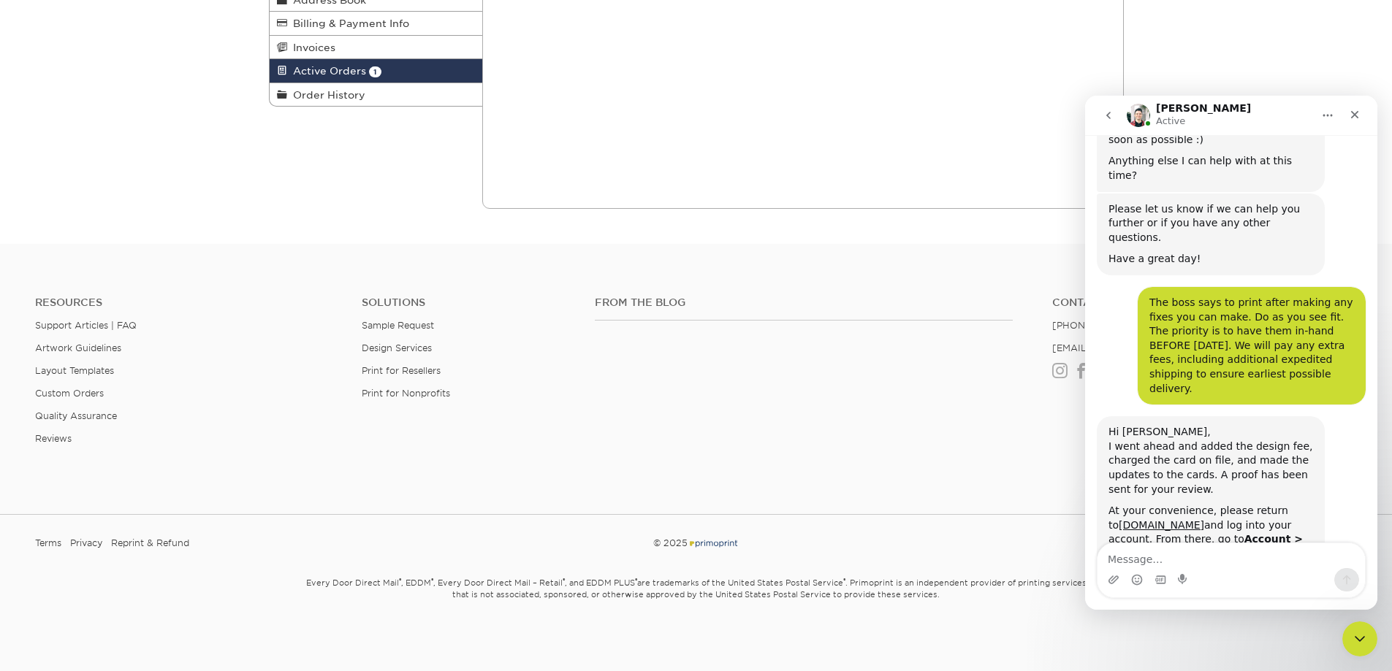
scroll to position [3049, 0]
click at [794, 439] on div "From the Blog Contact (888) 822-5815 info@primoprint.com Instagram Facebook Twi…" at bounding box center [976, 383] width 784 height 172
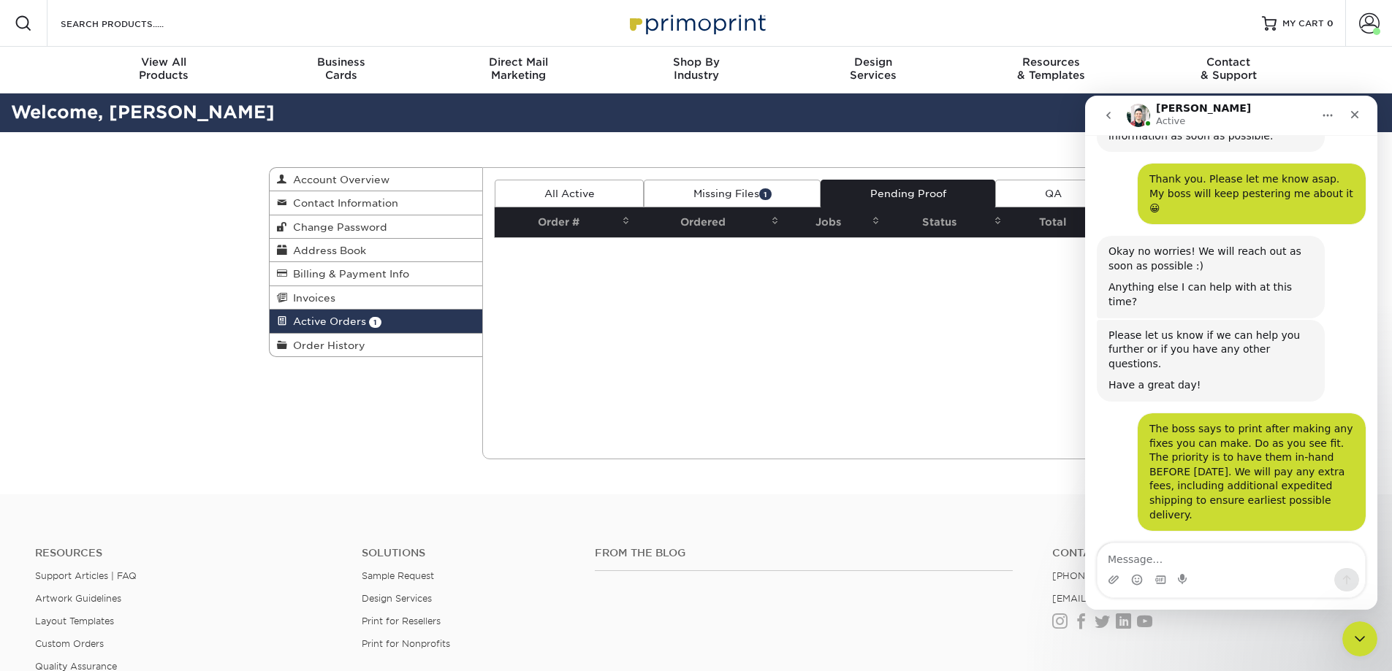
scroll to position [2903, 0]
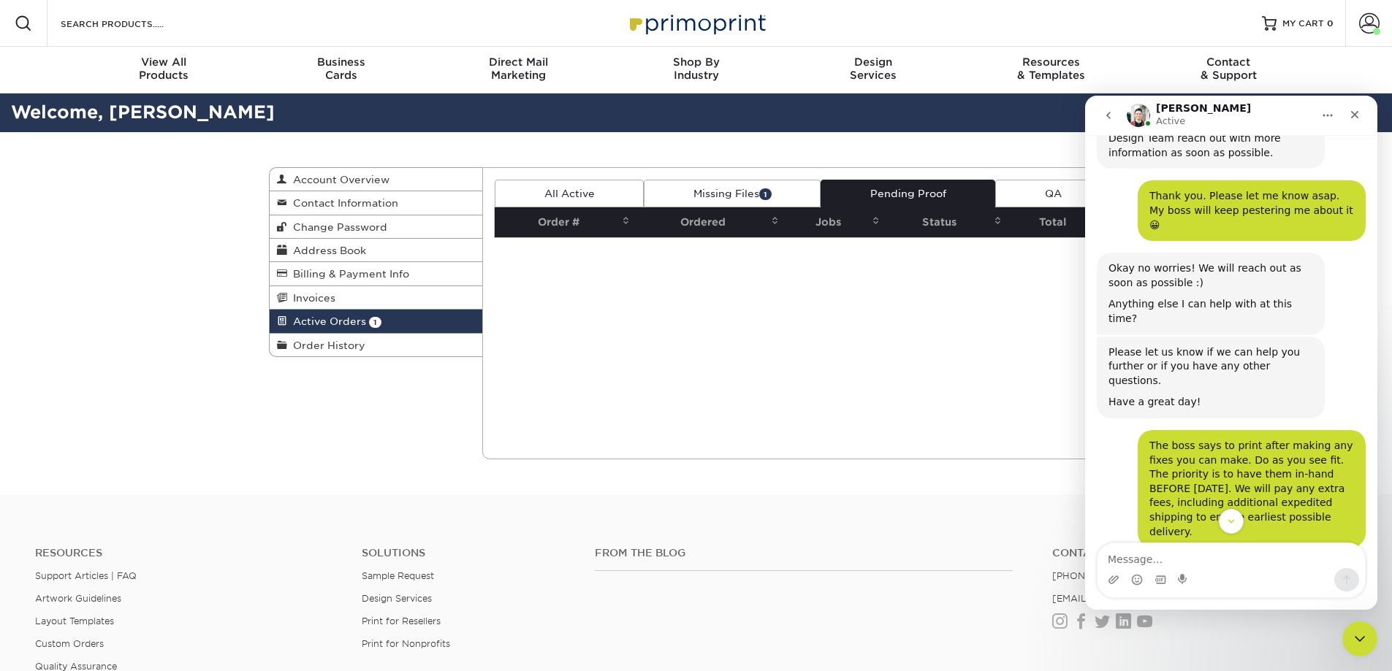
click at [1162, 663] on link "www.primoprint.com" at bounding box center [1161, 669] width 85 height 12
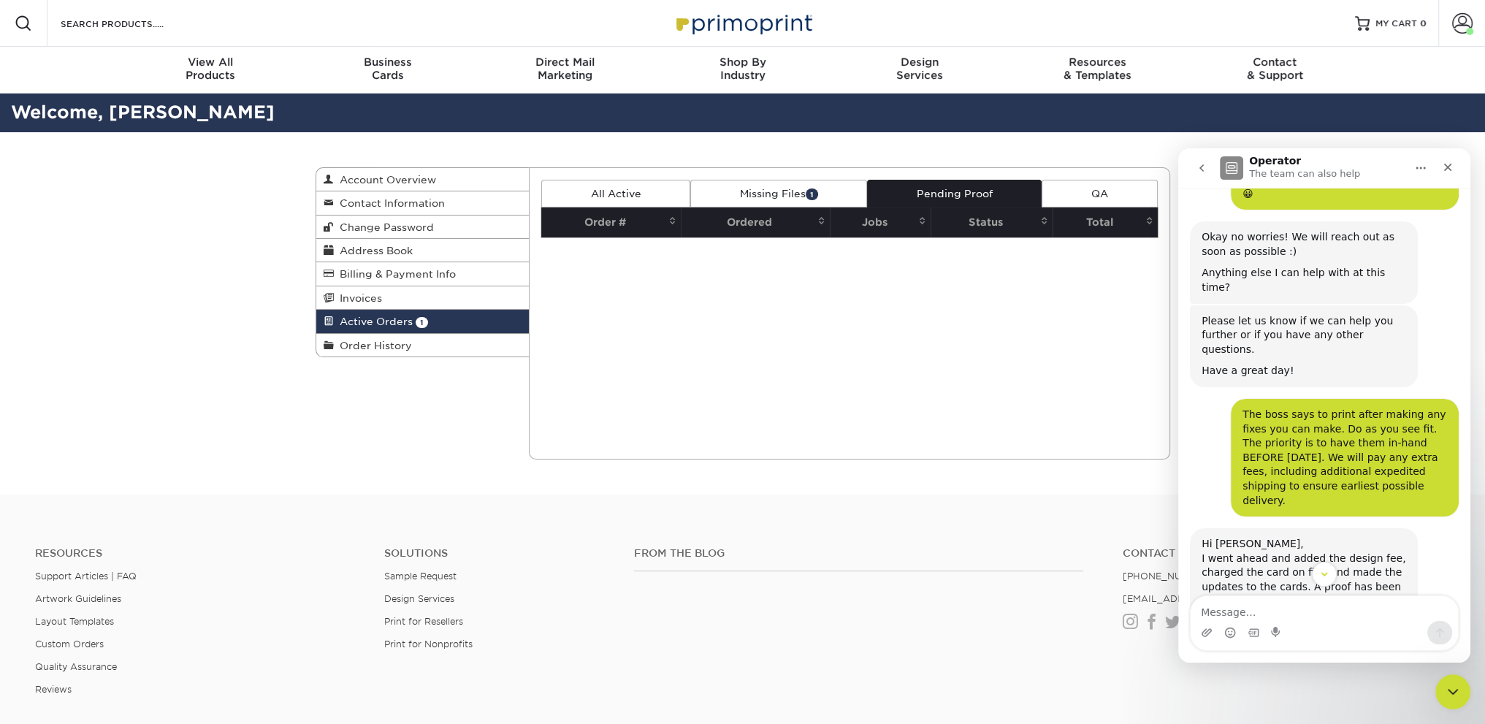
scroll to position [3048, 0]
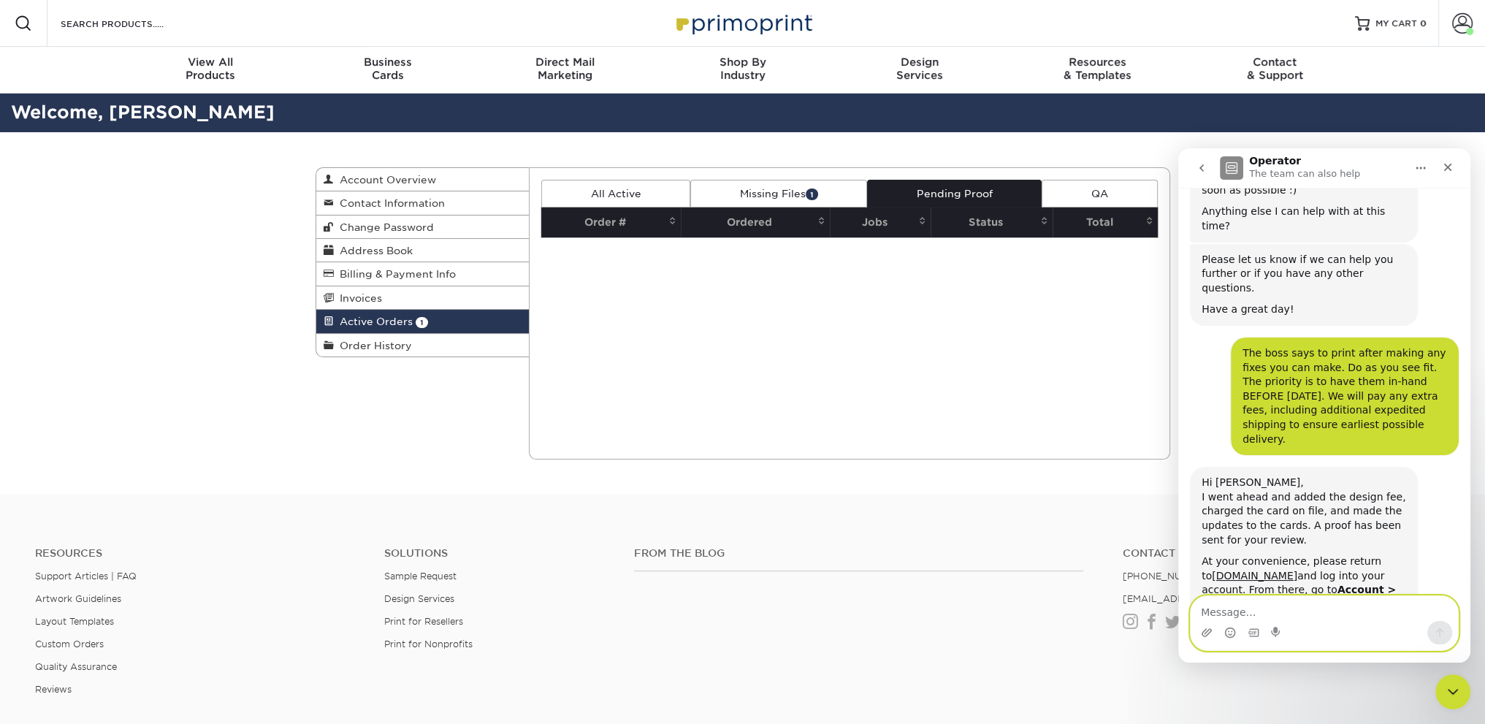
click at [1332, 612] on textarea "Message…" at bounding box center [1324, 608] width 267 height 25
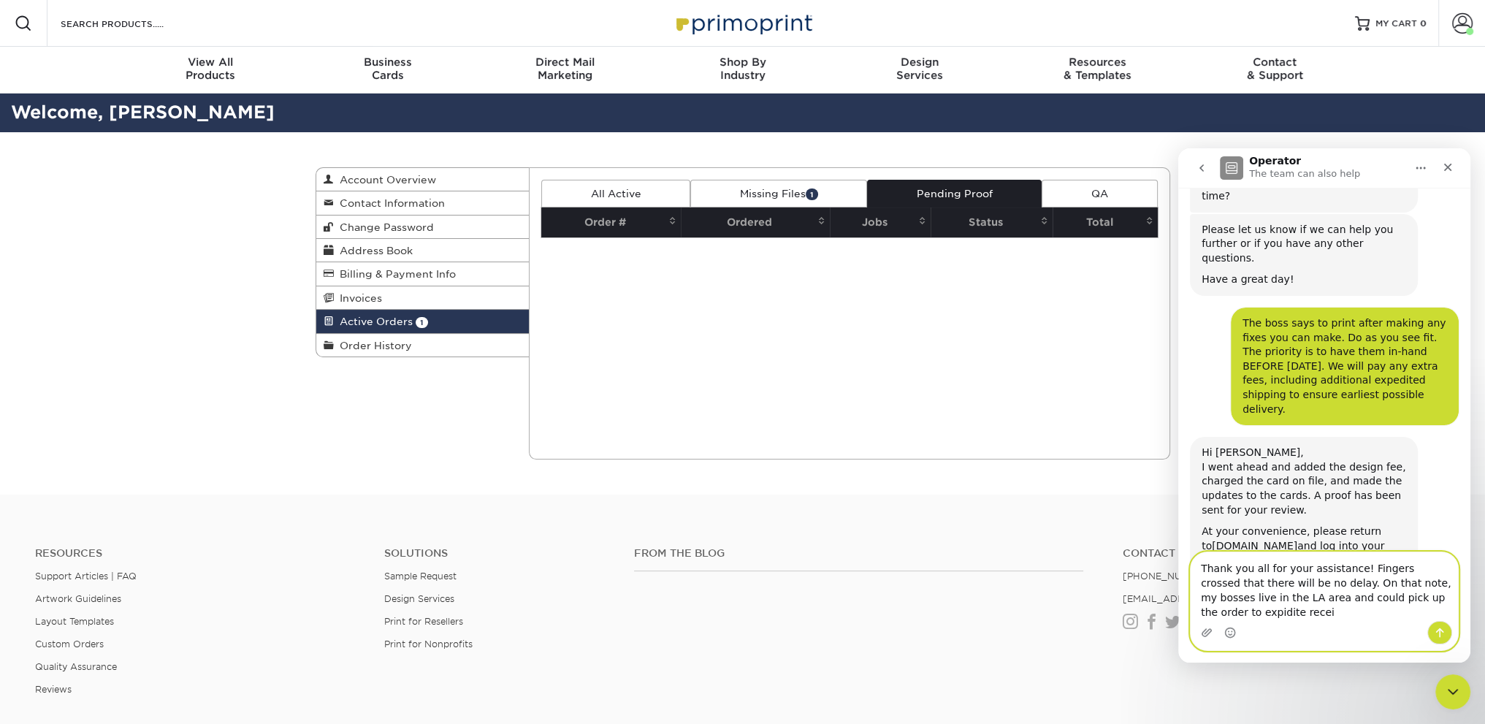
scroll to position [3093, 0]
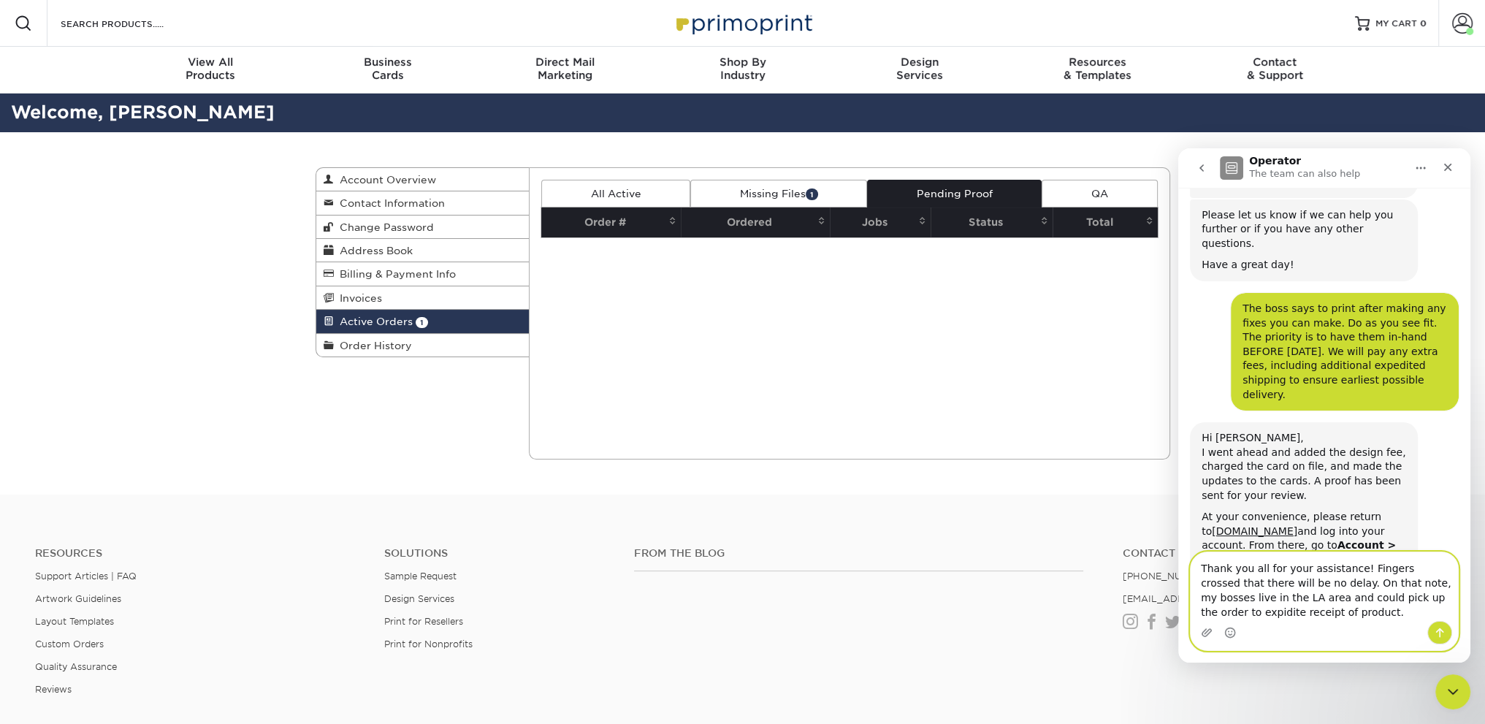
click at [1391, 601] on textarea "Thank you all for your assistance! Fingers crossed that there will be no delay.…" at bounding box center [1324, 586] width 267 height 69
type textarea "Thank you all for your assistance! Fingers crossed that there will be no delay.…"
click at [1391, 632] on icon "Send a message…" at bounding box center [1440, 633] width 12 height 12
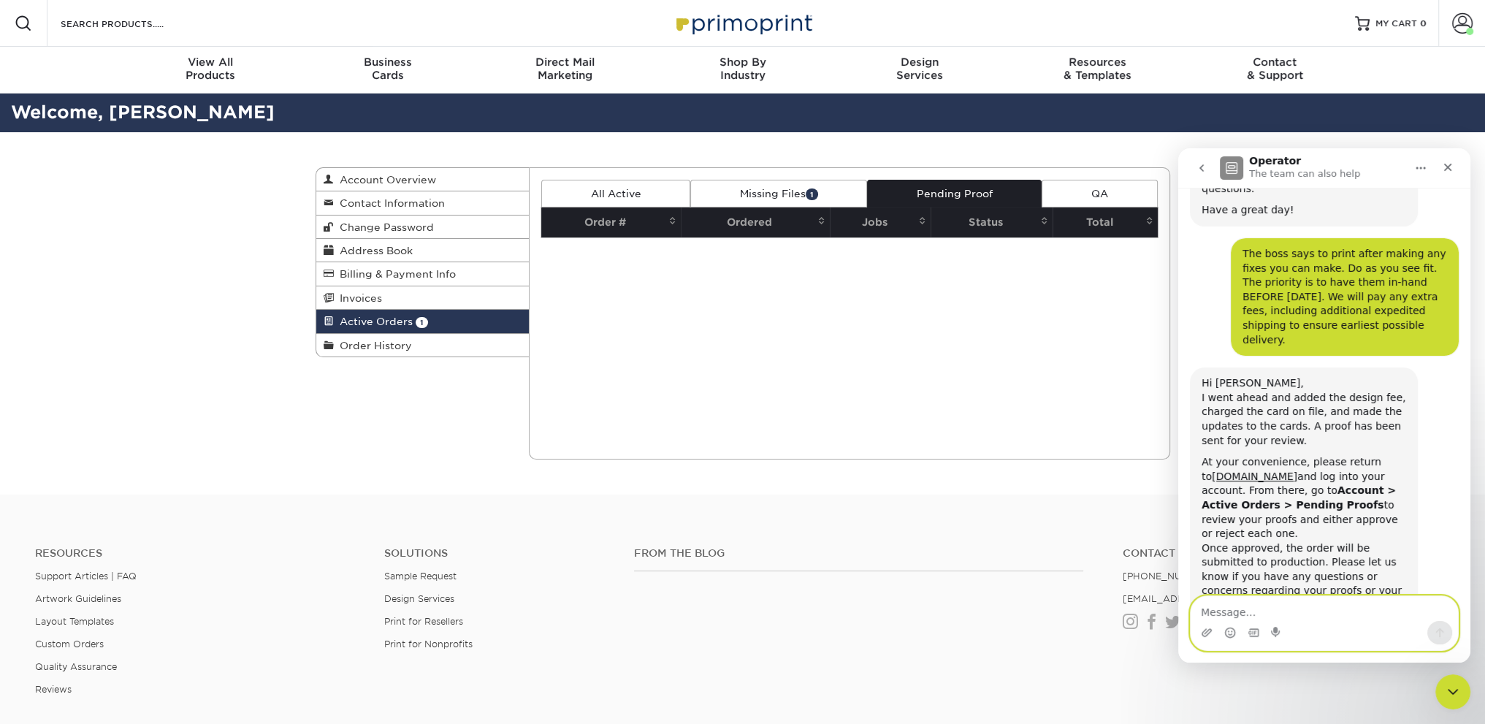
scroll to position [3150, 0]
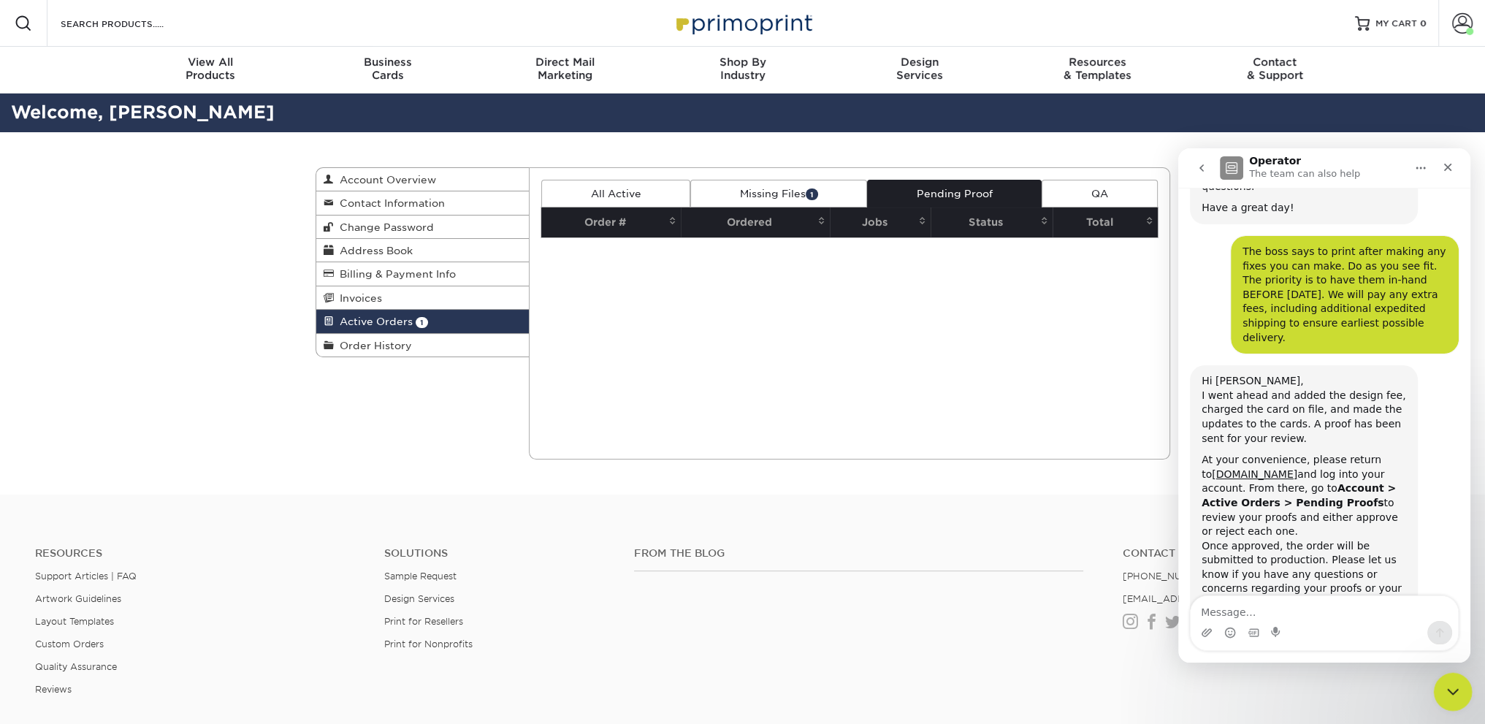
click at [1391, 671] on icon "Close Intercom Messenger" at bounding box center [1451, 690] width 18 height 18
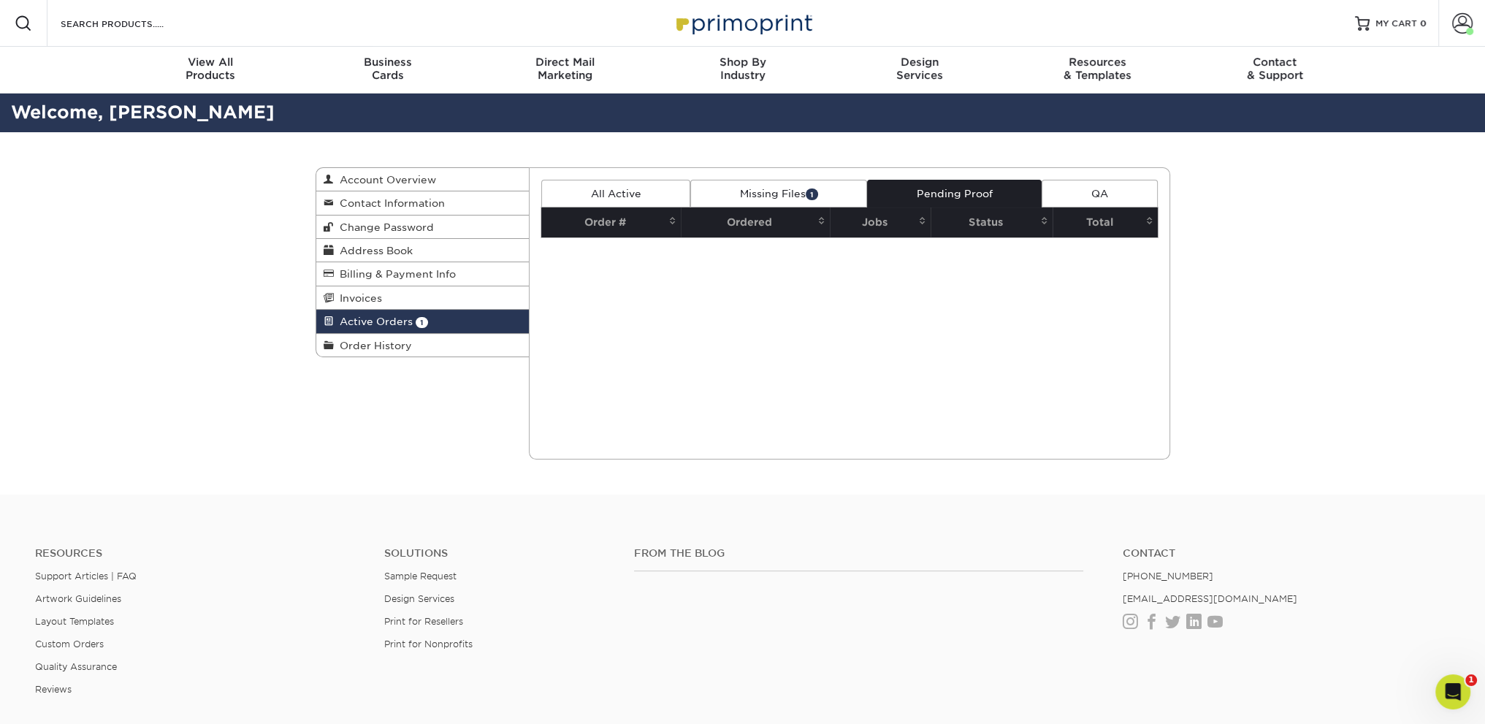
scroll to position [3135, 0]
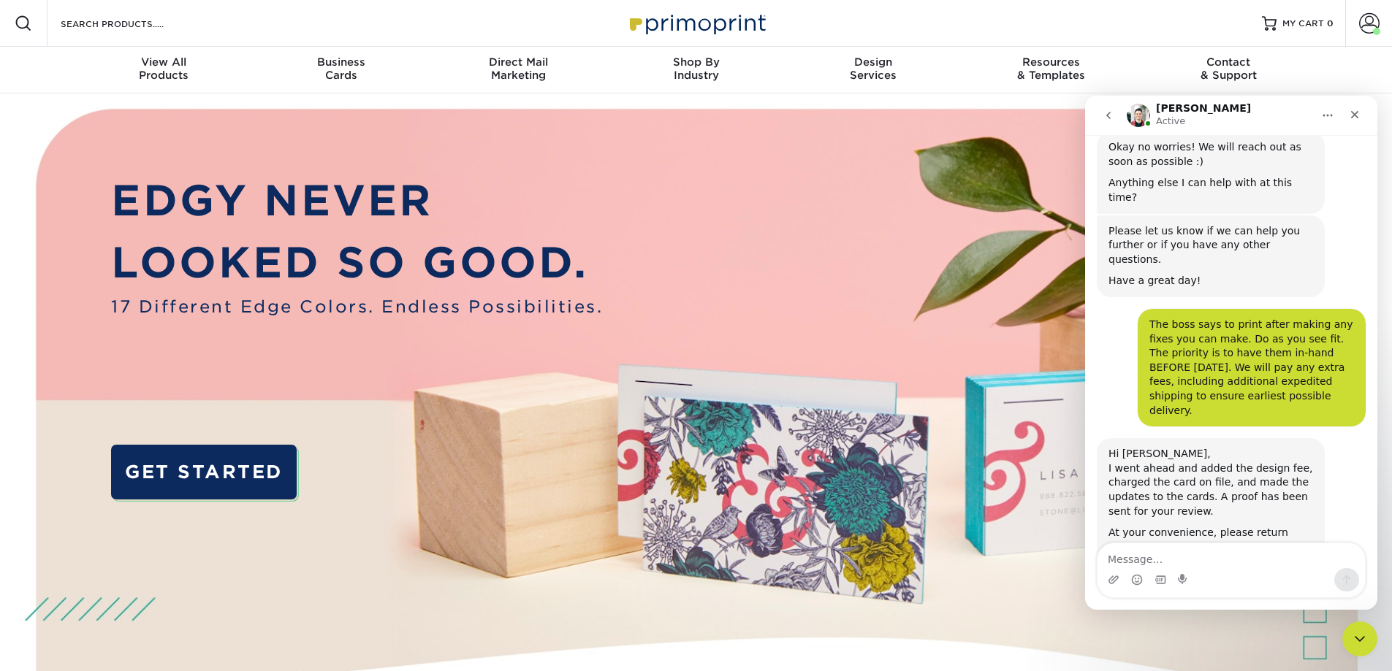
scroll to position [3034, 0]
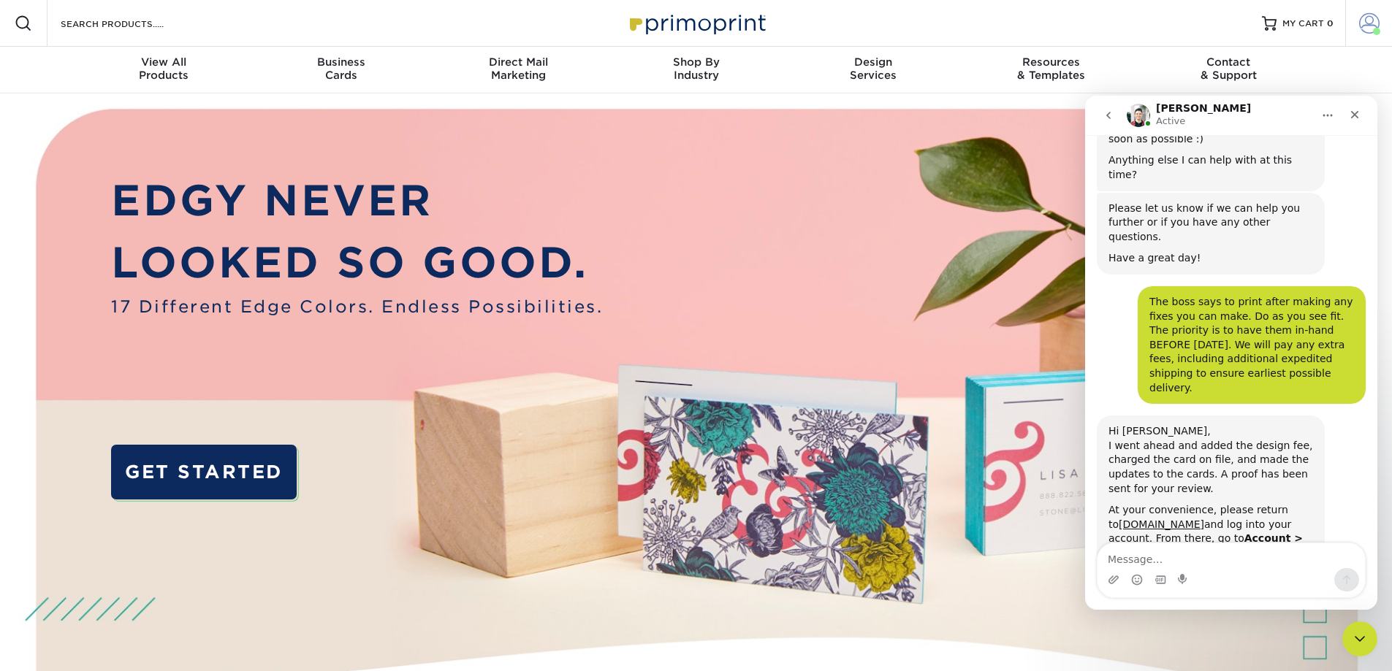
click at [1367, 26] on span at bounding box center [1369, 23] width 20 height 20
click at [1350, 634] on icon "Close Intercom Messenger" at bounding box center [1358, 637] width 18 height 18
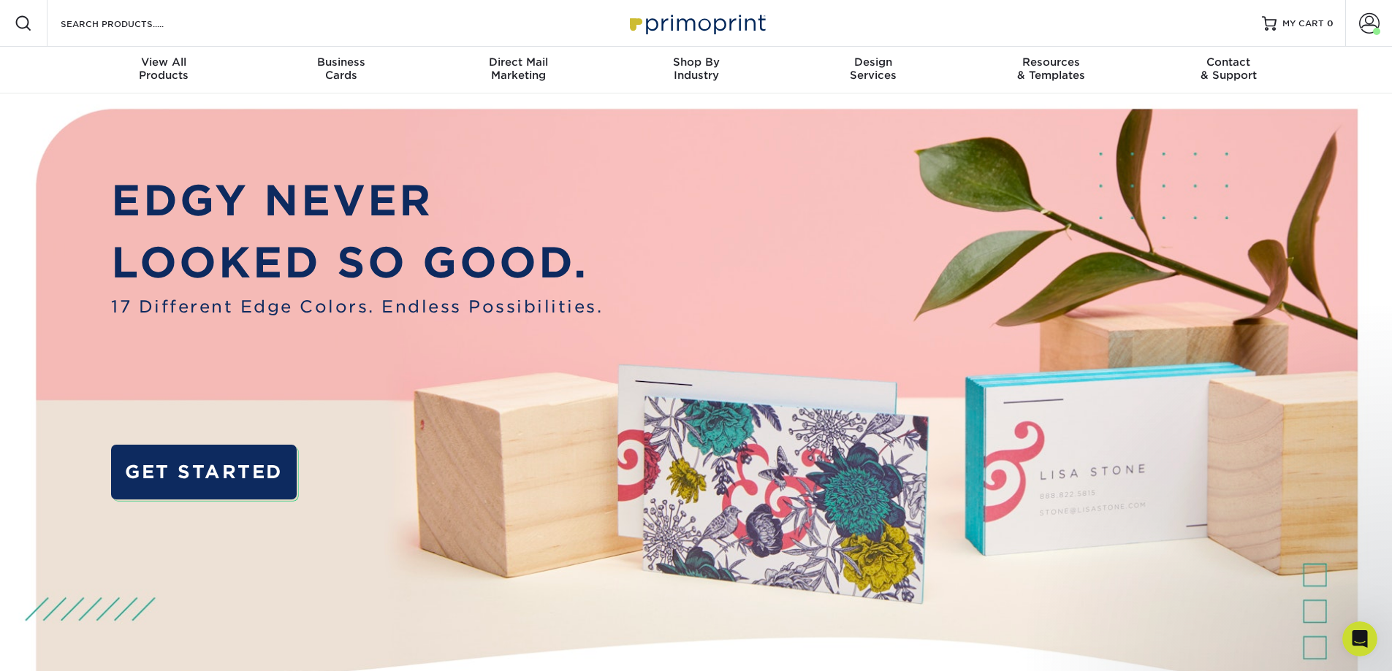
scroll to position [0, 0]
click at [1362, 18] on span at bounding box center [1369, 23] width 20 height 20
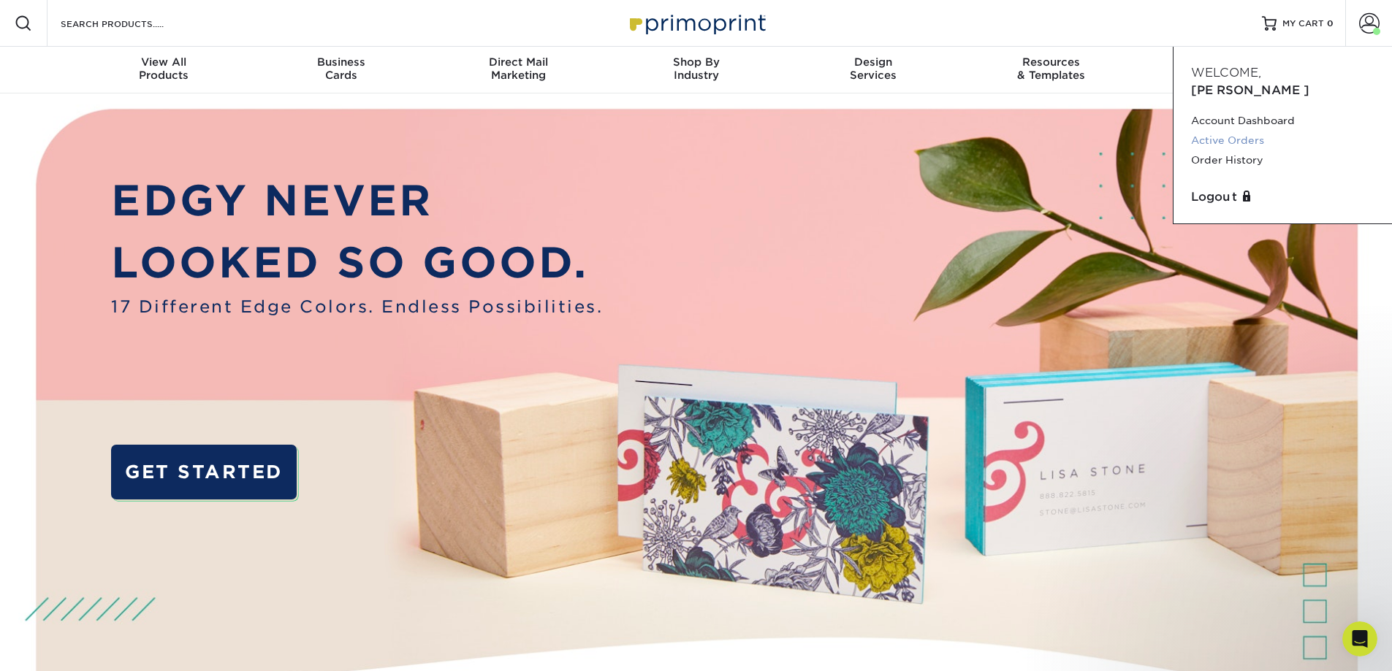
click at [1255, 131] on link "Active Orders" at bounding box center [1282, 141] width 183 height 20
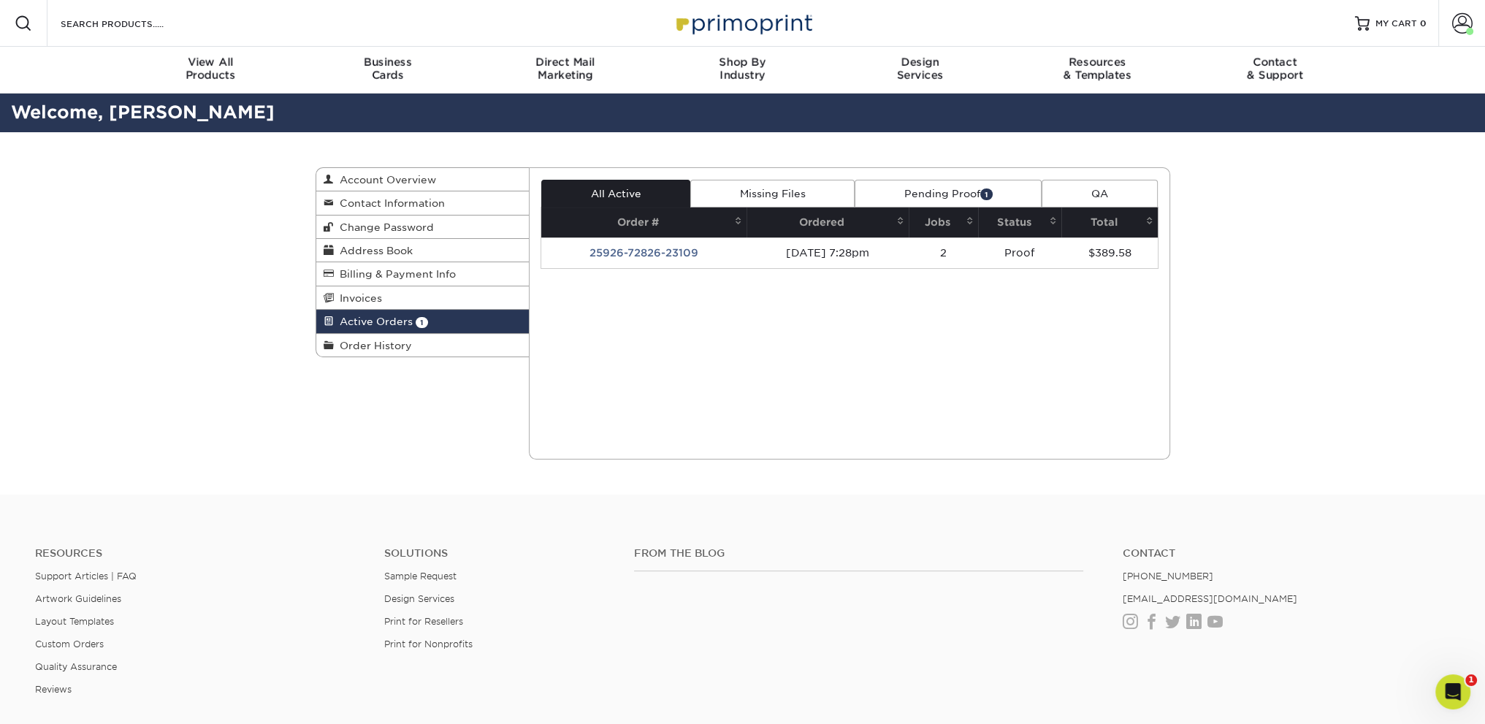
click at [918, 198] on link "Pending Proof 1" at bounding box center [948, 194] width 187 height 28
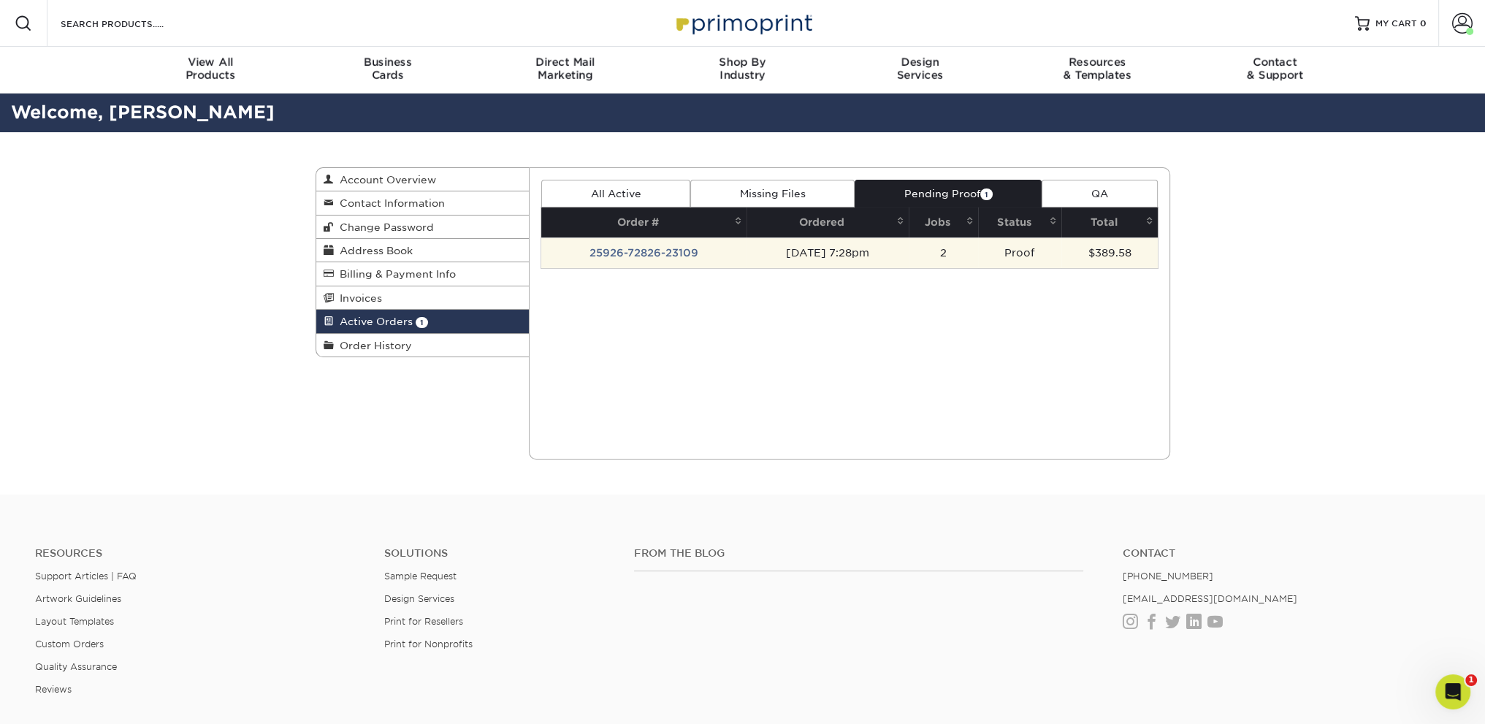
click at [886, 253] on td "[DATE] 7:28pm" at bounding box center [828, 252] width 162 height 31
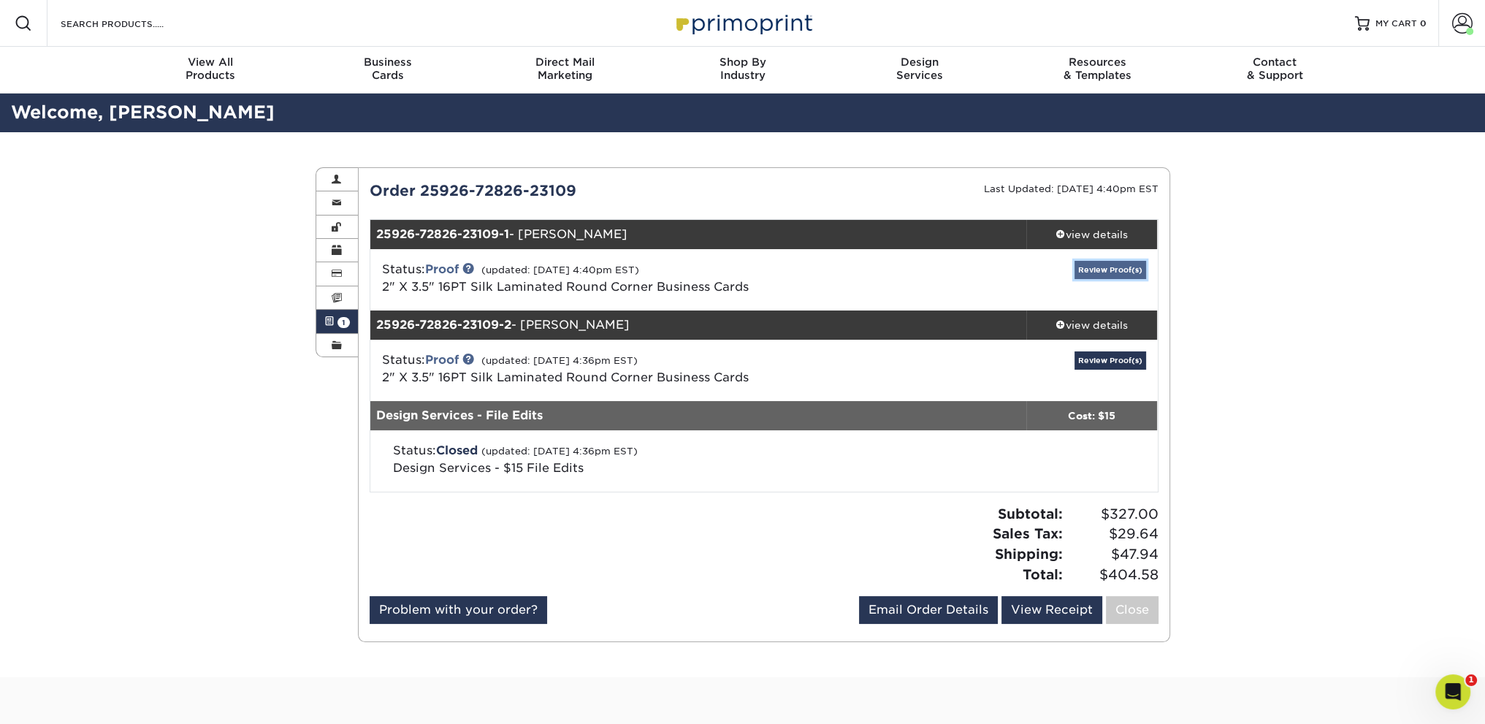
click at [1102, 270] on link "Review Proof(s)" at bounding box center [1111, 270] width 72 height 18
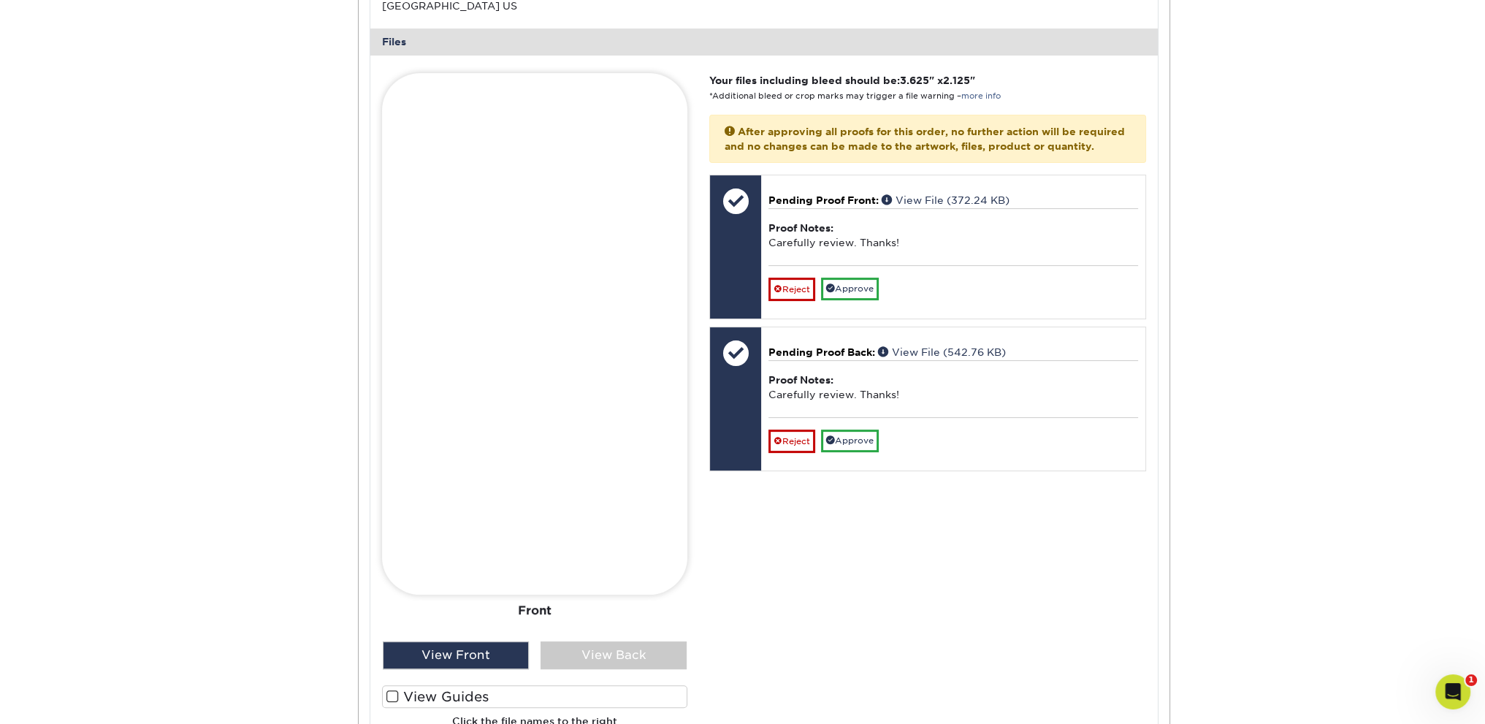
scroll to position [585, 0]
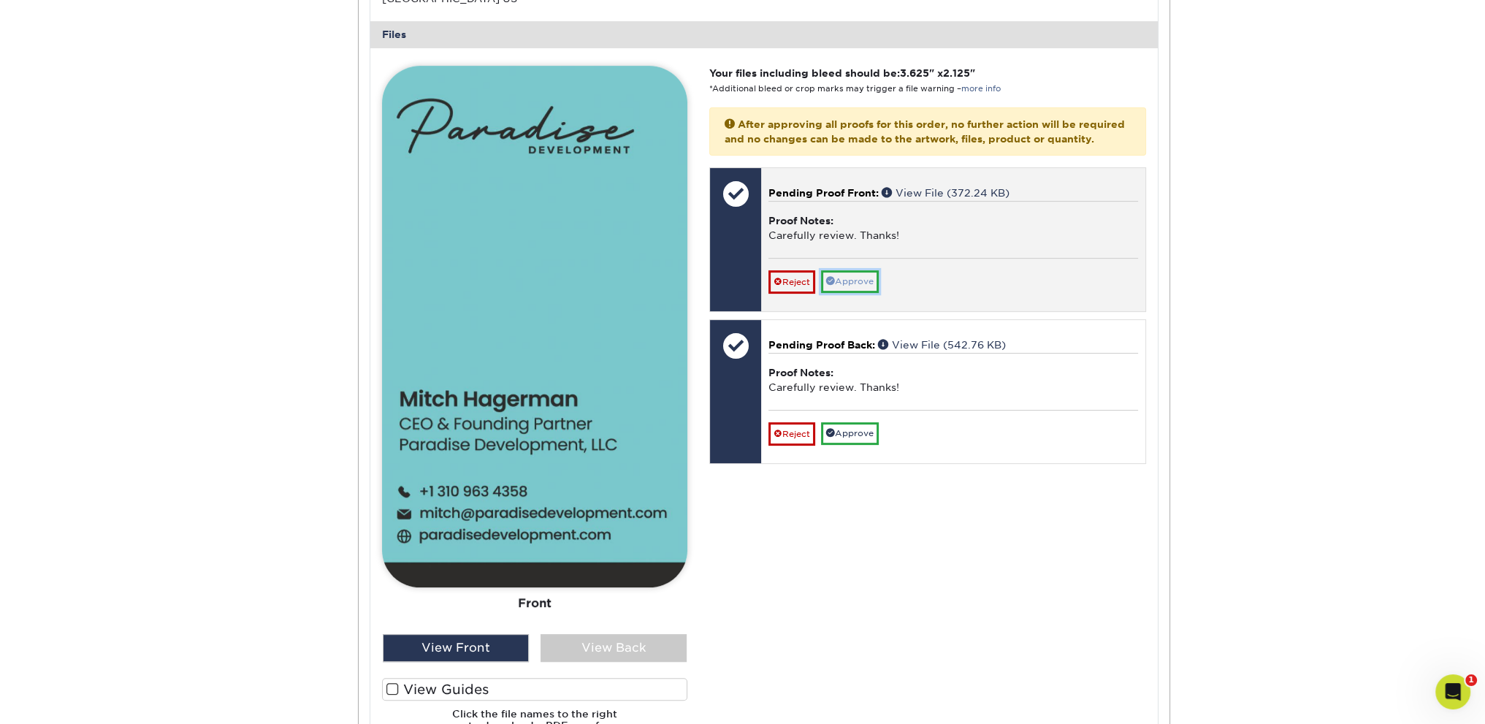
click at [855, 293] on link "Approve" at bounding box center [850, 281] width 58 height 23
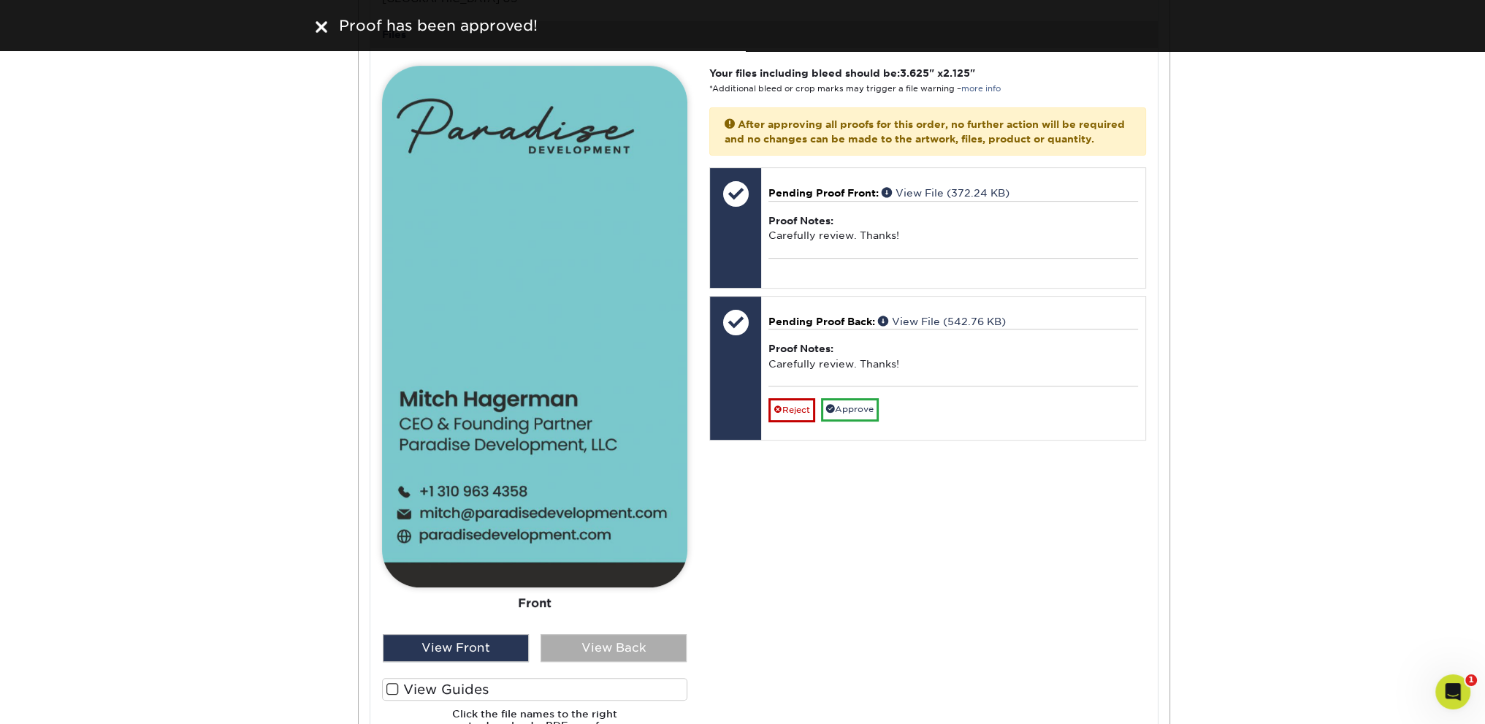
click at [646, 642] on div "View Back" at bounding box center [614, 648] width 146 height 28
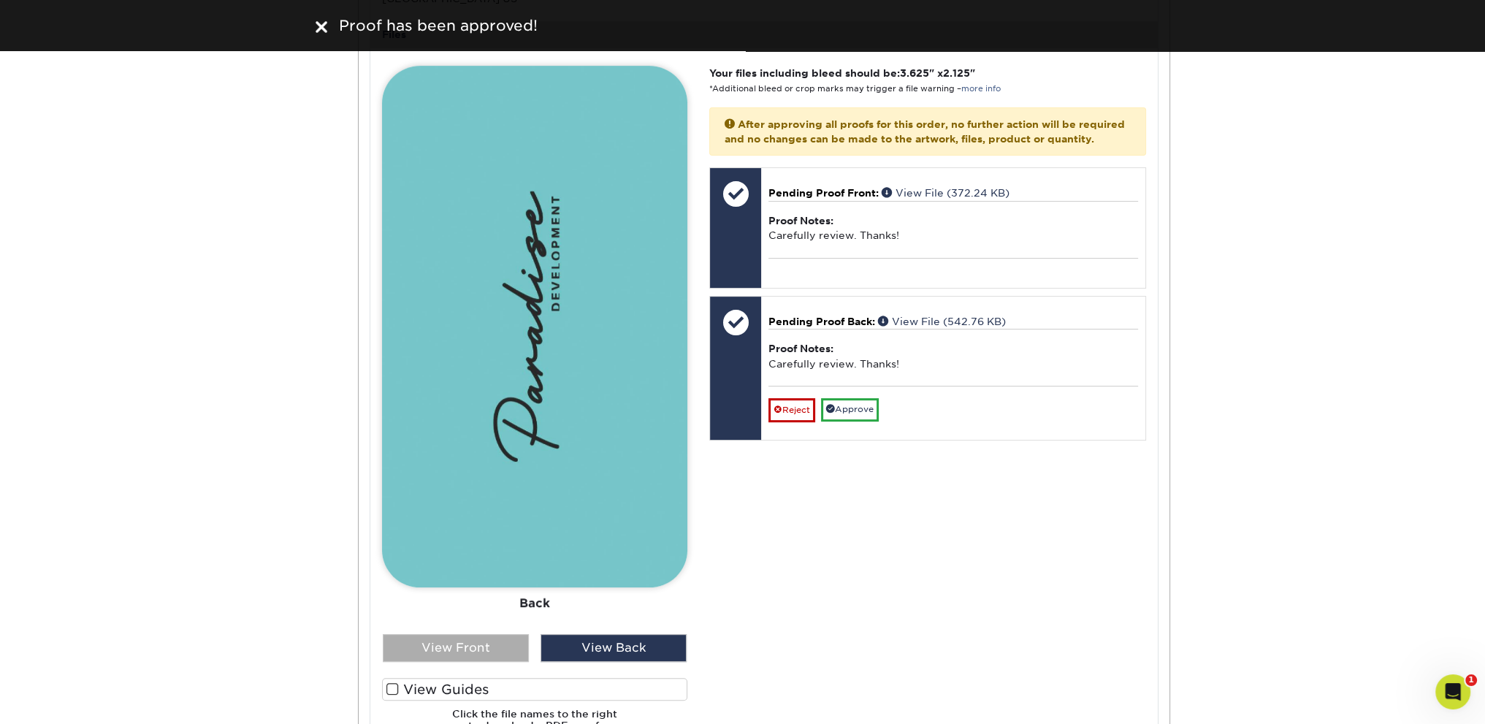
click at [463, 642] on div "View Front" at bounding box center [456, 648] width 146 height 28
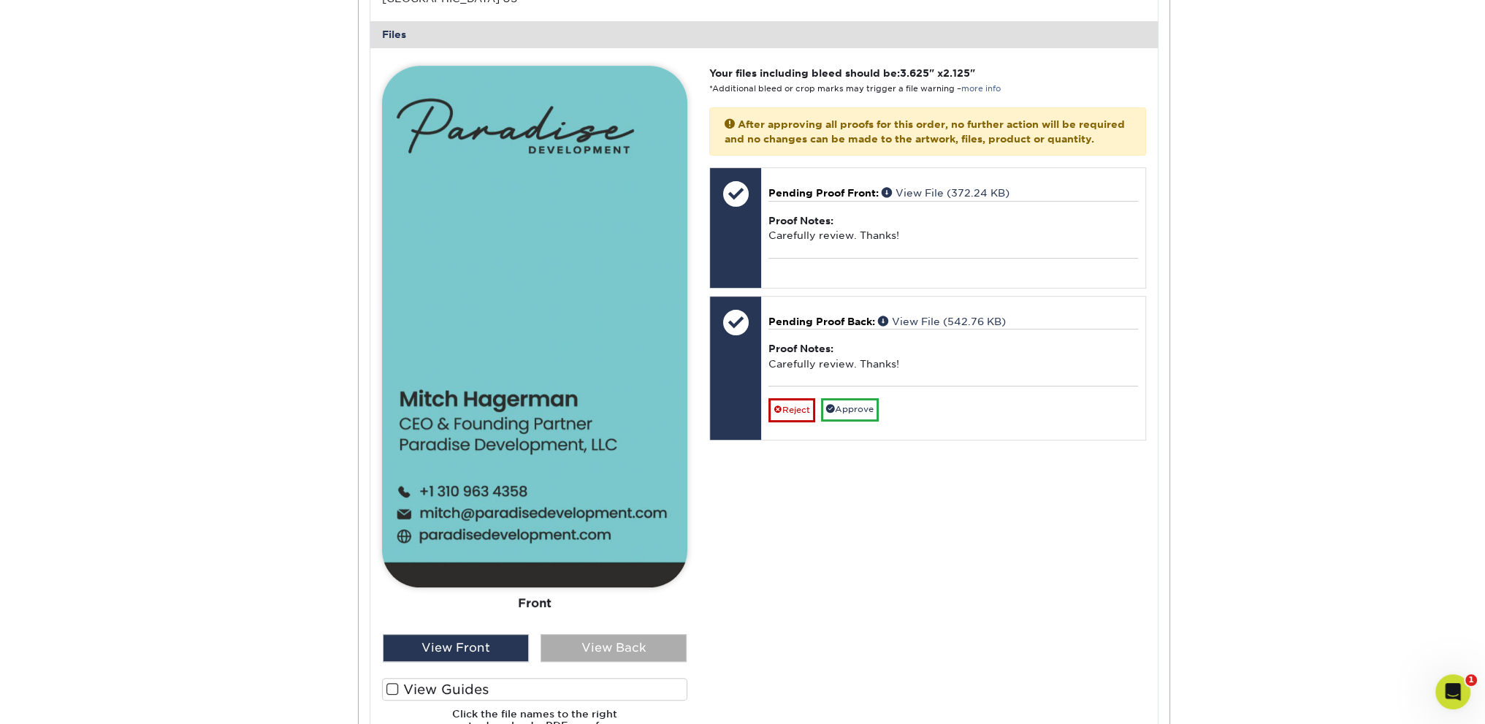
click at [609, 646] on div "View Back" at bounding box center [614, 648] width 146 height 28
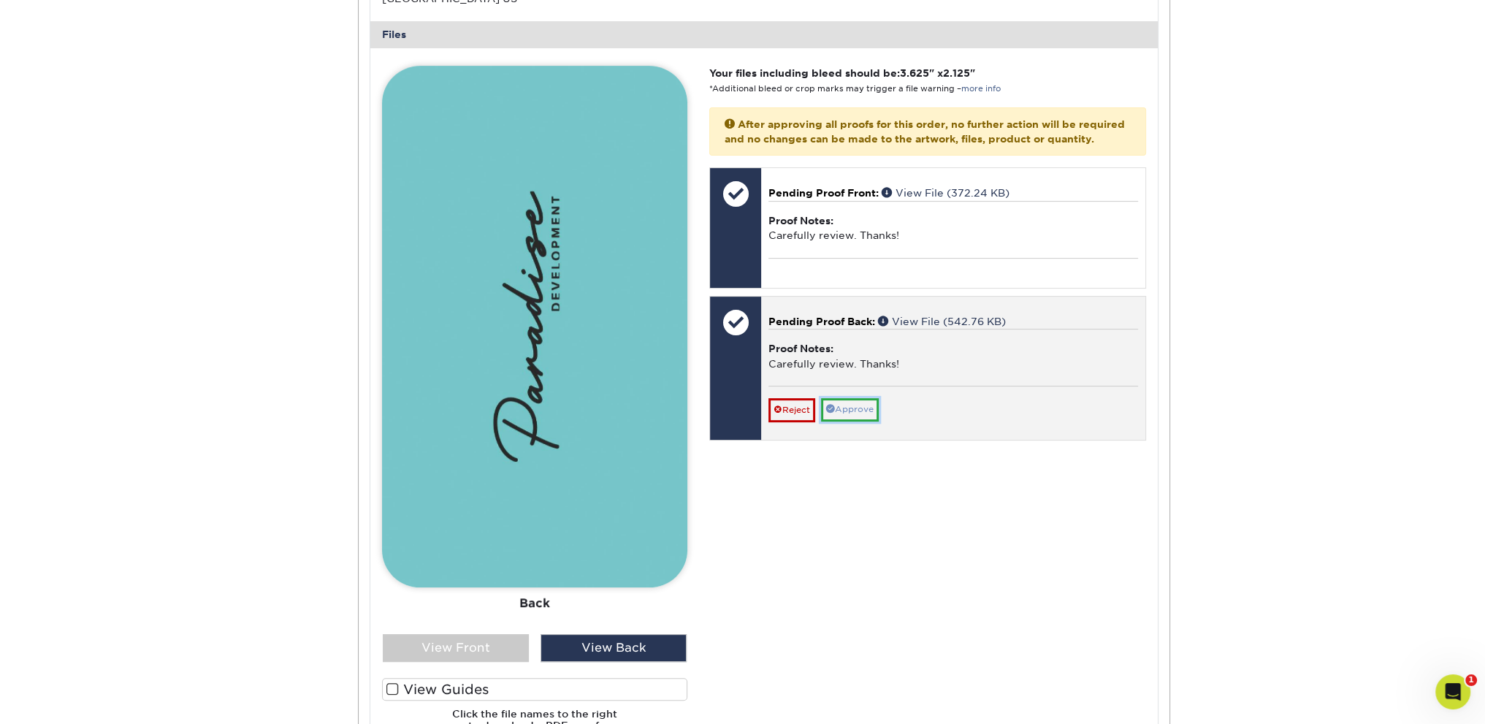
click at [856, 421] on link "Approve" at bounding box center [850, 409] width 58 height 23
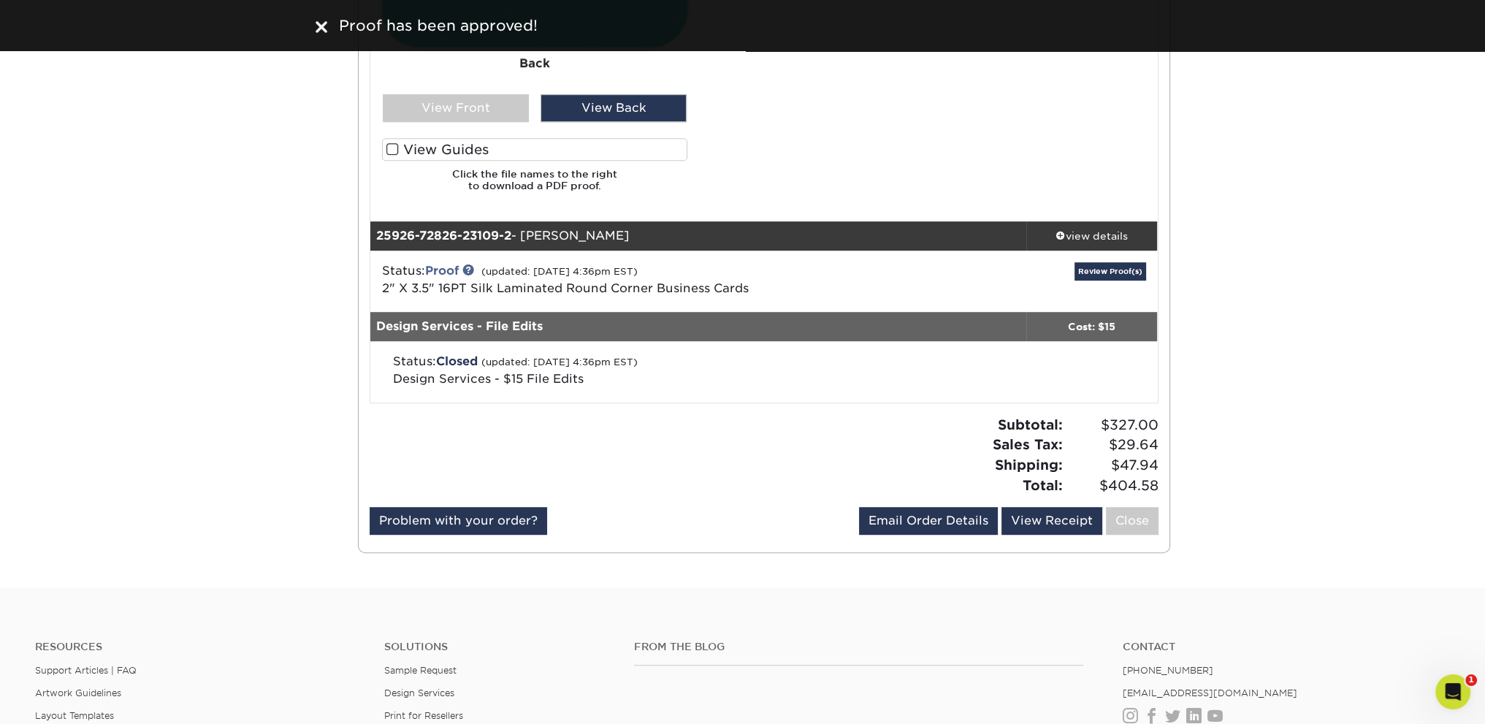
scroll to position [1169, 0]
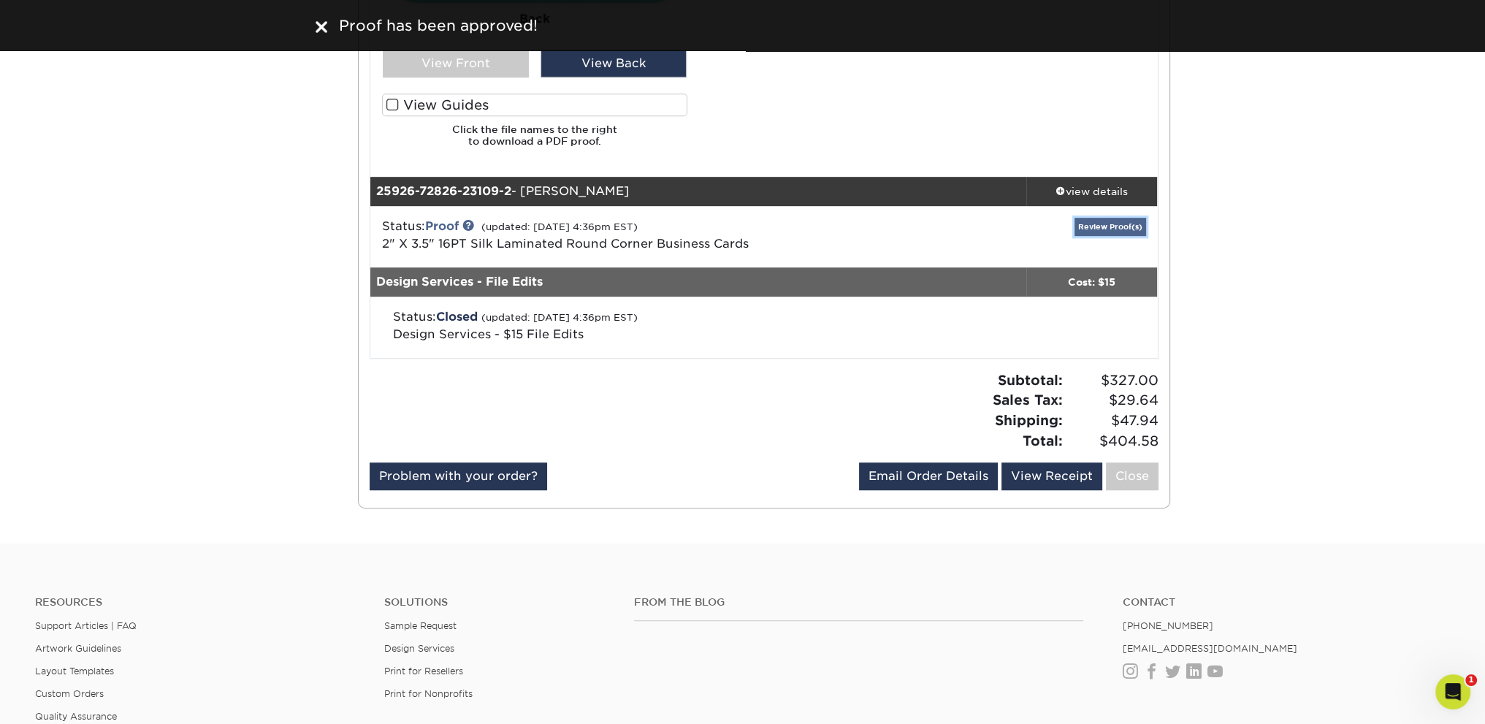
click at [1089, 225] on link "Review Proof(s)" at bounding box center [1111, 227] width 72 height 18
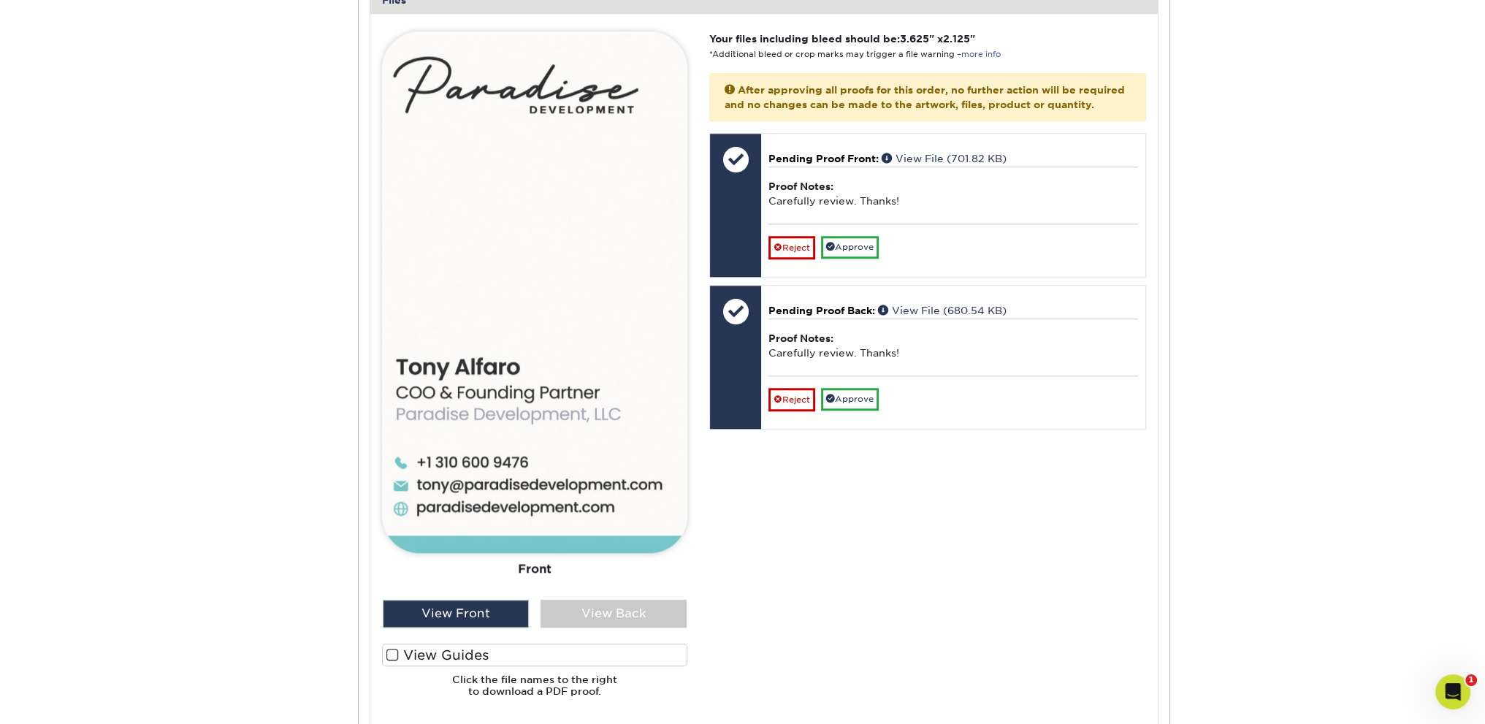
scroll to position [1754, 0]
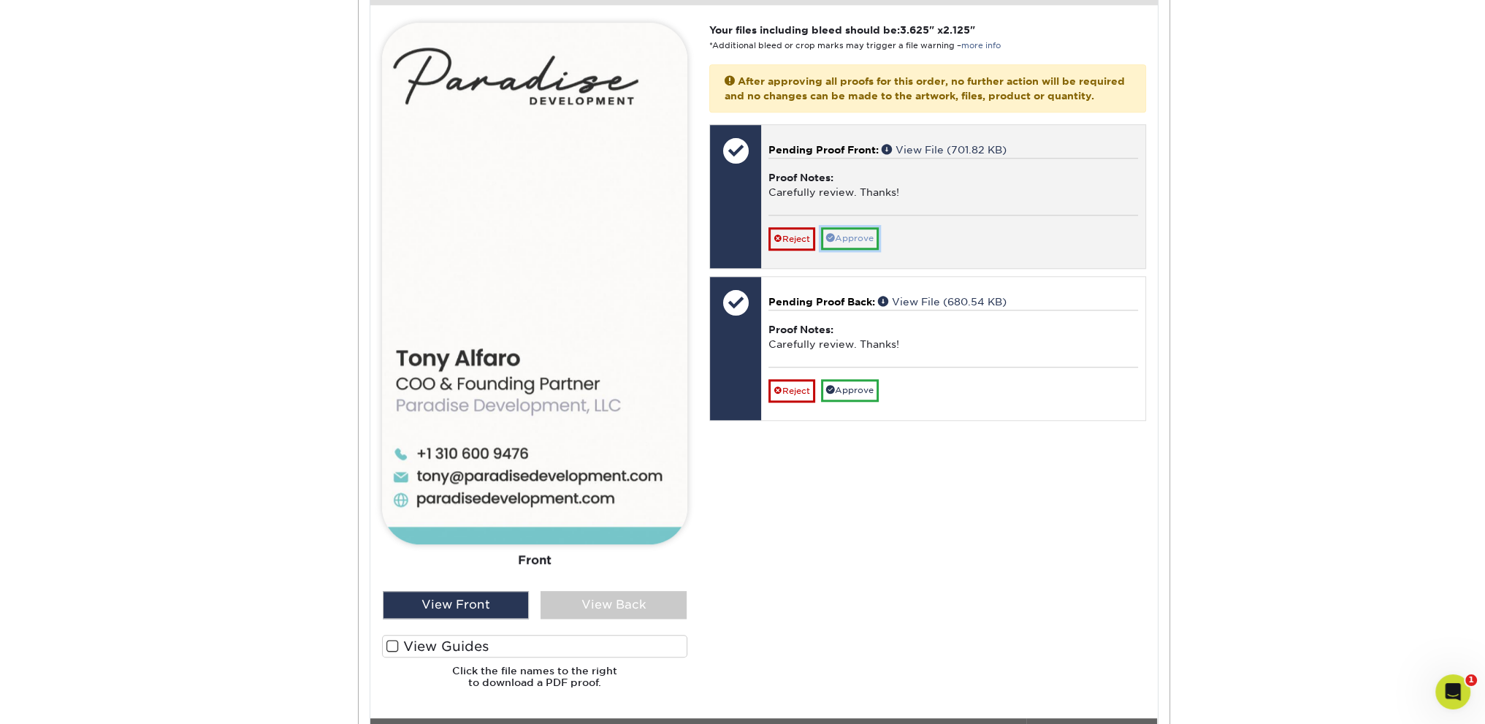
click at [864, 243] on link "Approve" at bounding box center [850, 238] width 58 height 23
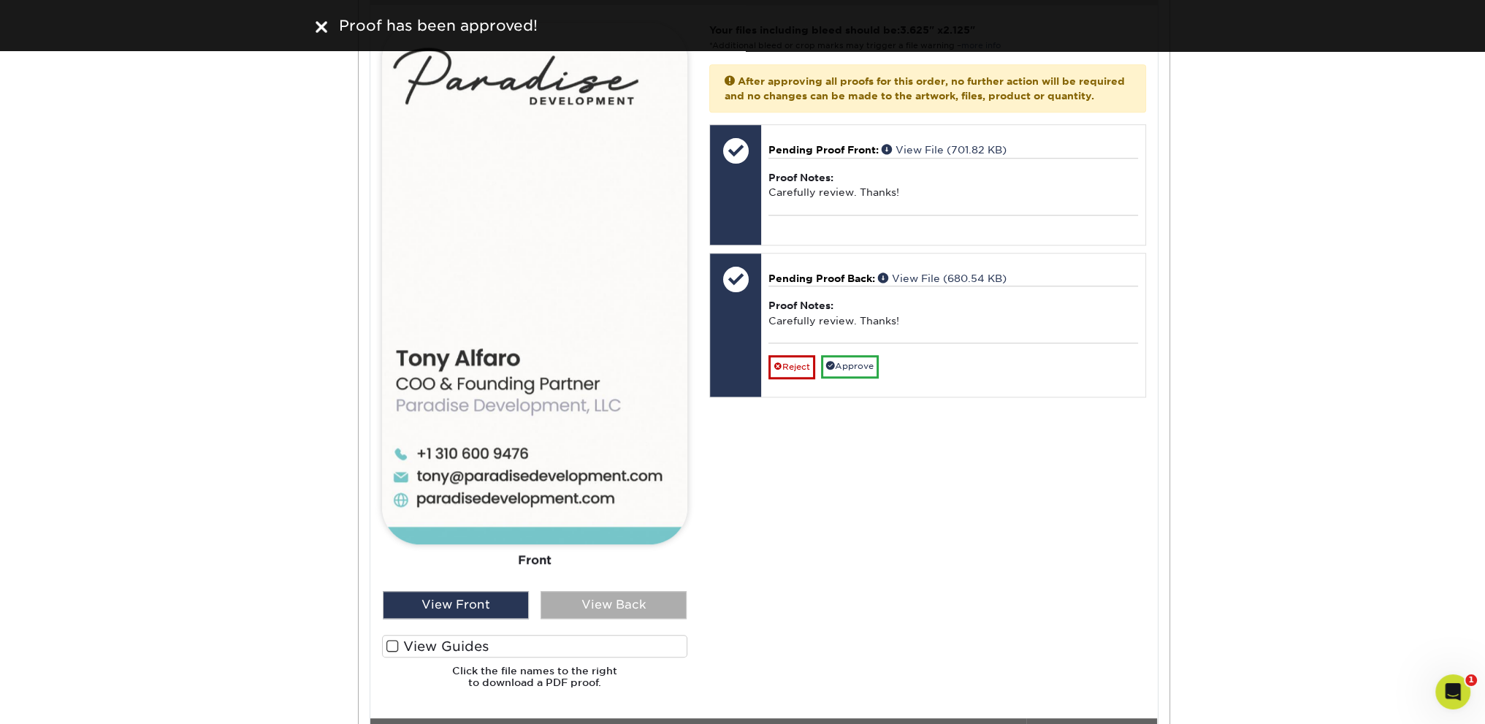
click at [614, 600] on div "View Back" at bounding box center [614, 605] width 146 height 28
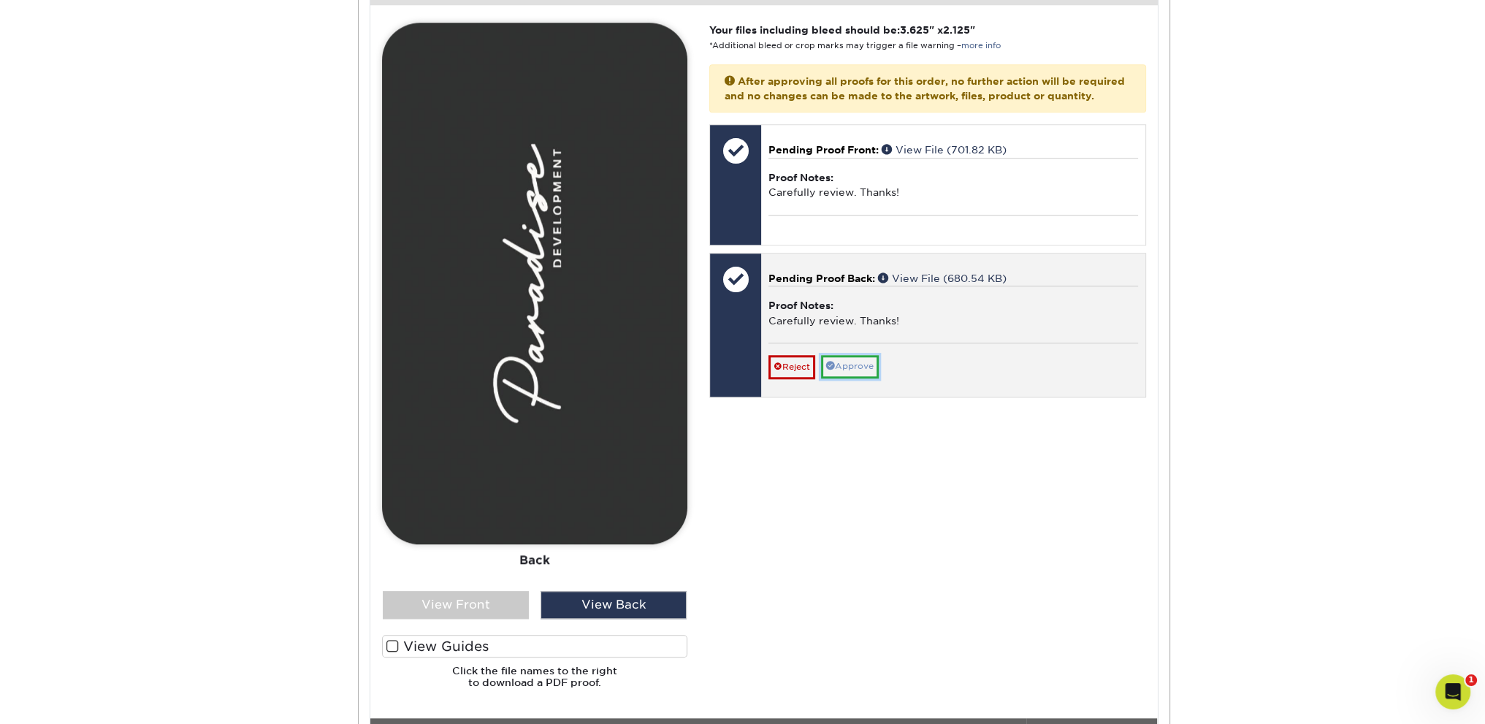
click at [859, 378] on link "Approve" at bounding box center [850, 366] width 58 height 23
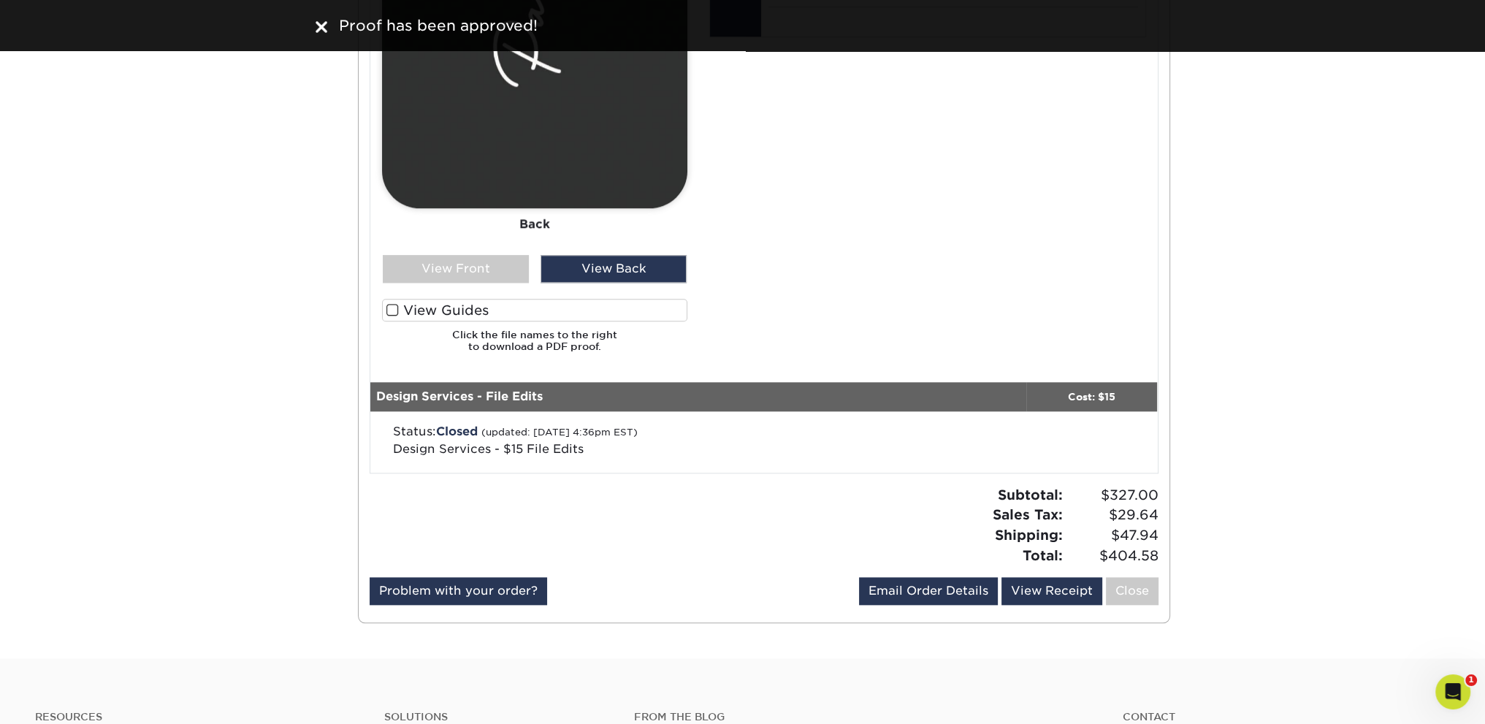
scroll to position [2192, 0]
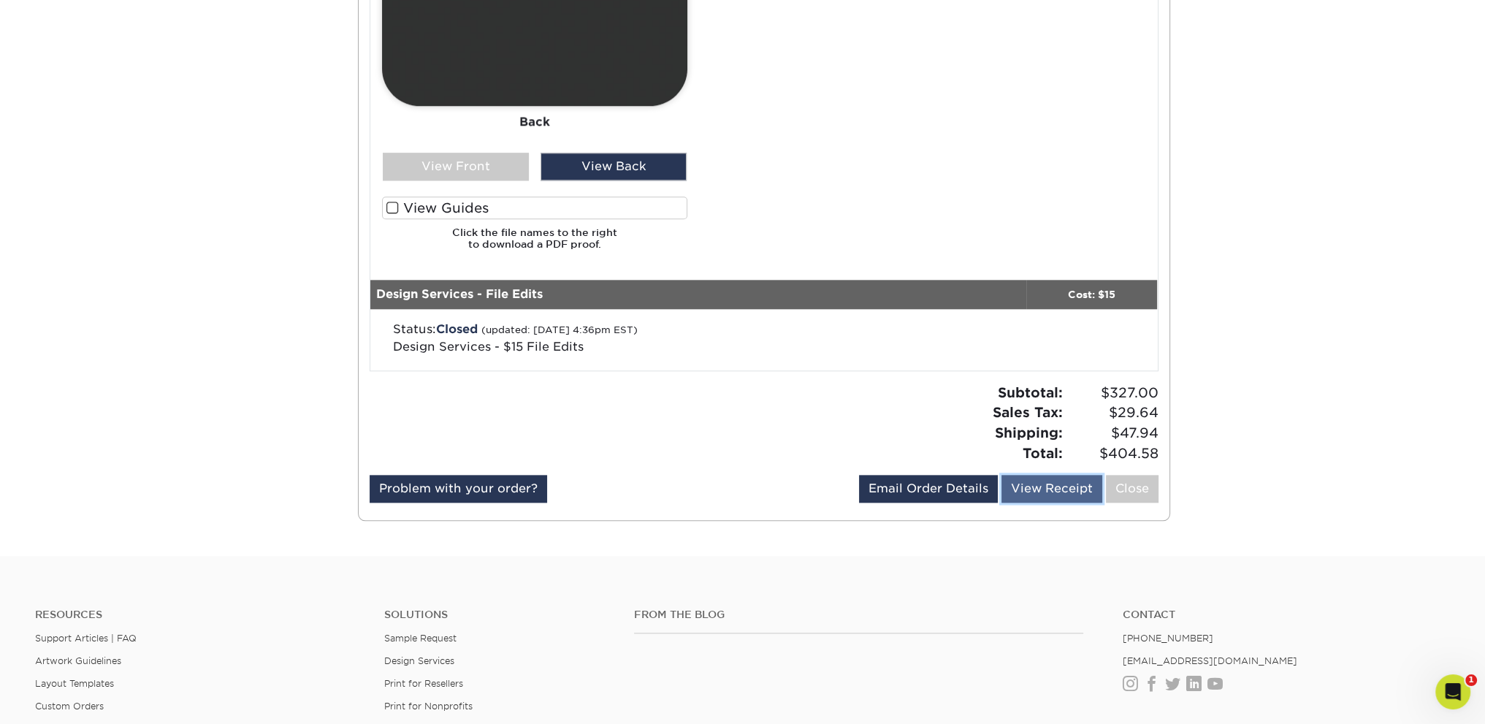
click at [1045, 492] on link "View Receipt" at bounding box center [1052, 489] width 101 height 28
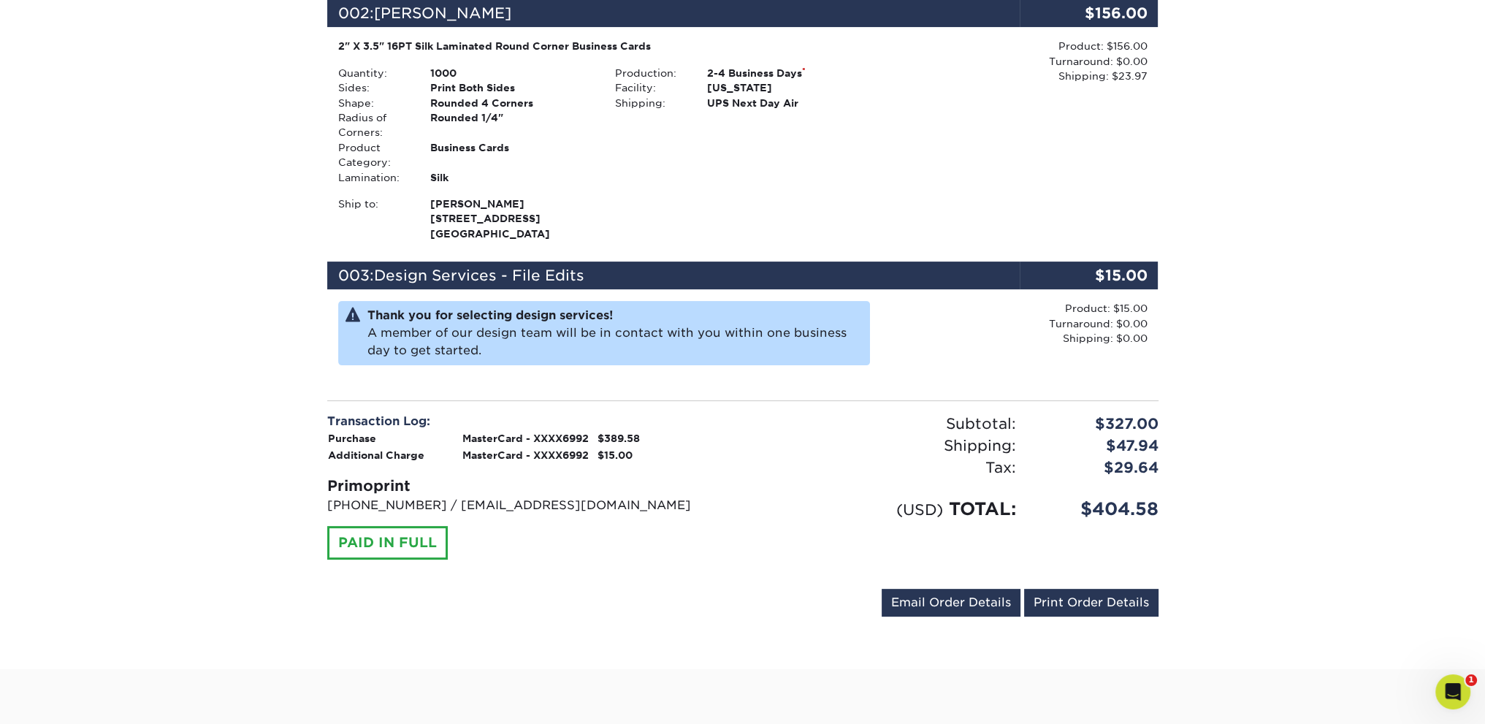
scroll to position [511, 0]
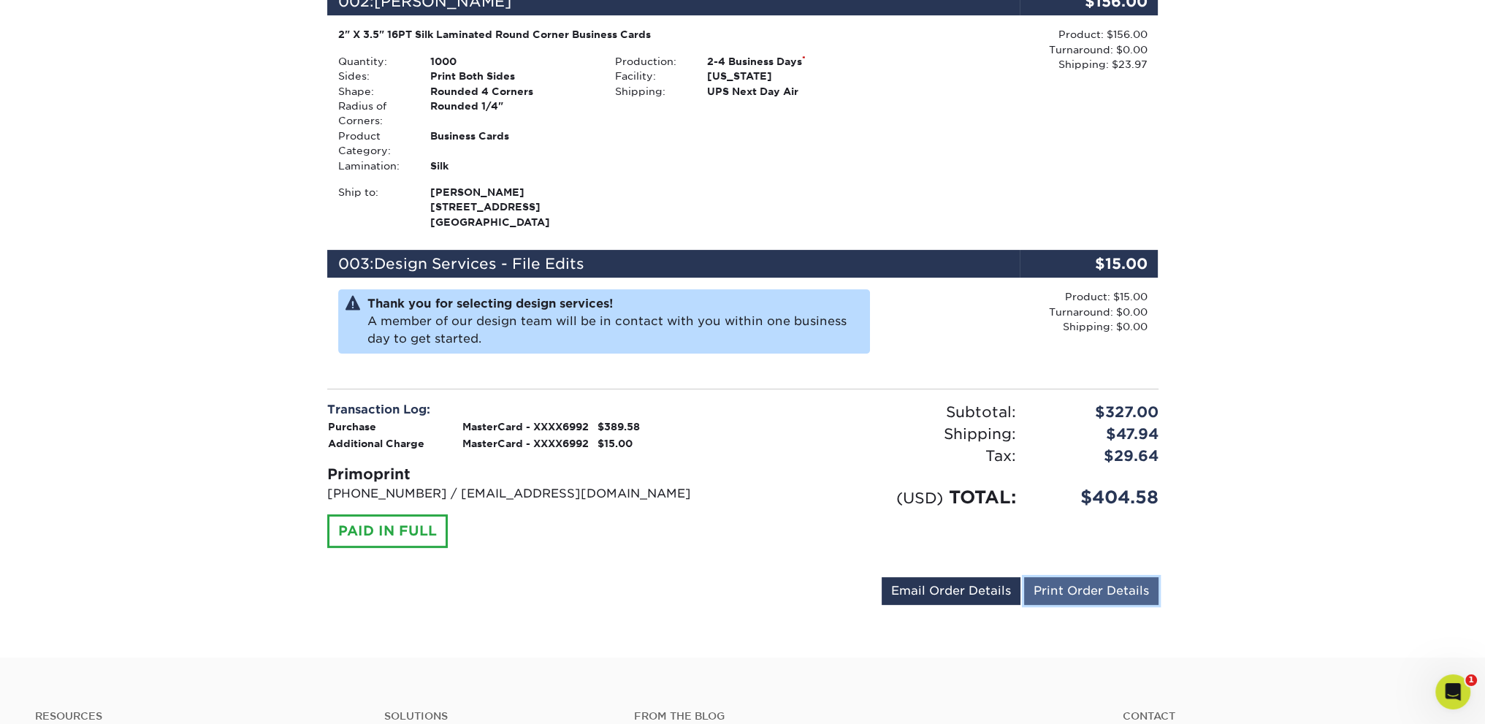
click at [1090, 595] on link "Print Order Details" at bounding box center [1091, 591] width 134 height 28
click at [1111, 593] on link "Print Order Details" at bounding box center [1091, 591] width 134 height 28
